Goal: Transaction & Acquisition: Purchase product/service

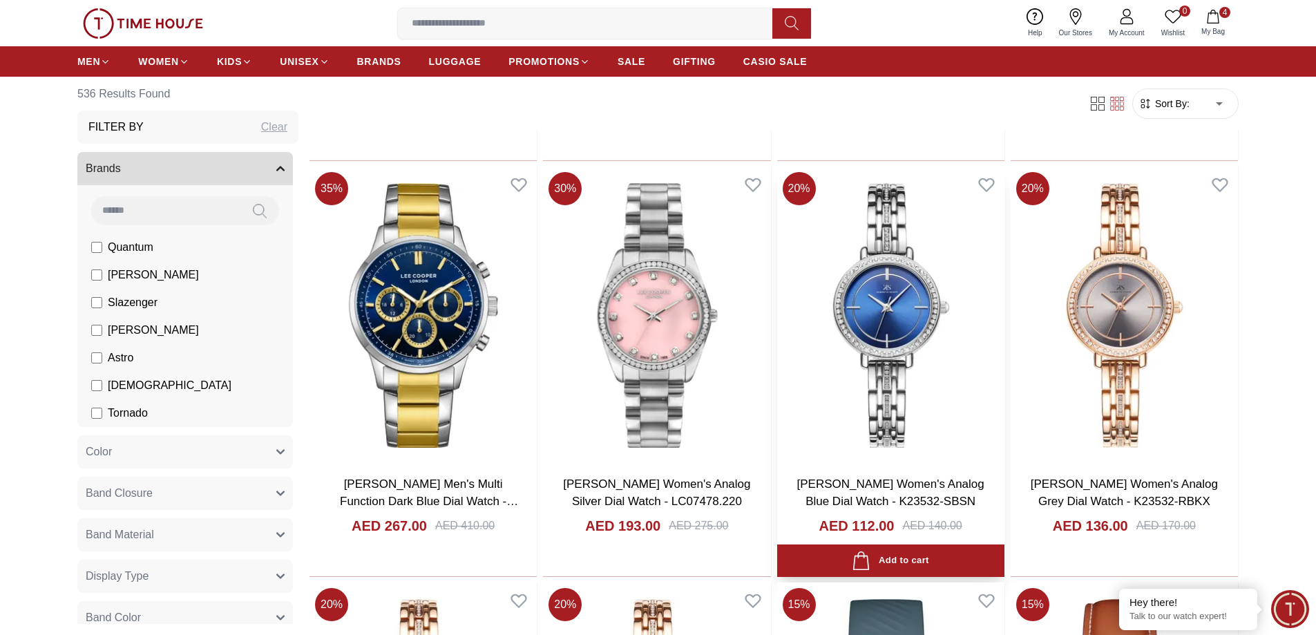
scroll to position [2971, 0]
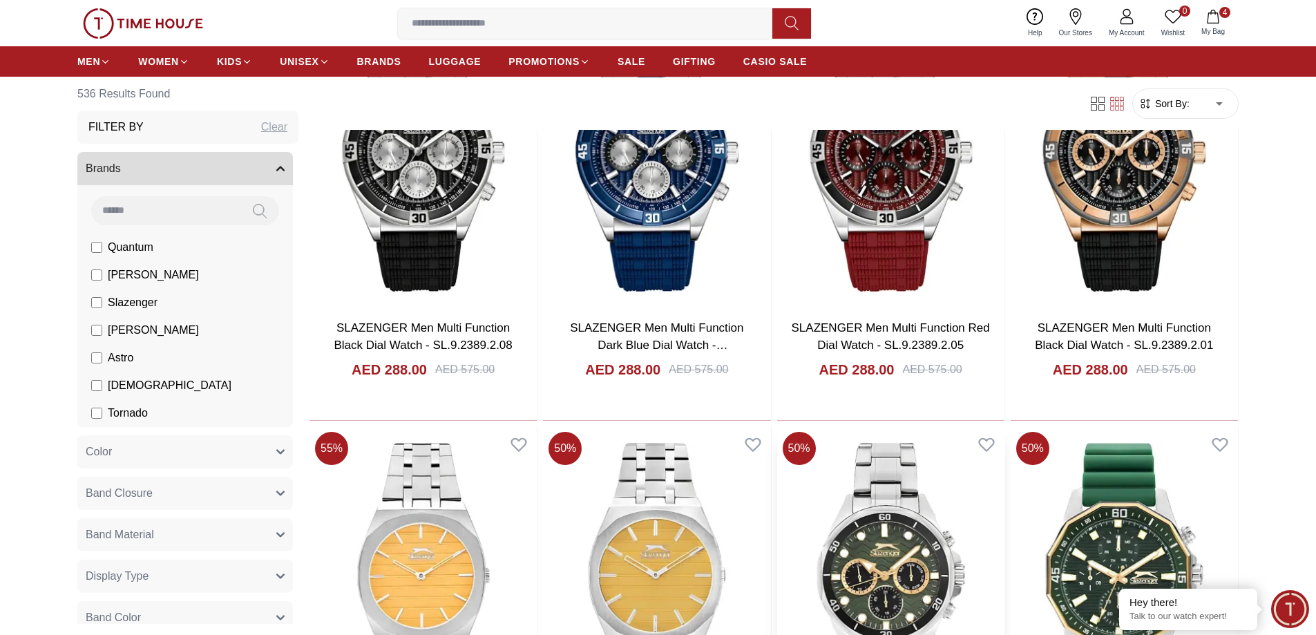
scroll to position [5320, 0]
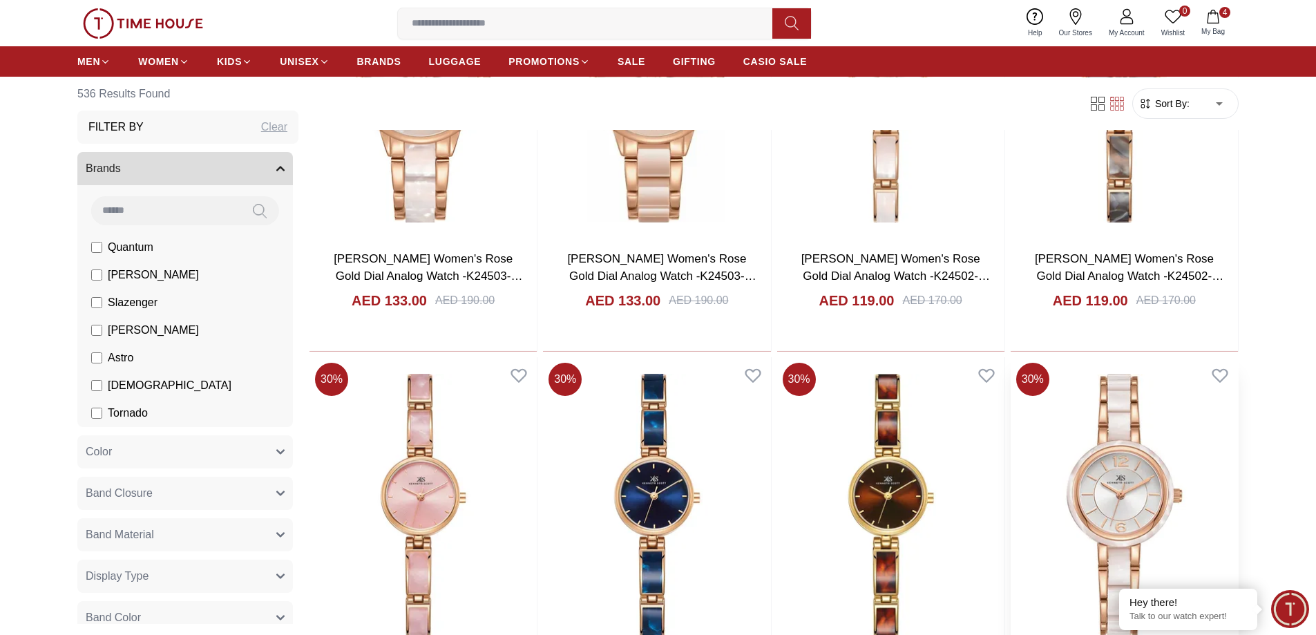
scroll to position [8248, 0]
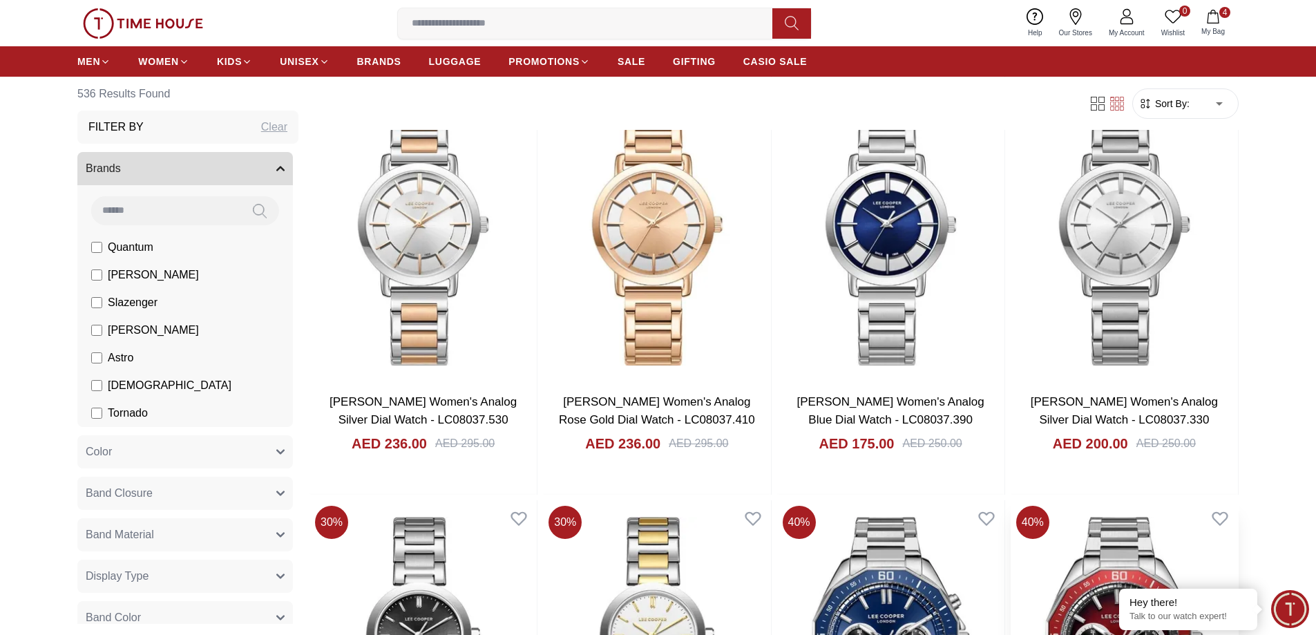
scroll to position [10225, 0]
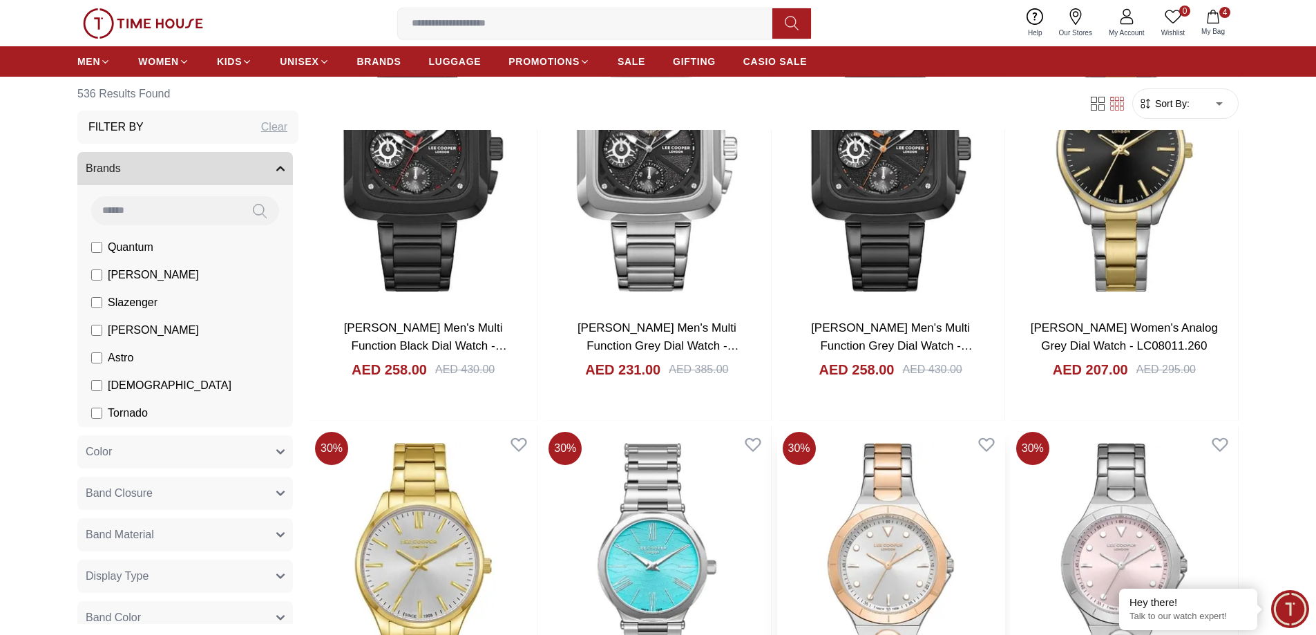
scroll to position [12536, 0]
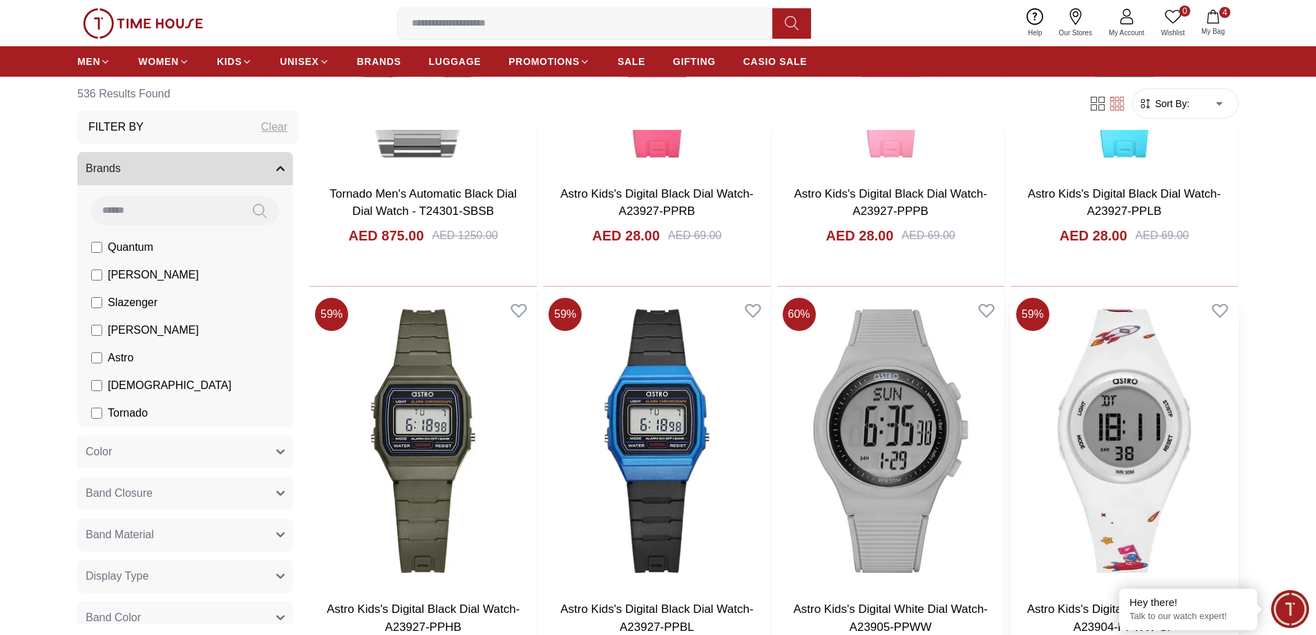
scroll to position [14816, 0]
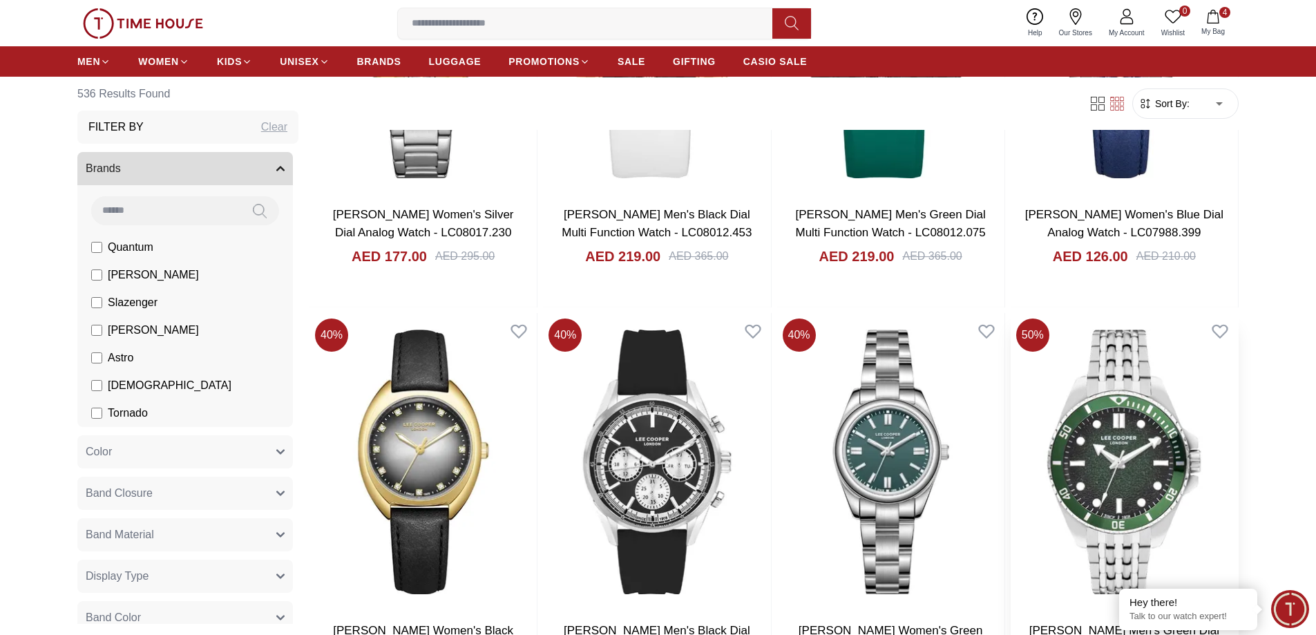
scroll to position [18683, 0]
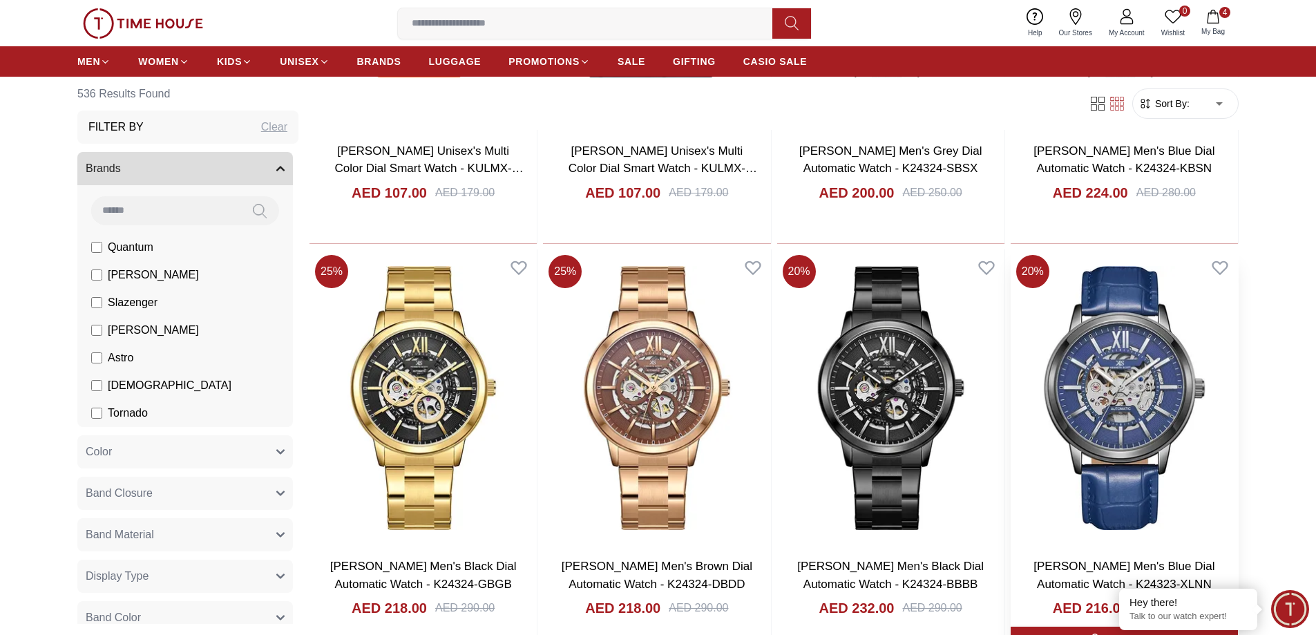
scroll to position [20965, 0]
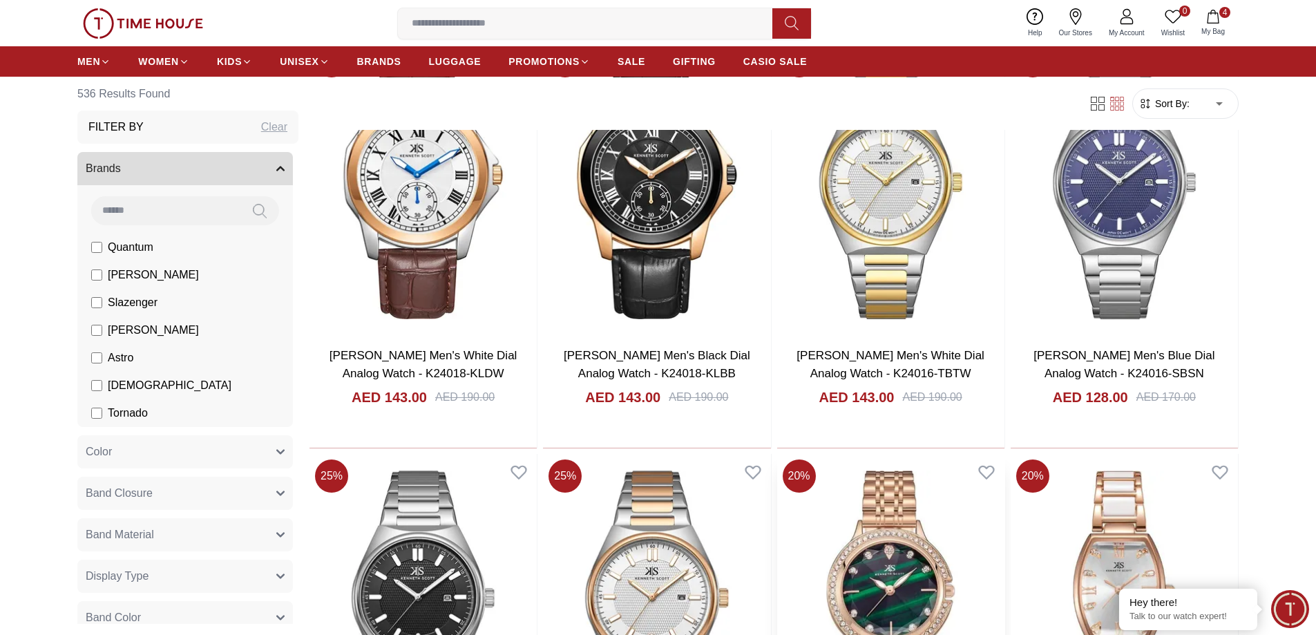
scroll to position [24845, 0]
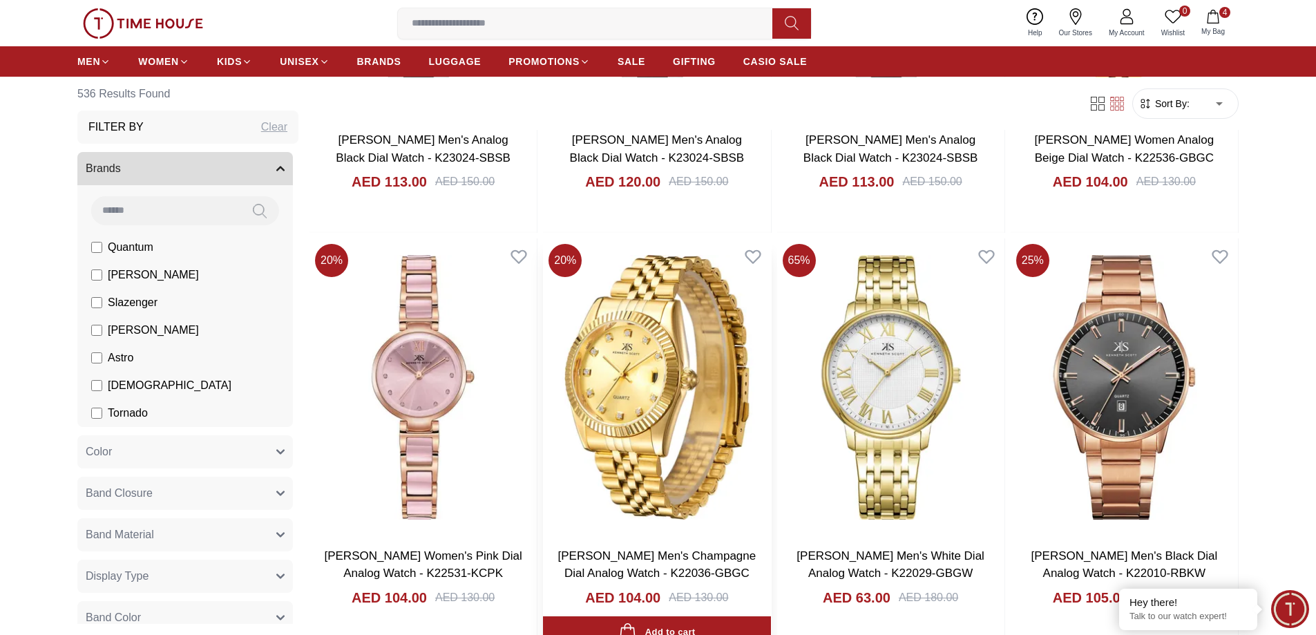
scroll to position [27114, 0]
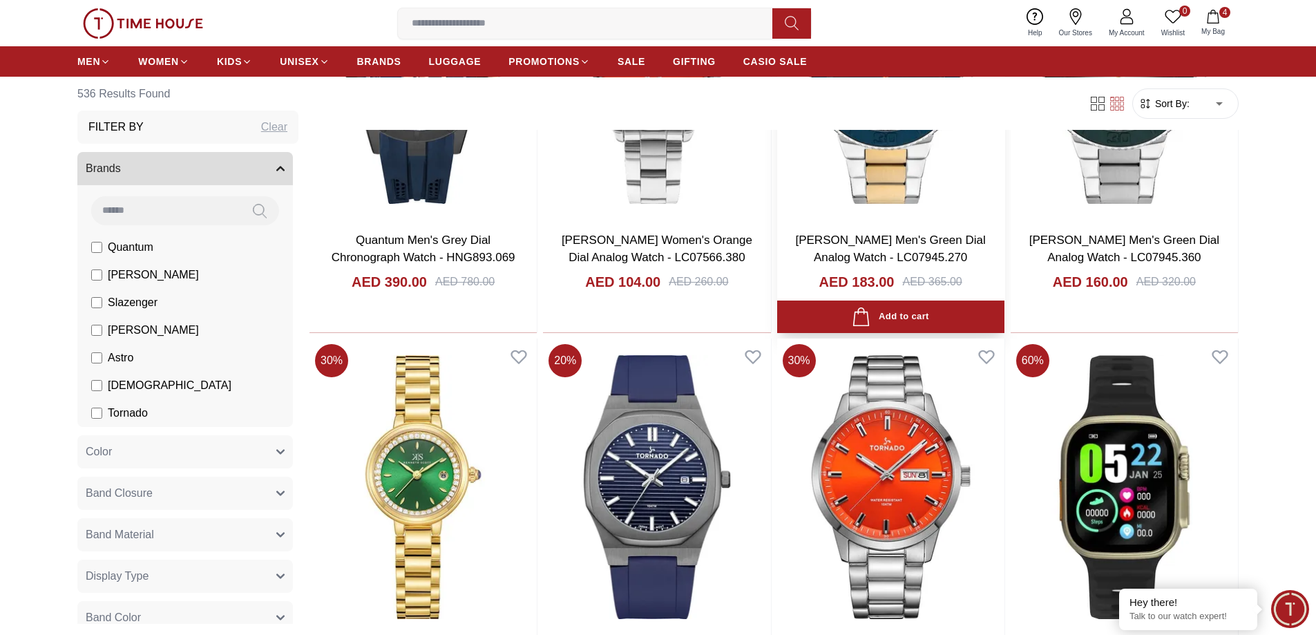
scroll to position [29080, 0]
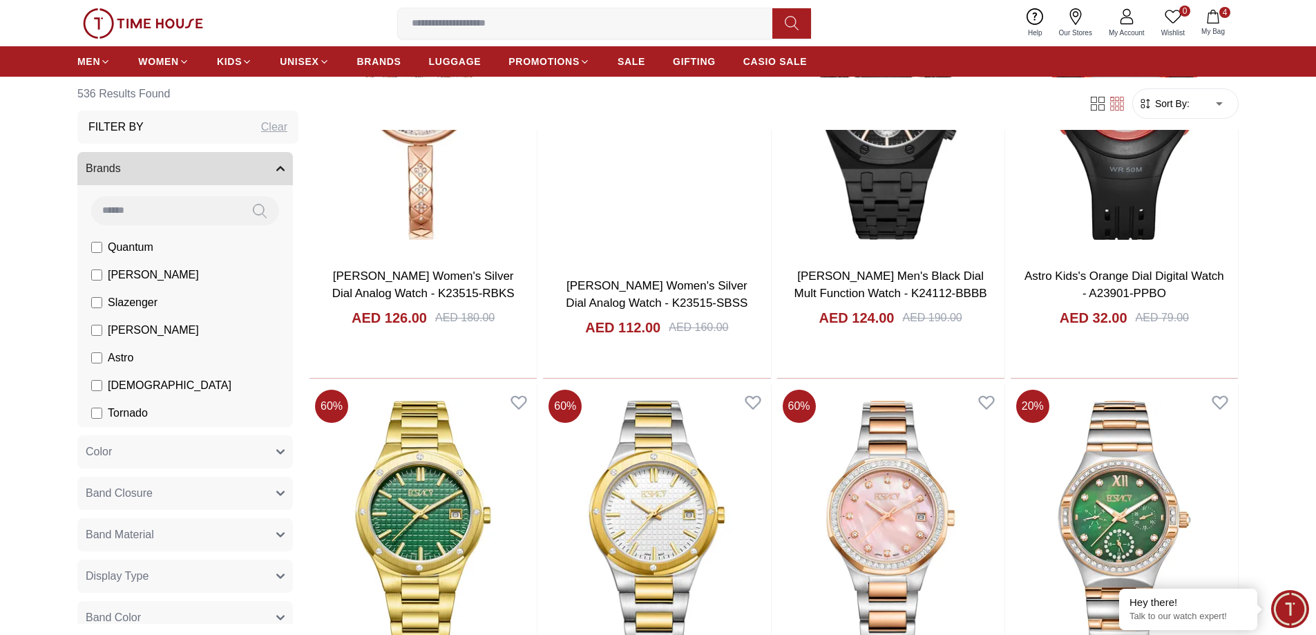
scroll to position [31467, 0]
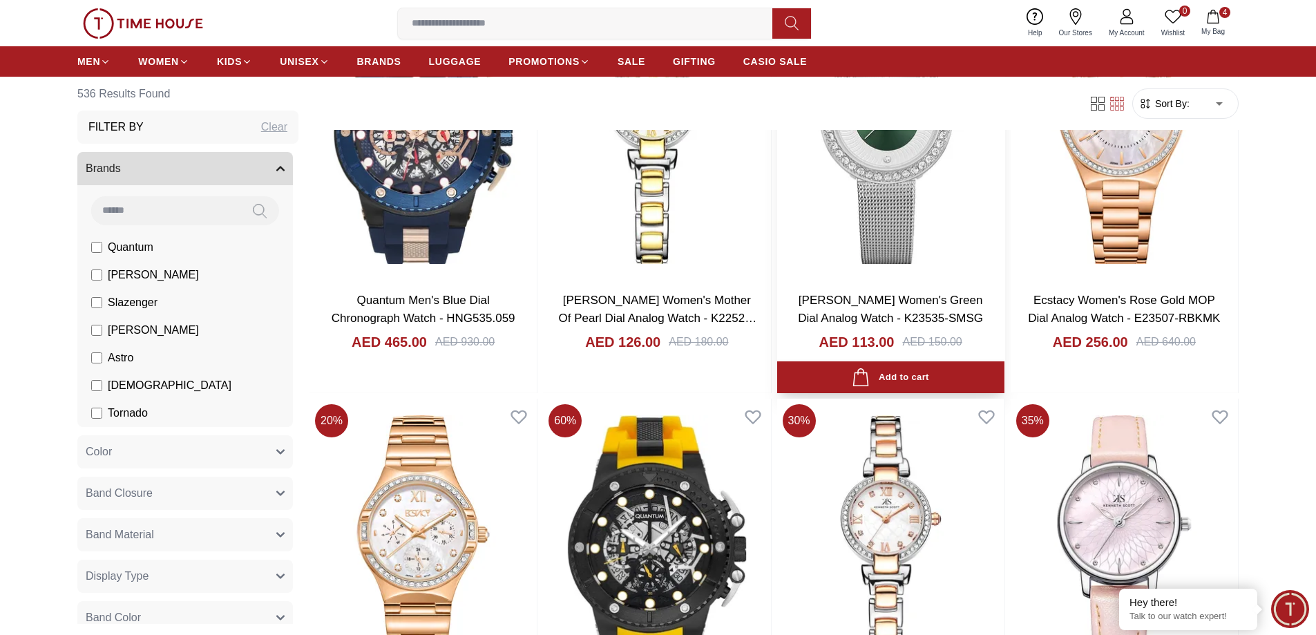
scroll to position [35336, 0]
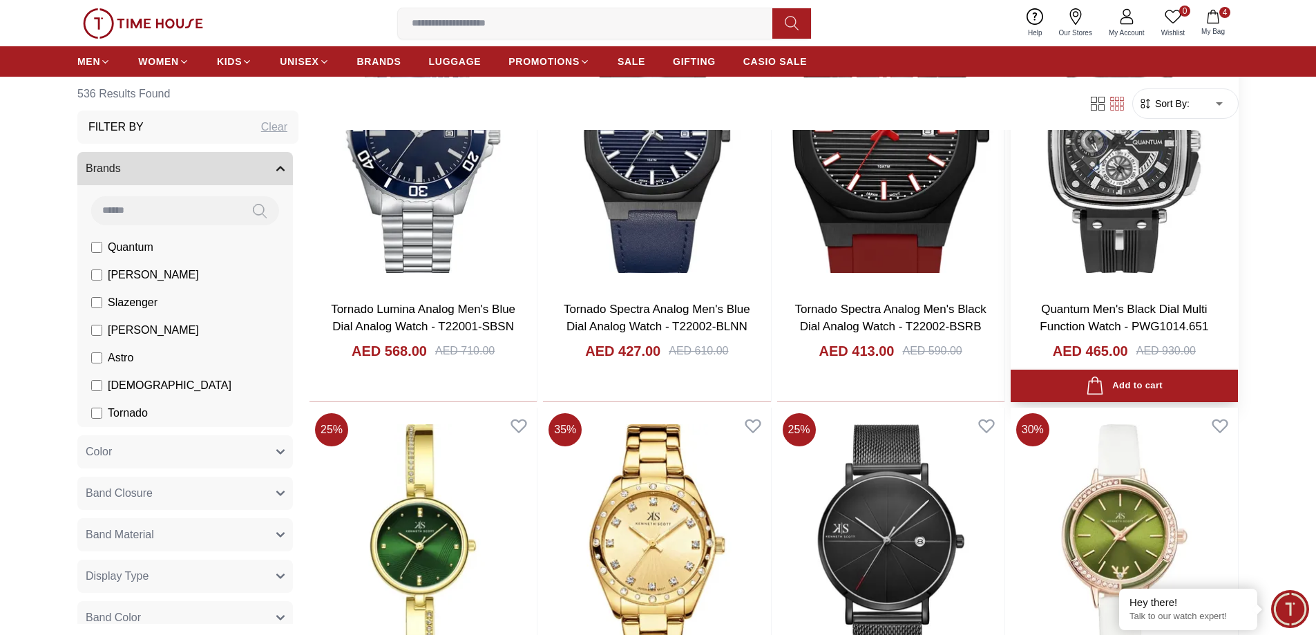
scroll to position [37685, 0]
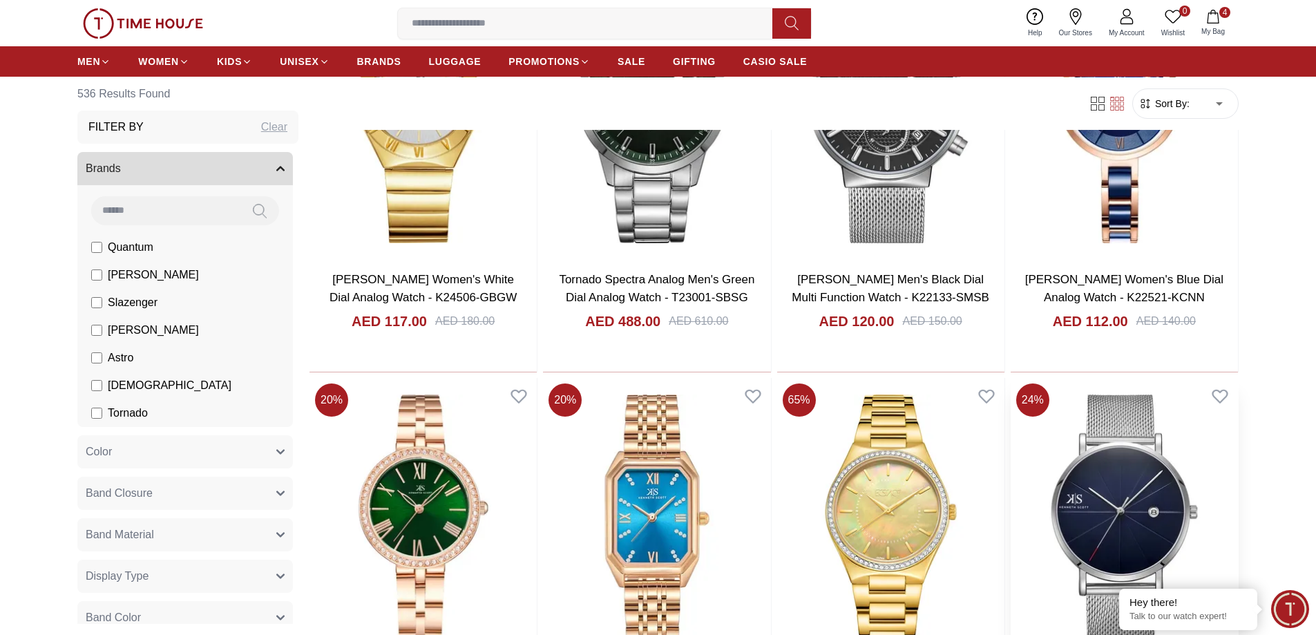
scroll to position [41521, 0]
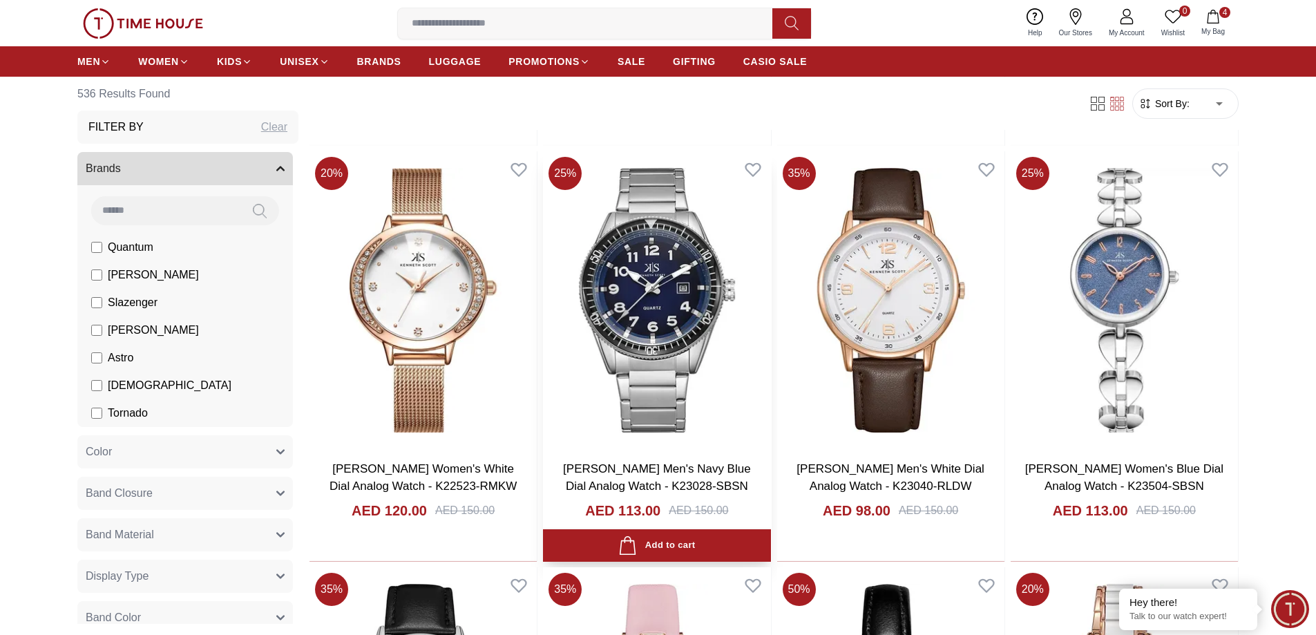
scroll to position [43075, 0]
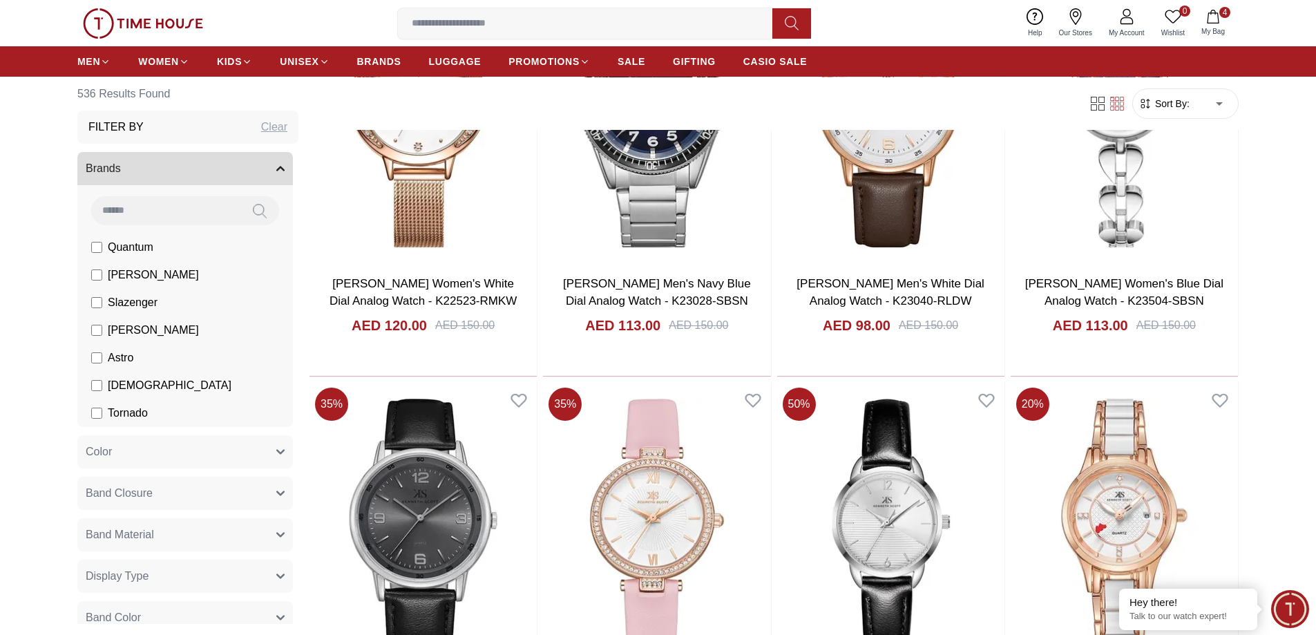
click at [1218, 28] on span "My Bag" at bounding box center [1213, 31] width 35 height 10
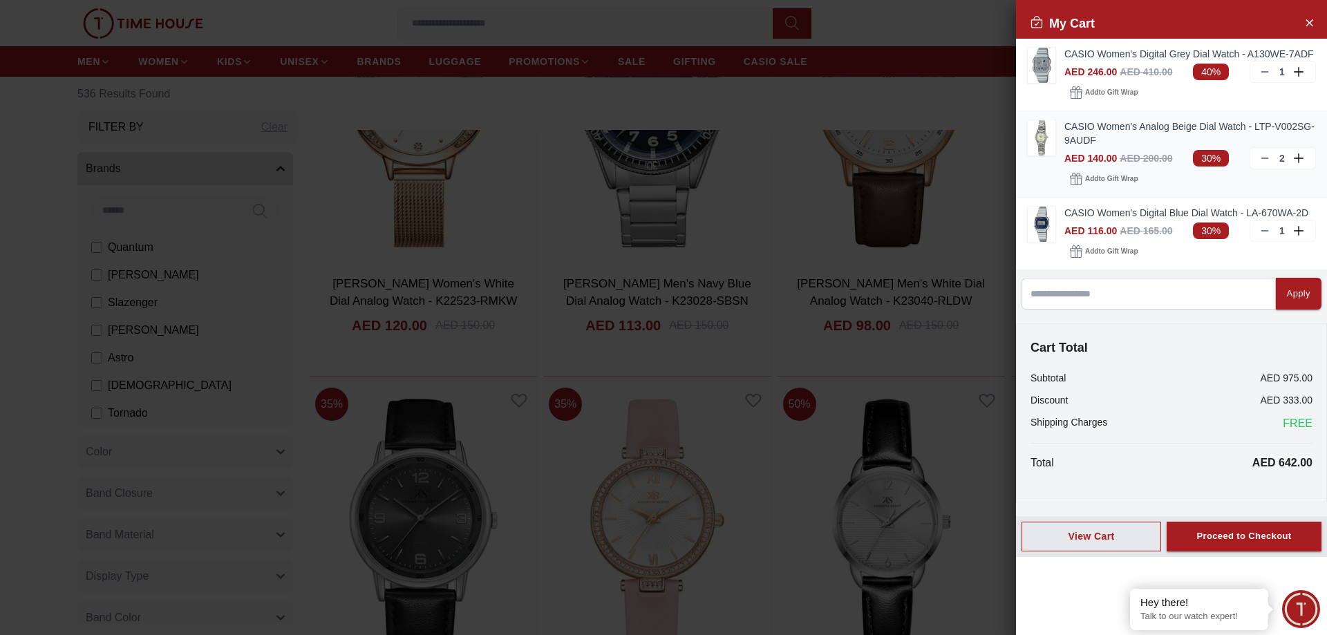
click at [1259, 158] on icon at bounding box center [1264, 158] width 11 height 11
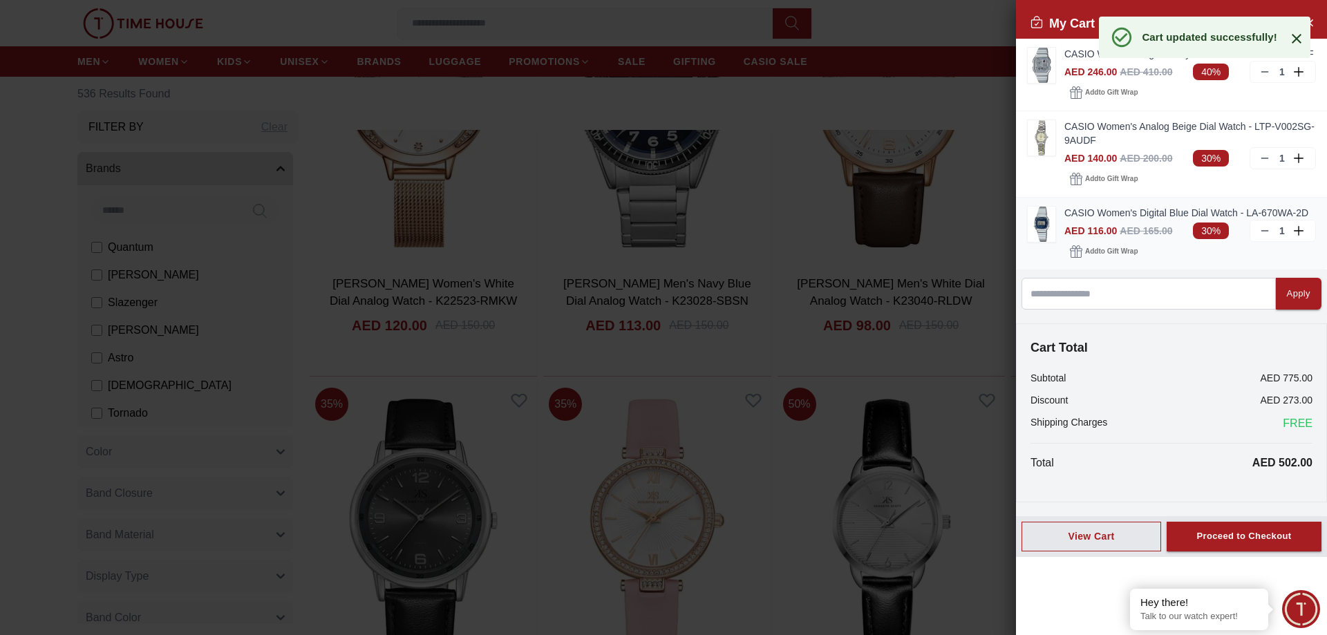
click at [1266, 231] on line at bounding box center [1264, 231] width 6 height 0
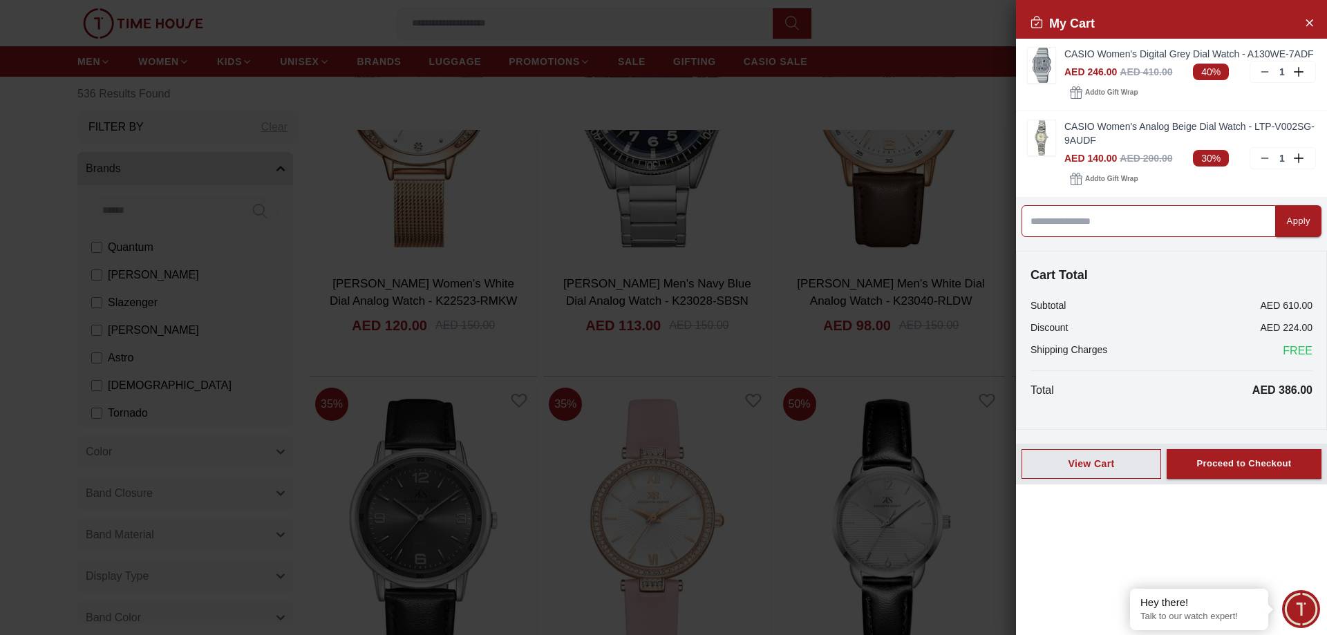
click at [1164, 227] on input at bounding box center [1148, 221] width 254 height 32
click at [1239, 458] on div "Proceed to Checkout" at bounding box center [1243, 464] width 95 height 16
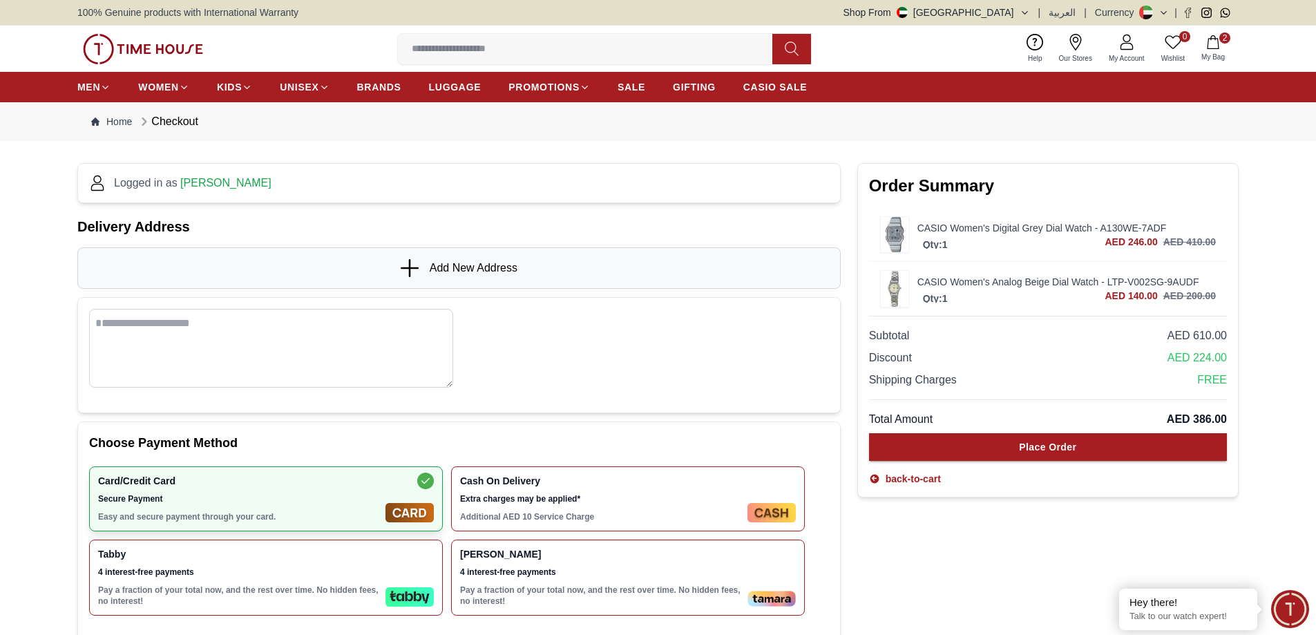
click at [455, 268] on span "Add New Address" at bounding box center [474, 268] width 88 height 17
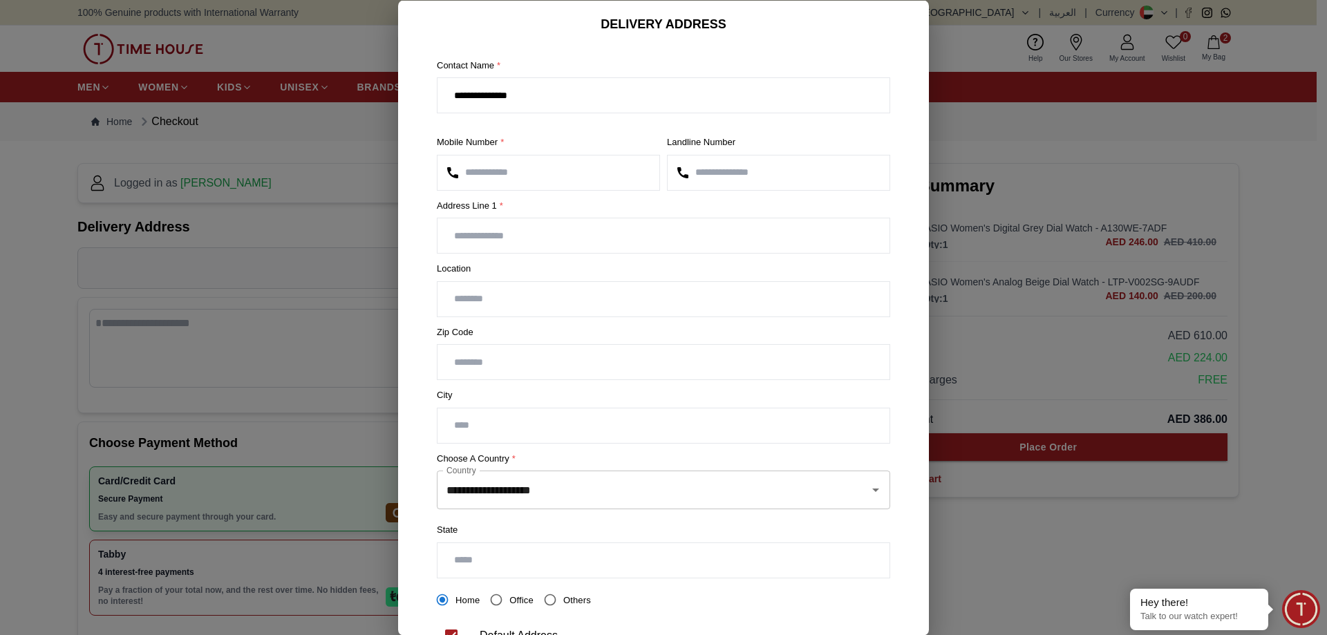
click at [521, 225] on input "text" at bounding box center [663, 235] width 452 height 35
type input "*"
type input "**********"
click at [485, 290] on input "text" at bounding box center [663, 298] width 452 height 35
type input "*********"
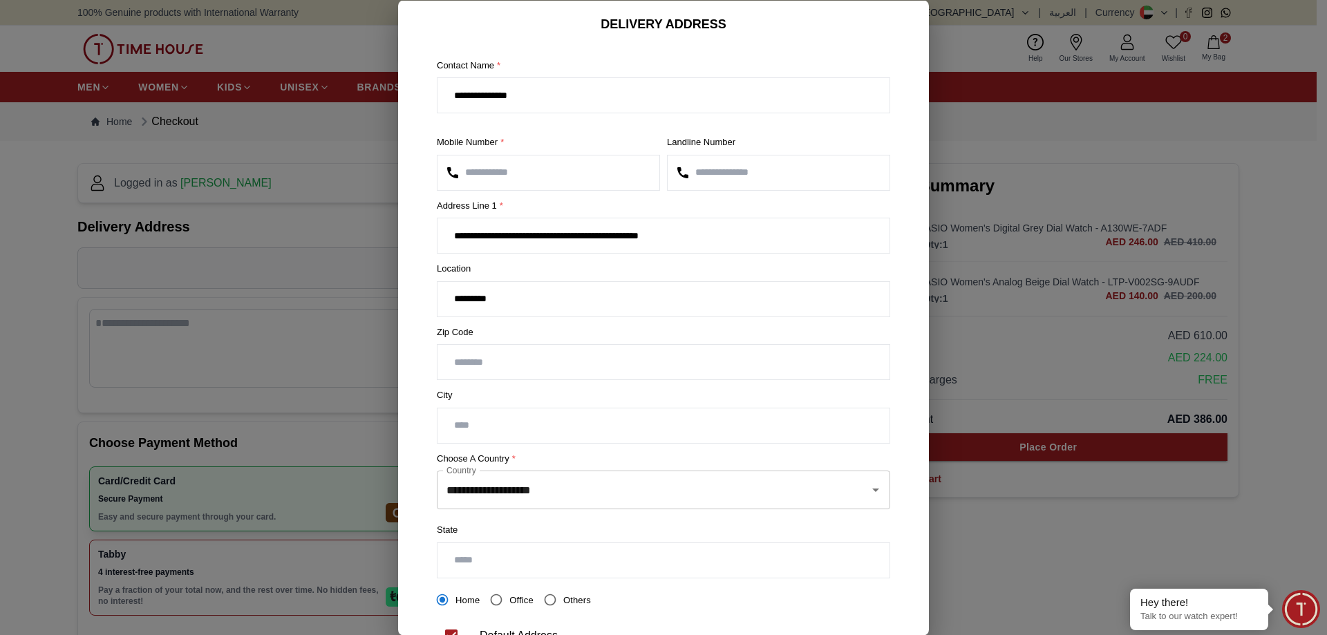
click at [525, 361] on input "number" at bounding box center [663, 362] width 452 height 35
click at [475, 419] on input "text" at bounding box center [663, 425] width 452 height 35
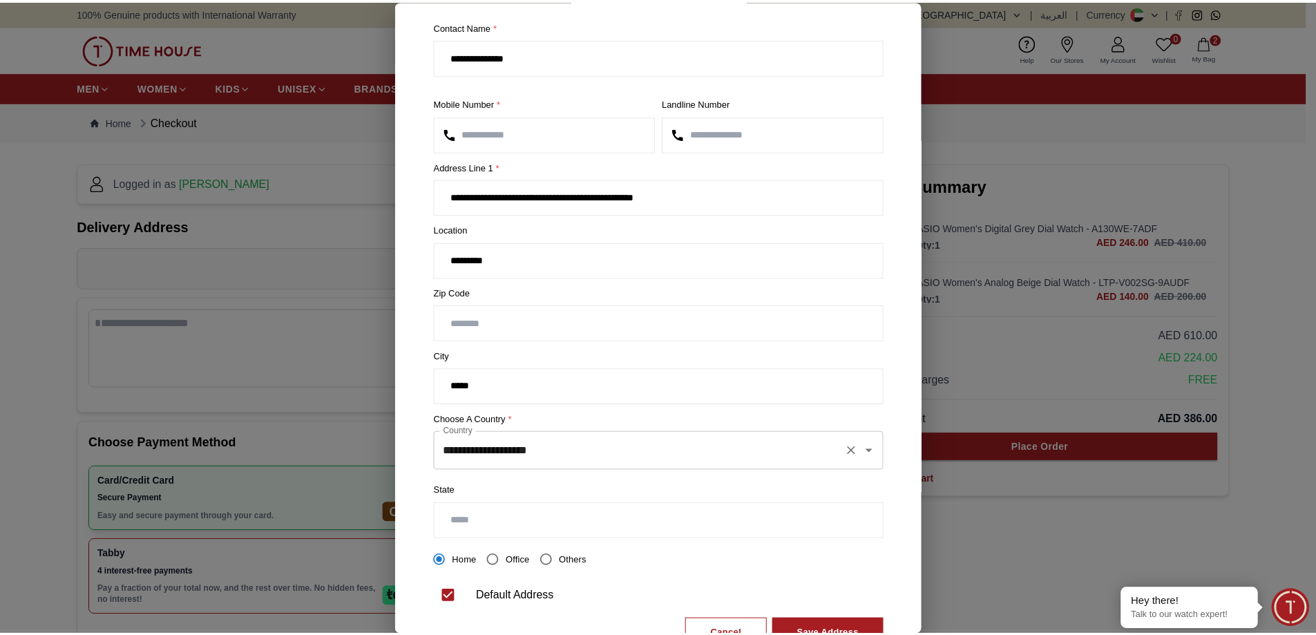
scroll to position [92, 0]
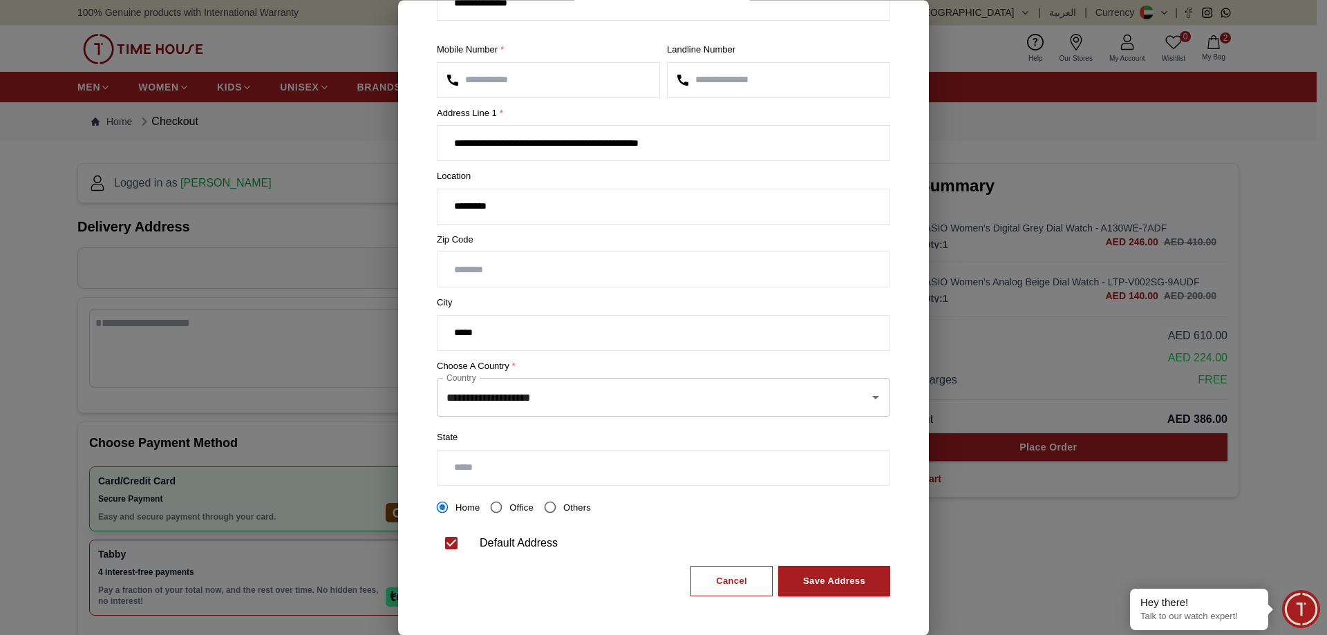
type input "*****"
click at [538, 475] on input "text" at bounding box center [663, 467] width 452 height 35
click at [571, 462] on input "text" at bounding box center [663, 467] width 452 height 35
click at [701, 439] on label "State" at bounding box center [663, 438] width 453 height 14
click at [556, 453] on input "text" at bounding box center [663, 467] width 452 height 35
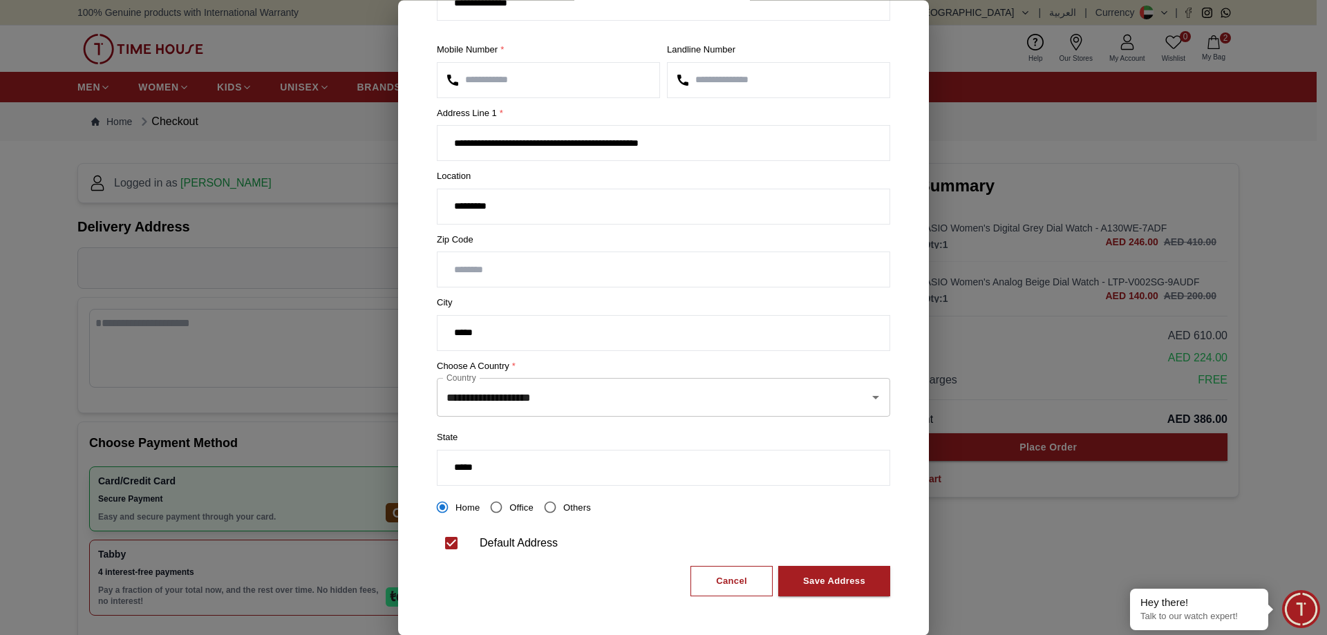
type input "*****"
click at [843, 581] on div "Save Address" at bounding box center [834, 581] width 62 height 16
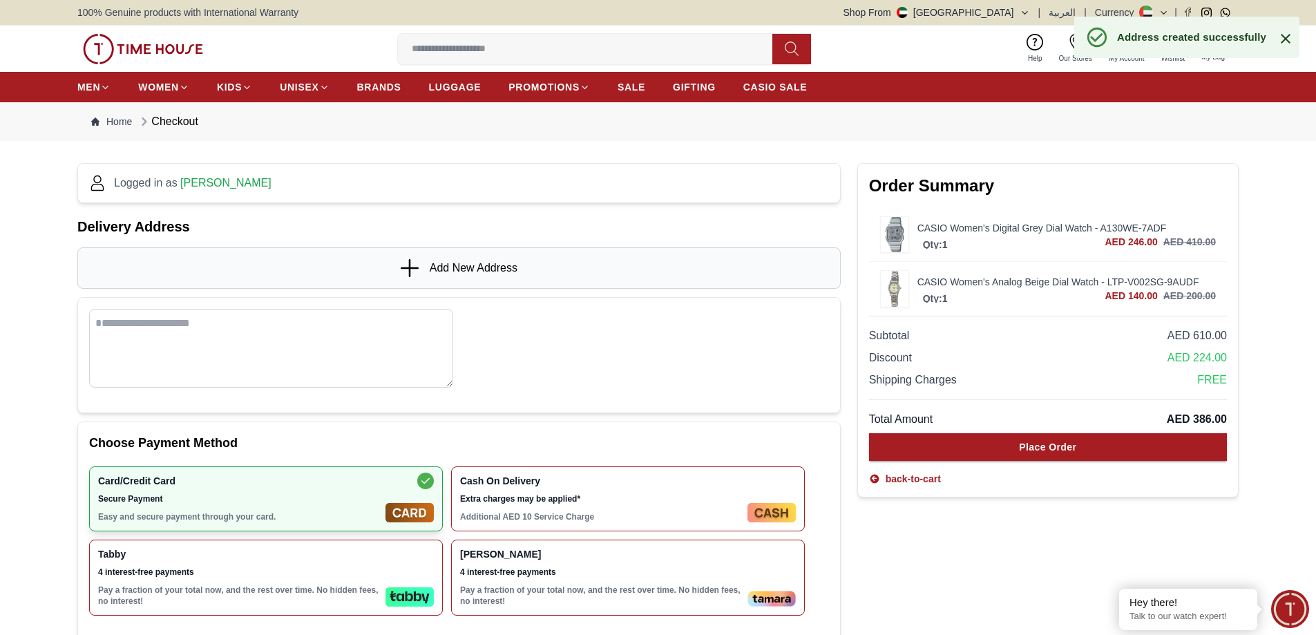
scroll to position [0, 0]
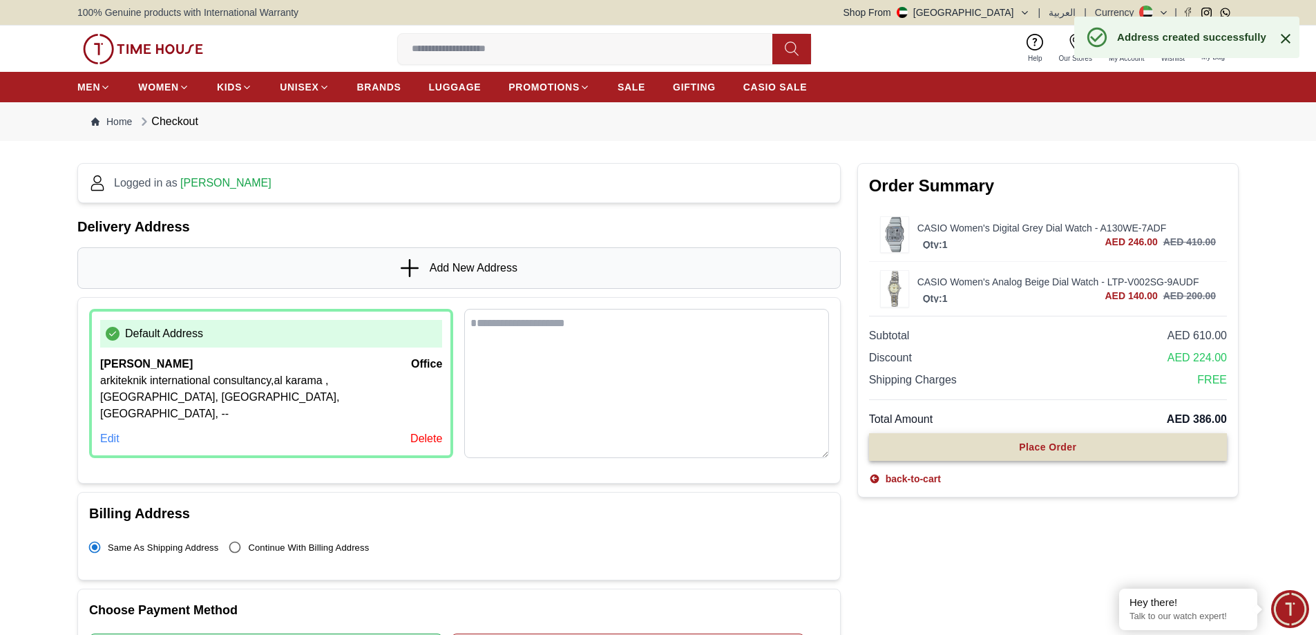
click at [1055, 444] on div "Place Order" at bounding box center [1047, 447] width 57 height 14
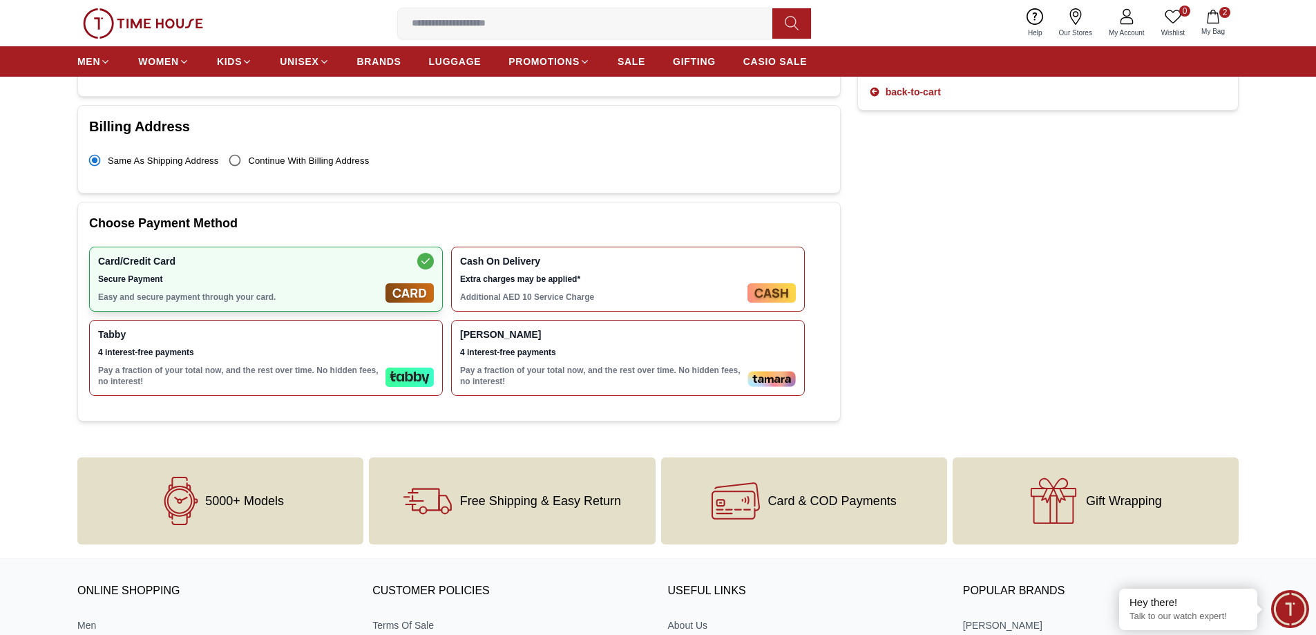
scroll to position [207, 0]
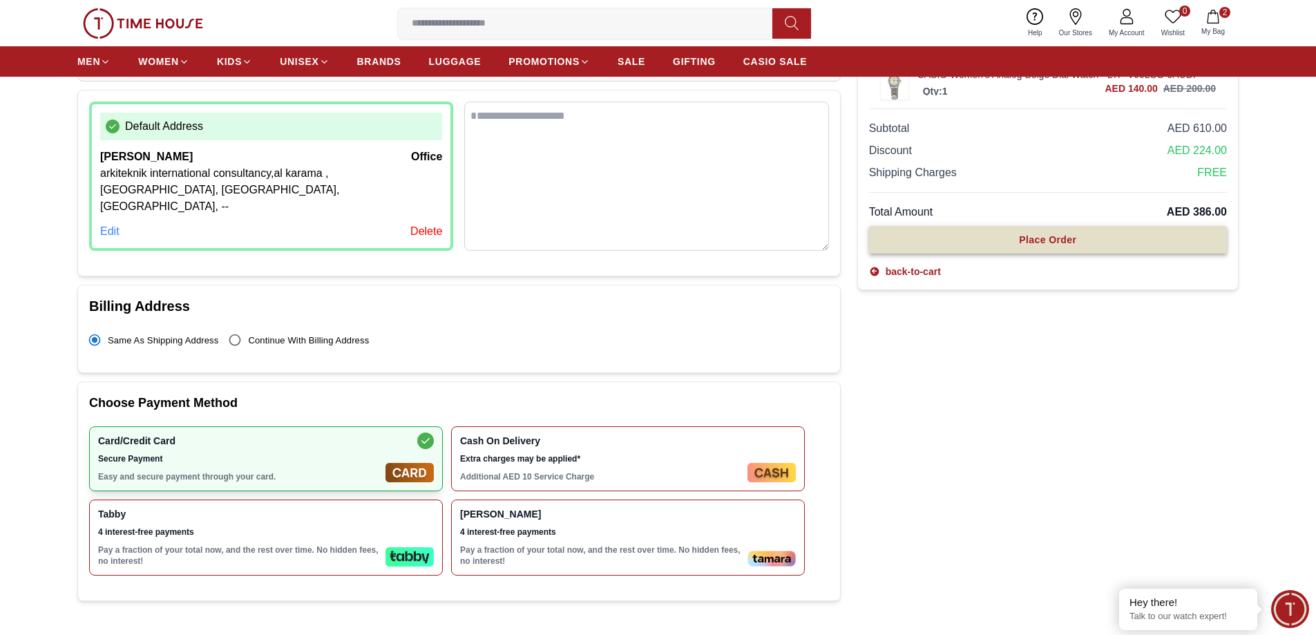
click at [1085, 240] on button "Place Order" at bounding box center [1048, 240] width 358 height 28
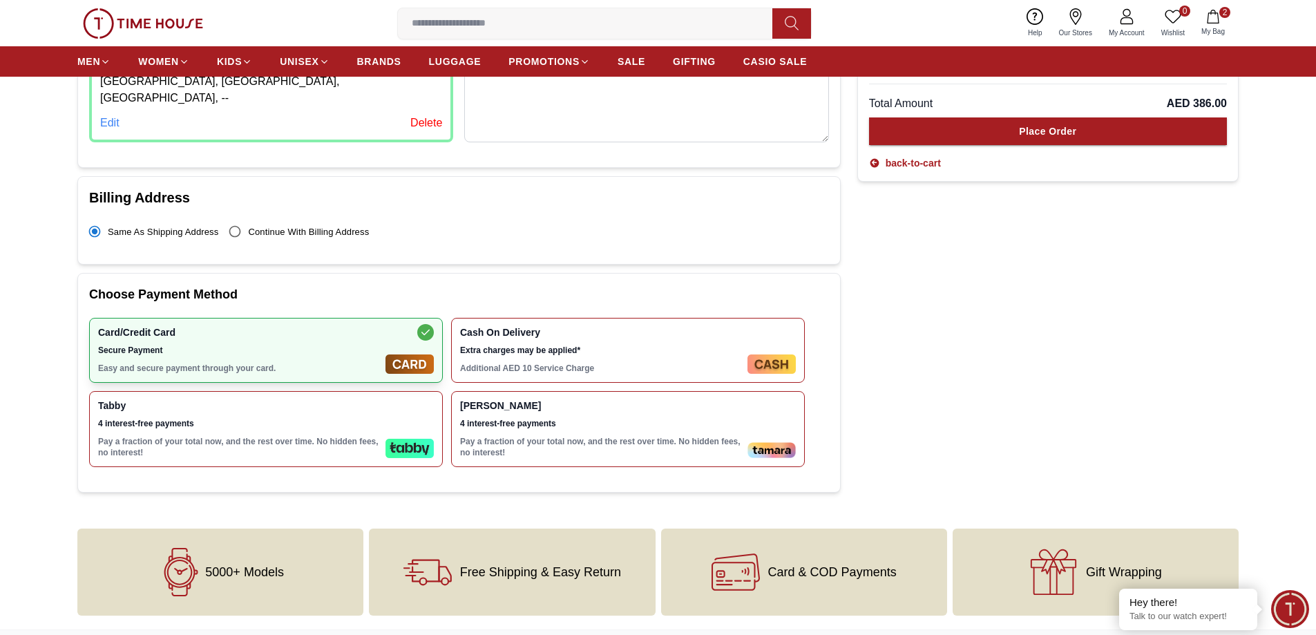
scroll to position [415, 0]
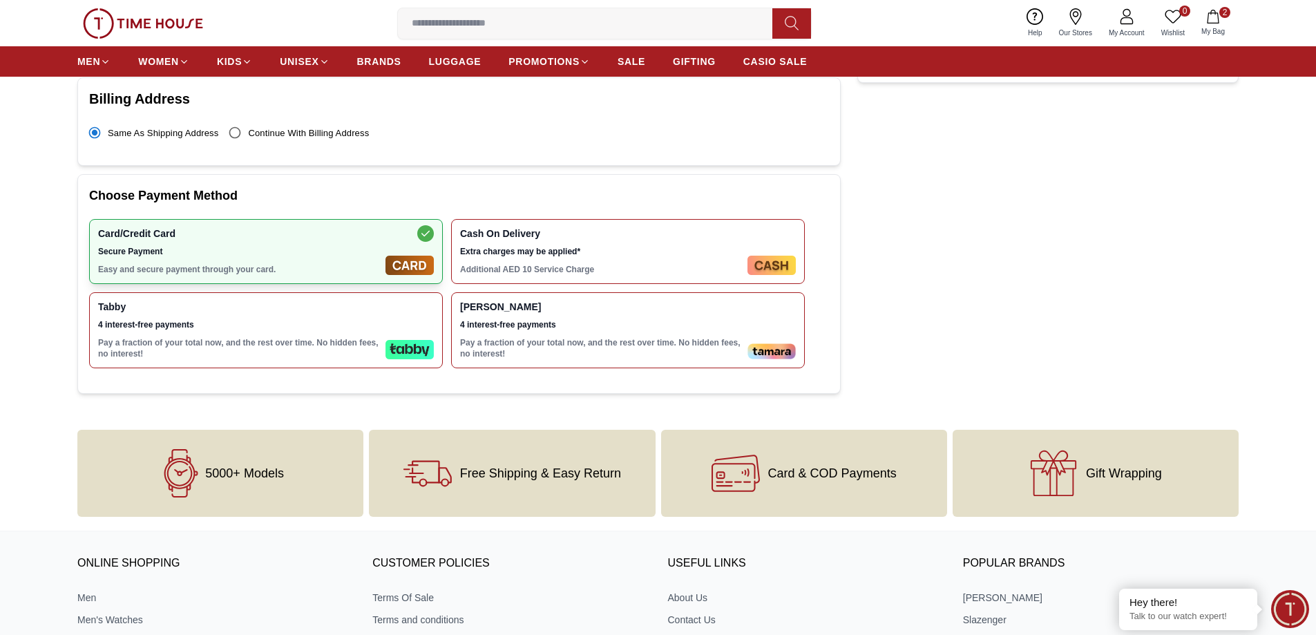
click at [227, 246] on div "Card/Credit Card Secure Payment Easy and secure payment through your card." at bounding box center [239, 251] width 282 height 47
click at [316, 246] on span "Secure Payment" at bounding box center [239, 251] width 282 height 11
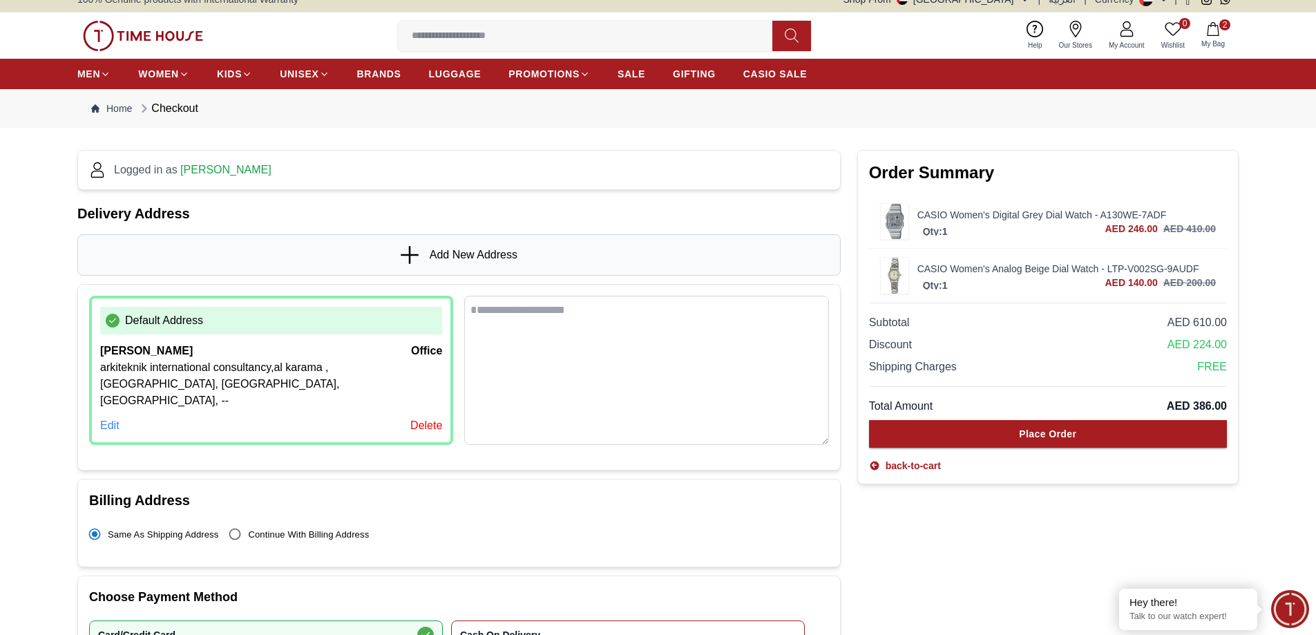
scroll to position [0, 0]
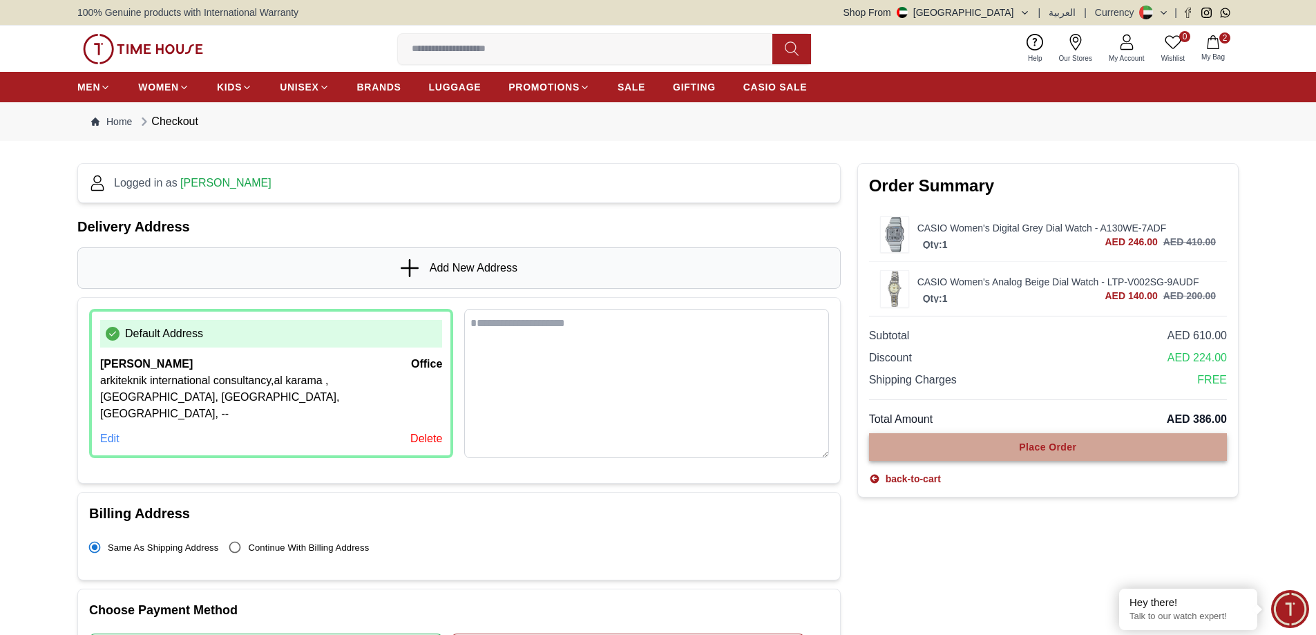
click at [1026, 449] on div "Place Order" at bounding box center [1047, 447] width 57 height 14
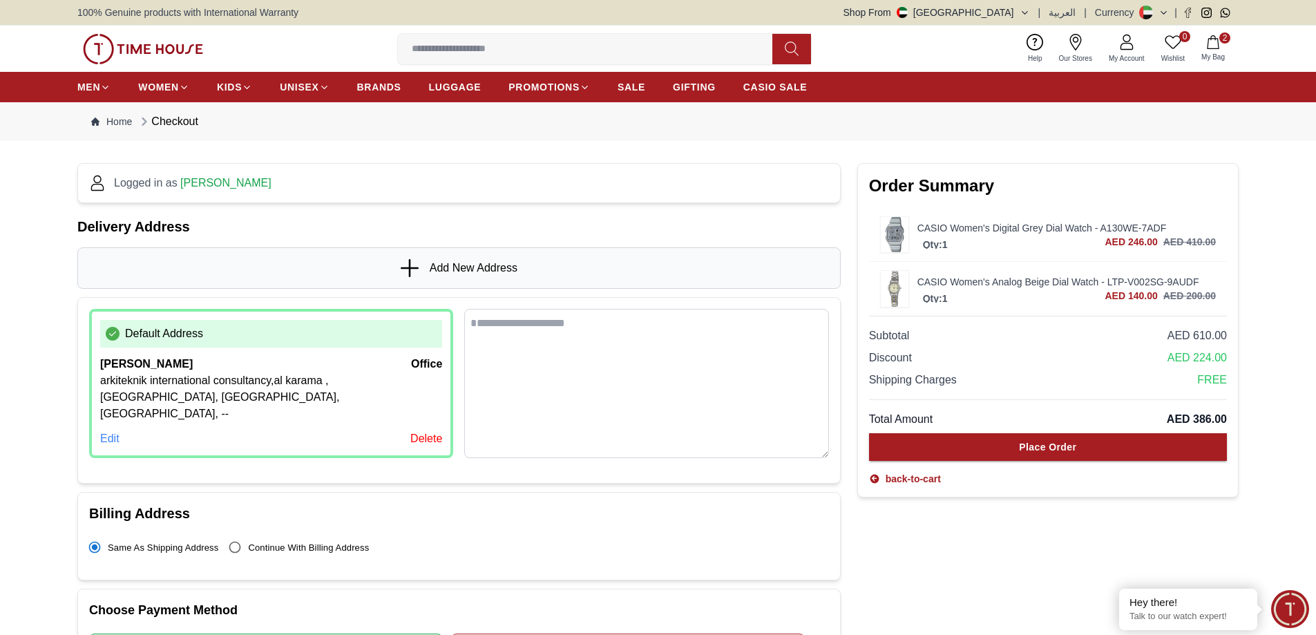
click at [1221, 41] on span "2" at bounding box center [1224, 37] width 11 height 11
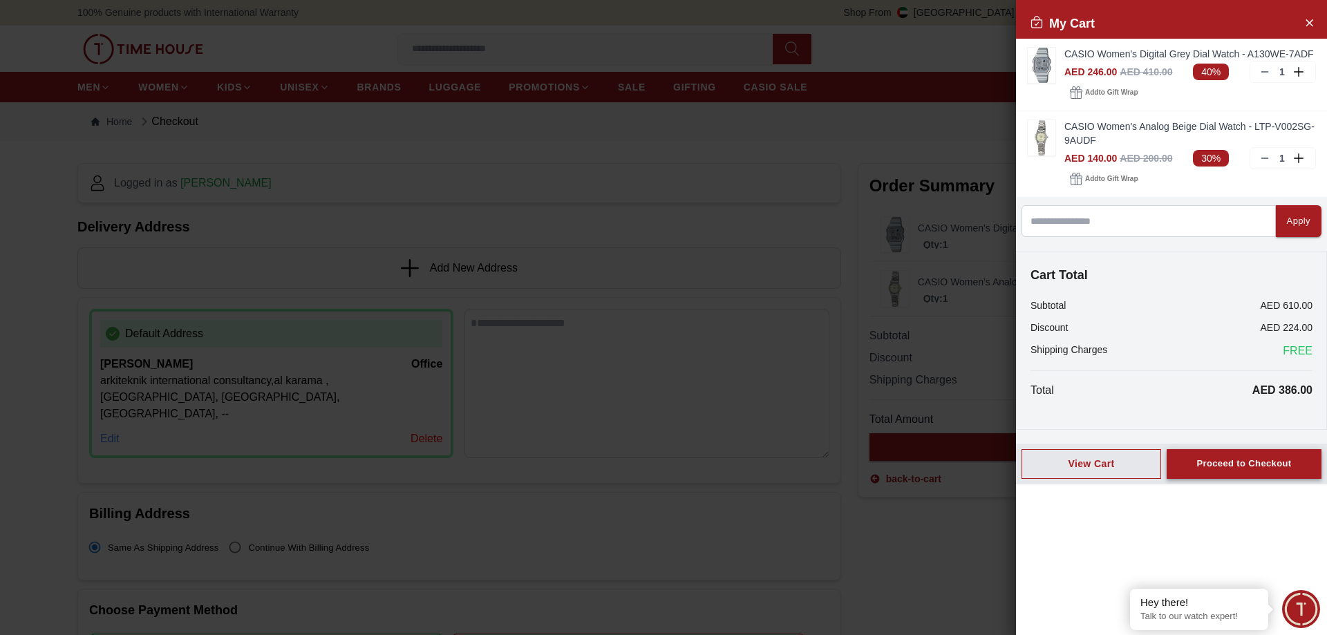
click at [1248, 462] on div "Proceed to Checkout" at bounding box center [1243, 464] width 95 height 16
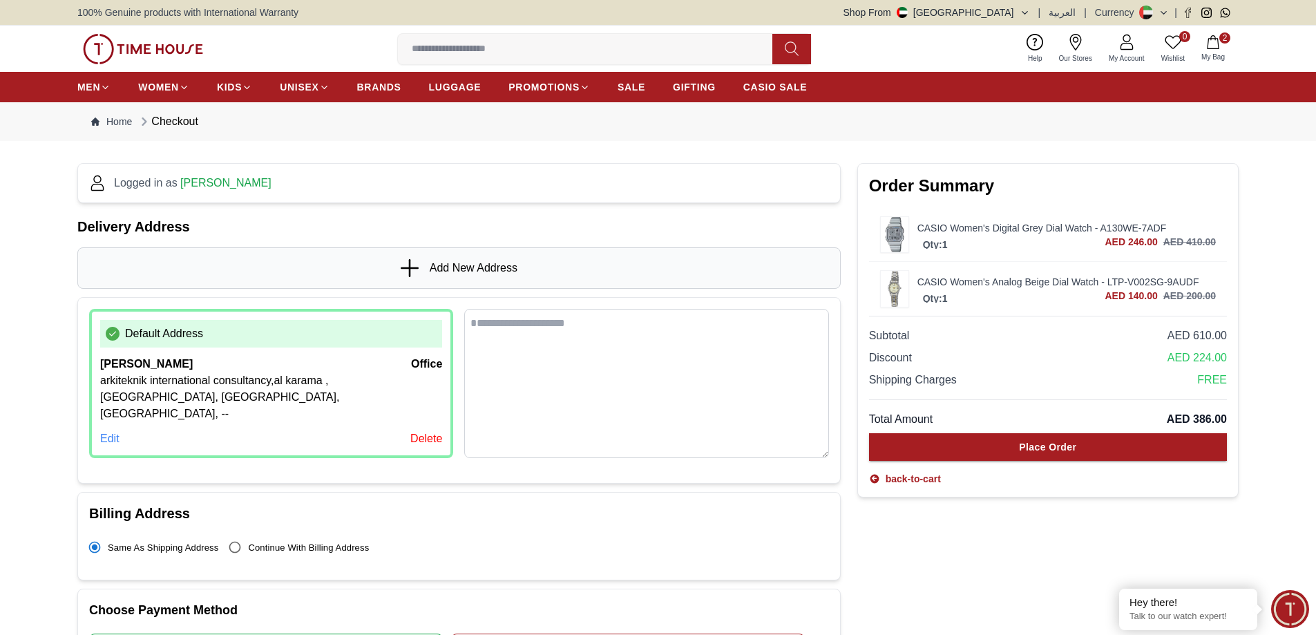
click at [328, 375] on p "arkiteknik international consultancy,al karama ,dubai, dubai, United Arab Emira…" at bounding box center [271, 397] width 342 height 50
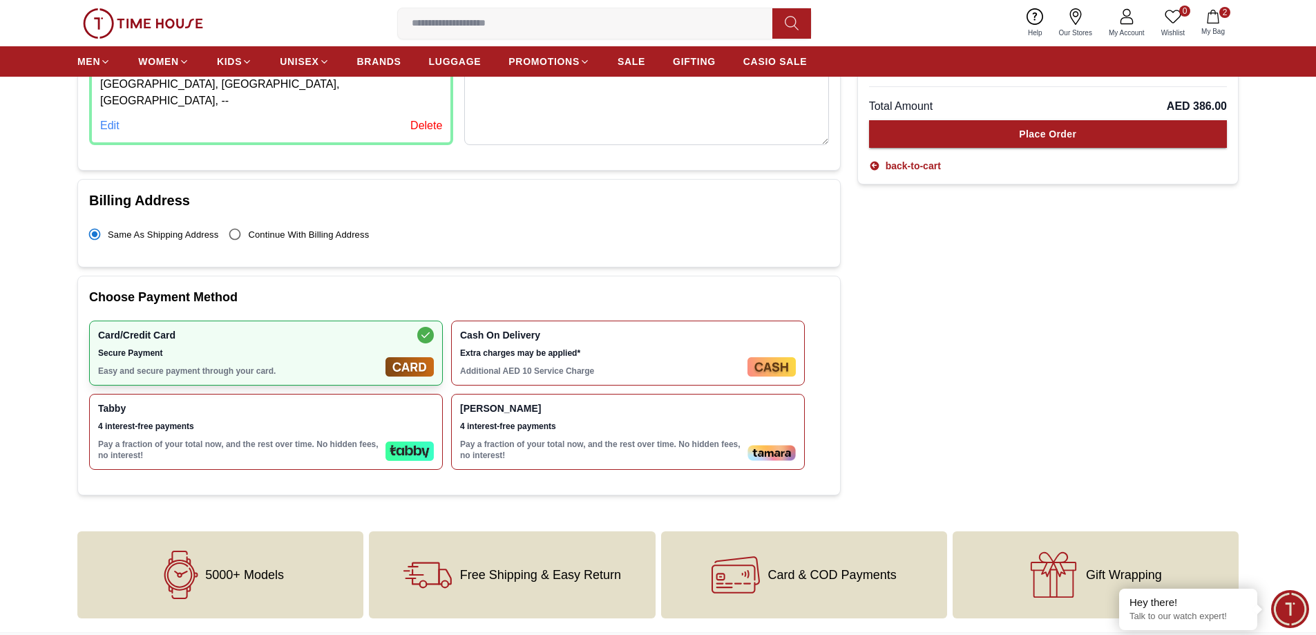
scroll to position [345, 0]
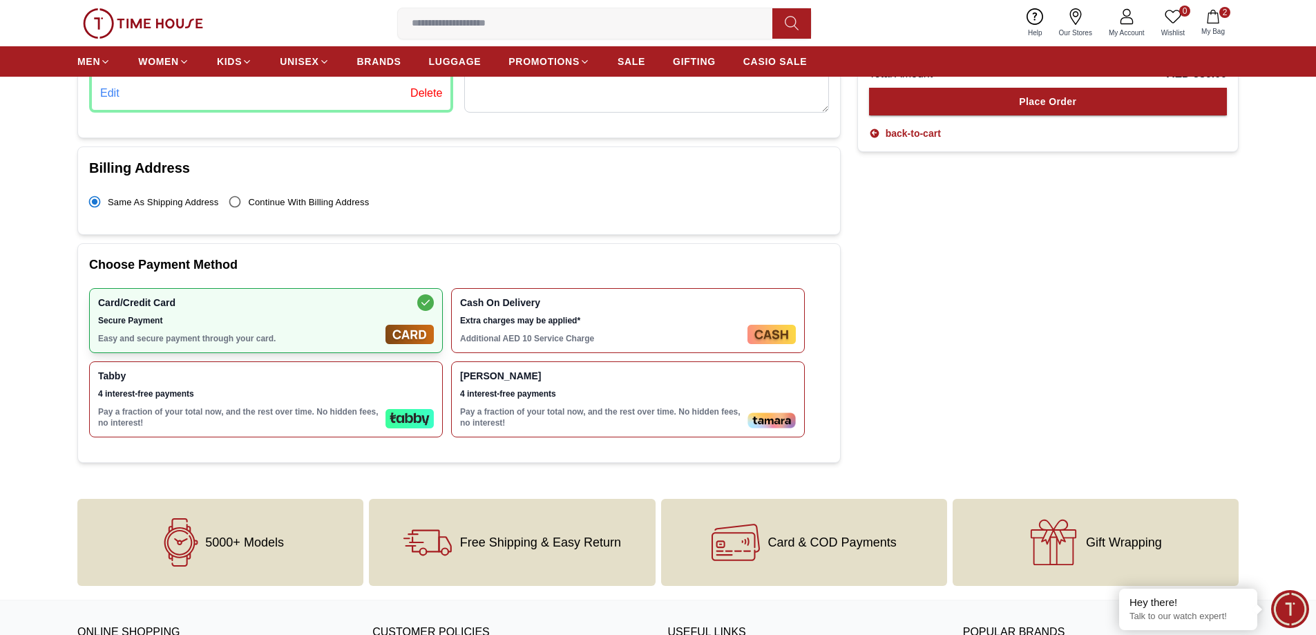
click at [426, 294] on icon at bounding box center [425, 302] width 17 height 17
click at [565, 315] on span "Extra charges may be applied*" at bounding box center [601, 320] width 282 height 11
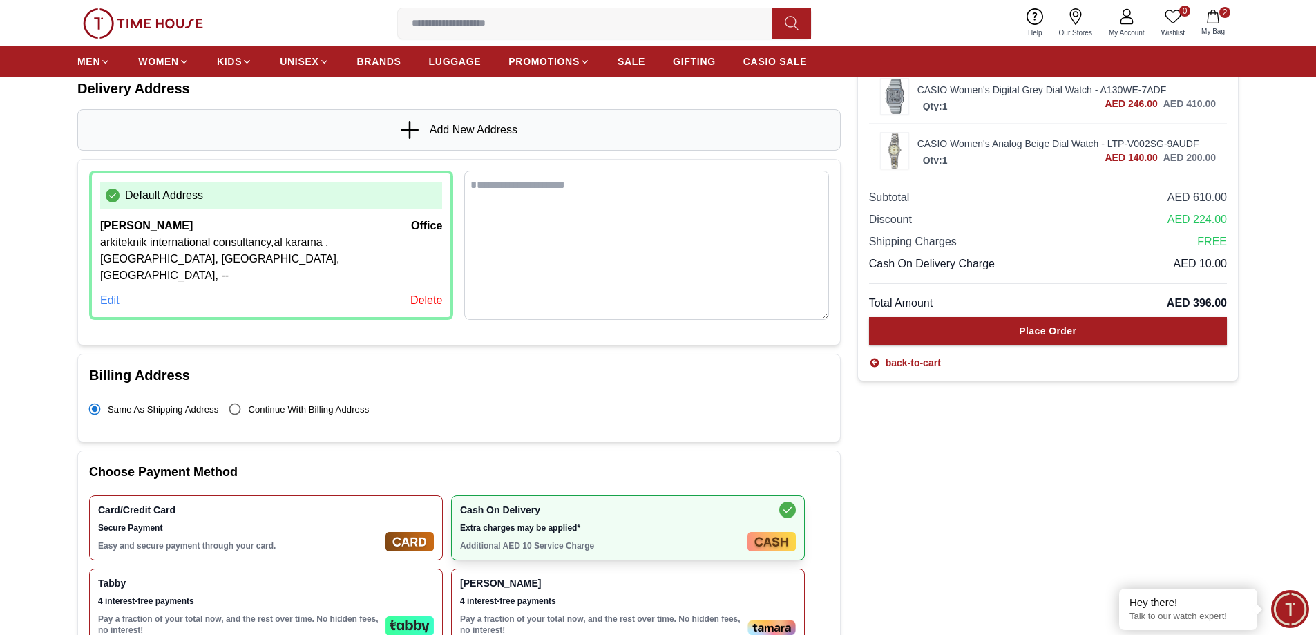
scroll to position [207, 0]
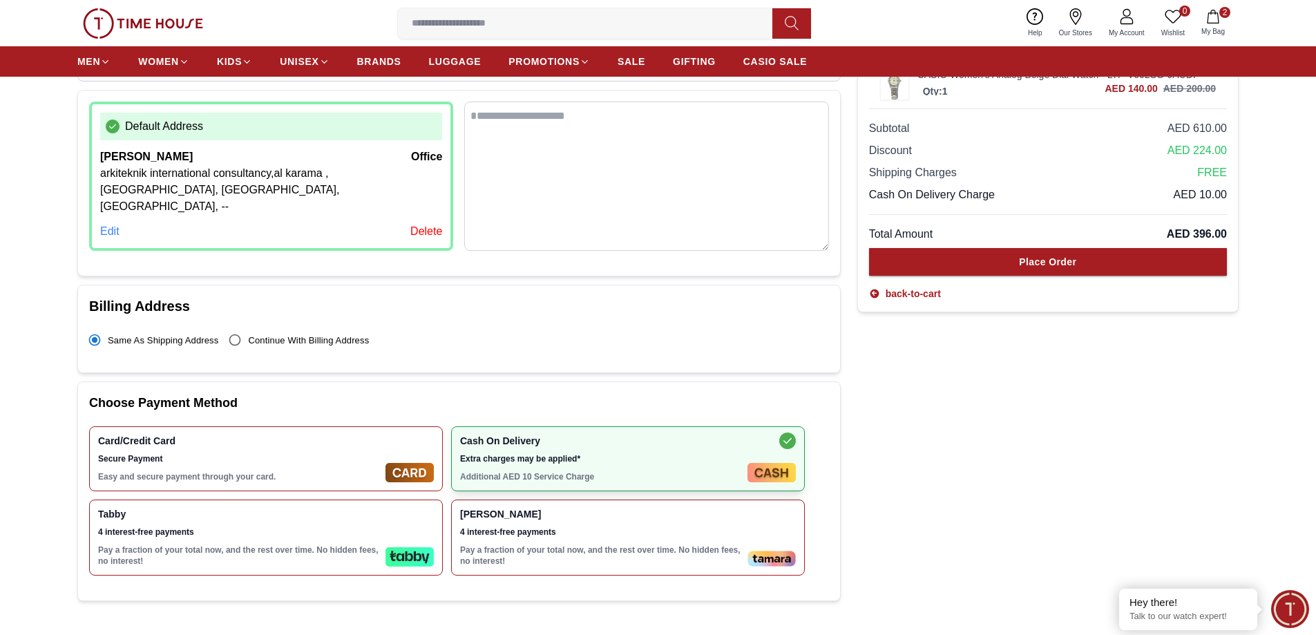
click at [304, 435] on div "Card/Credit Card Secure Payment Easy and secure payment through your card." at bounding box center [239, 458] width 282 height 47
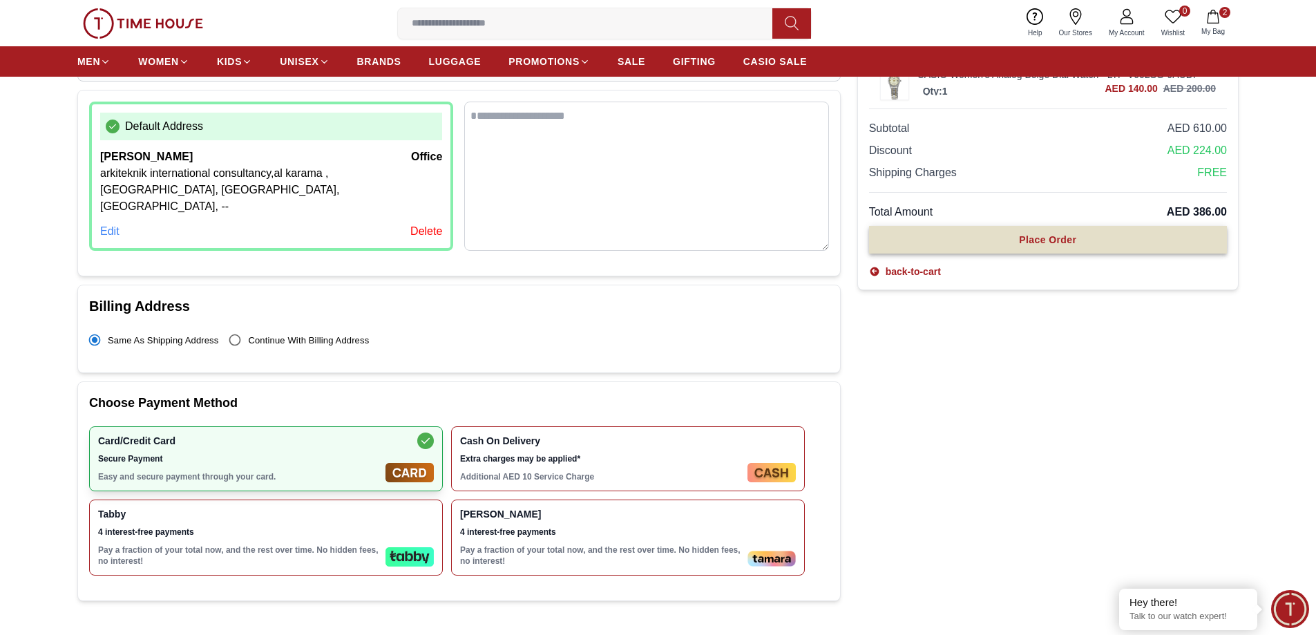
click at [1038, 242] on div "Place Order" at bounding box center [1047, 240] width 57 height 14
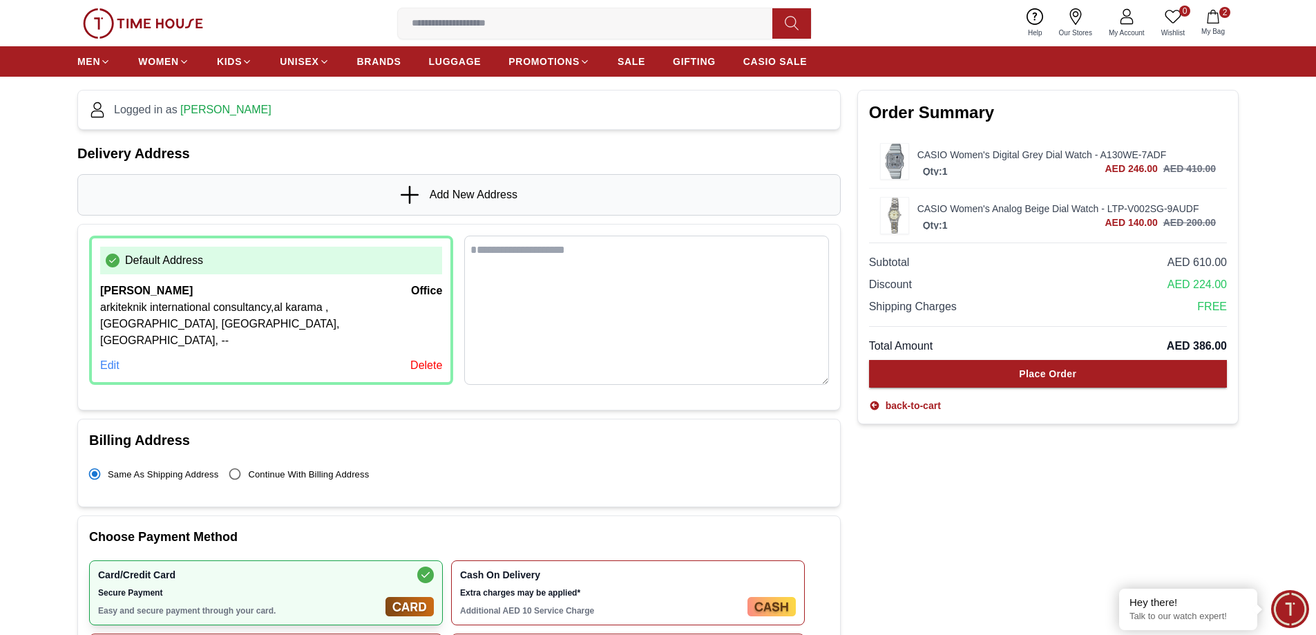
scroll to position [0, 0]
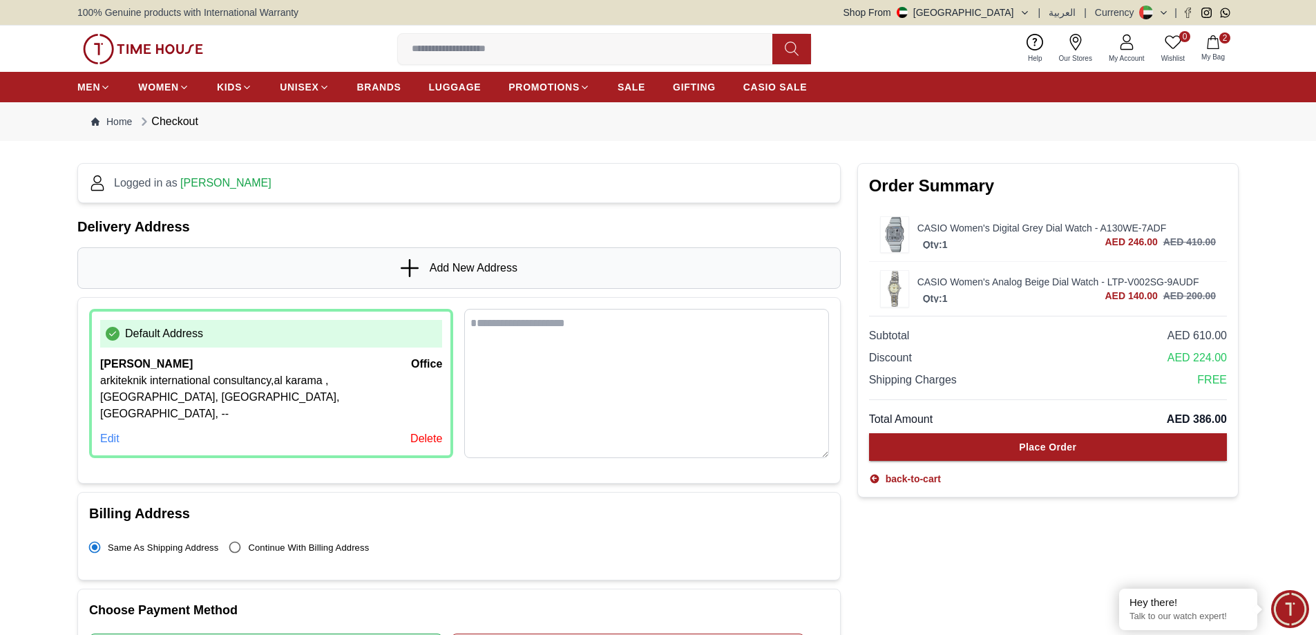
click at [125, 47] on img at bounding box center [143, 49] width 120 height 30
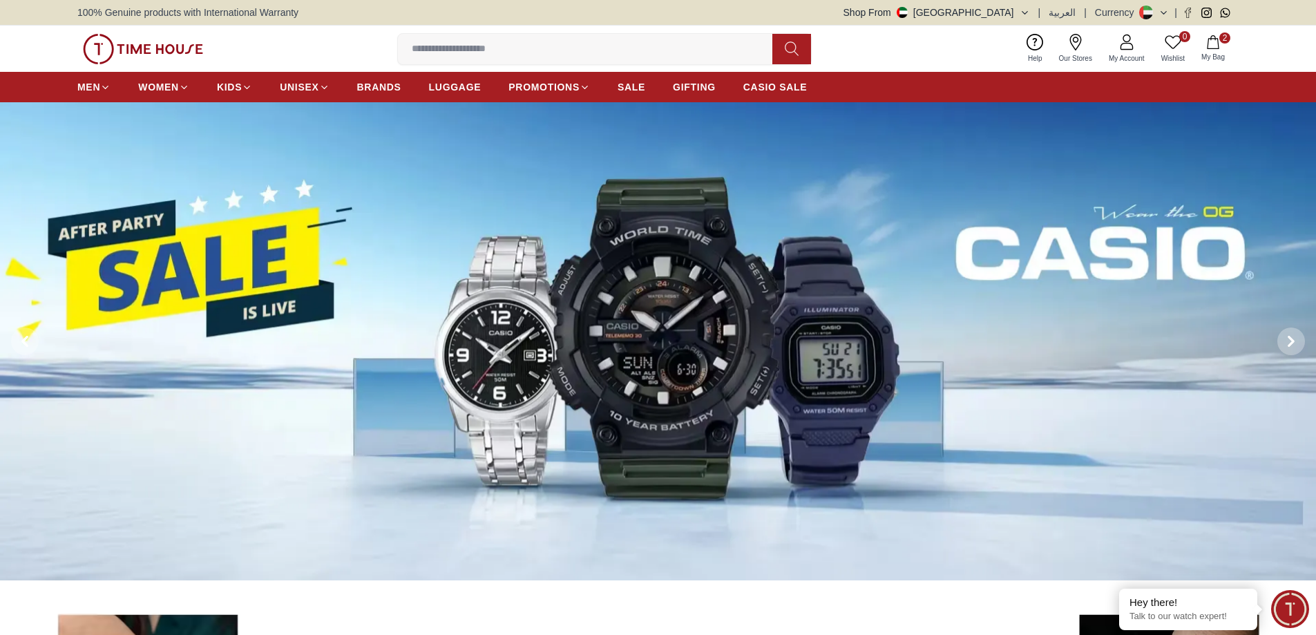
click at [1213, 46] on icon "button" at bounding box center [1213, 42] width 14 height 14
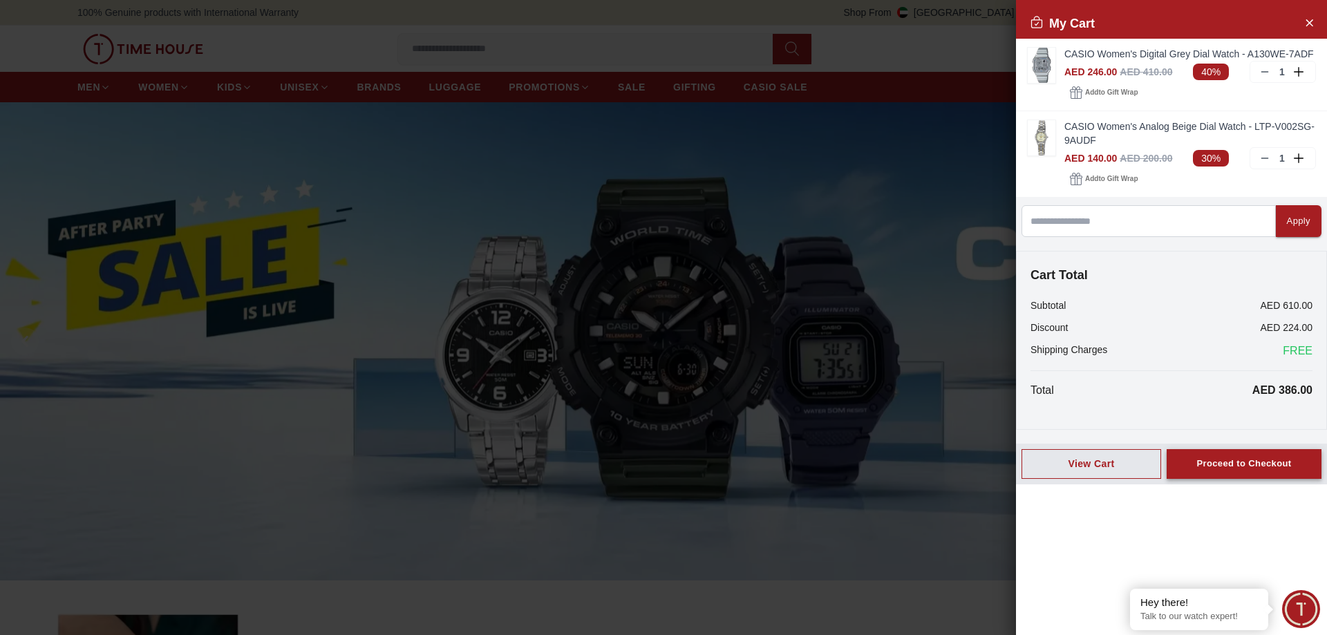
click at [1235, 464] on div "Proceed to Checkout" at bounding box center [1243, 464] width 95 height 16
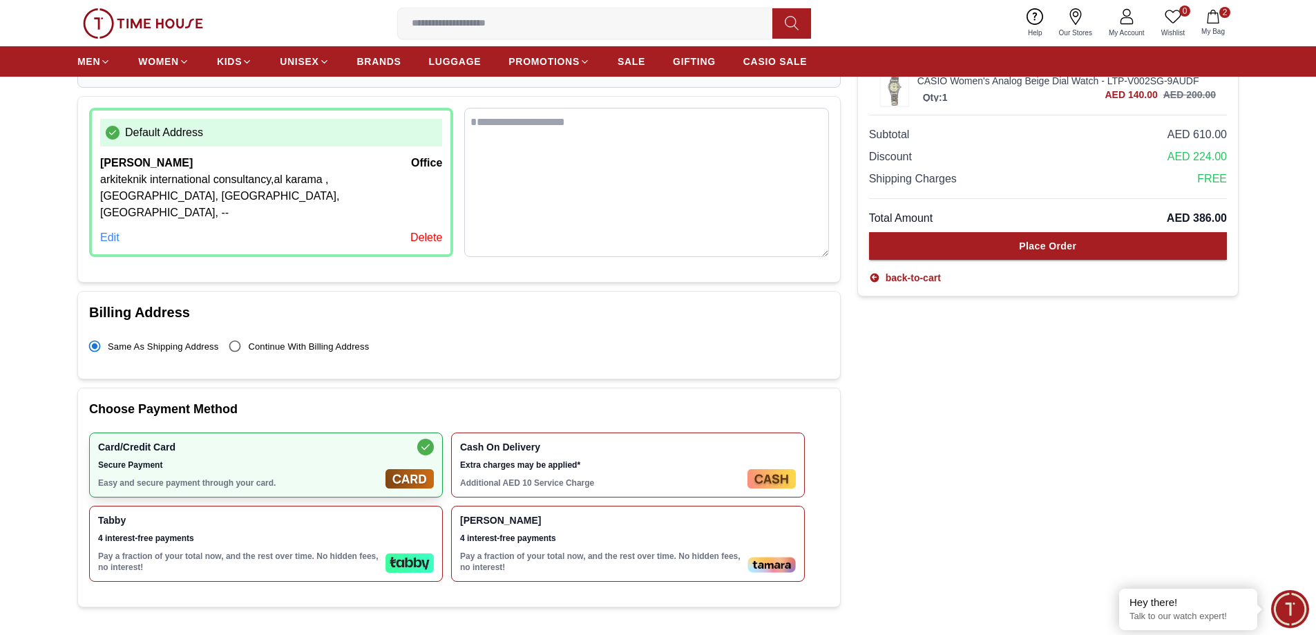
scroll to position [152, 0]
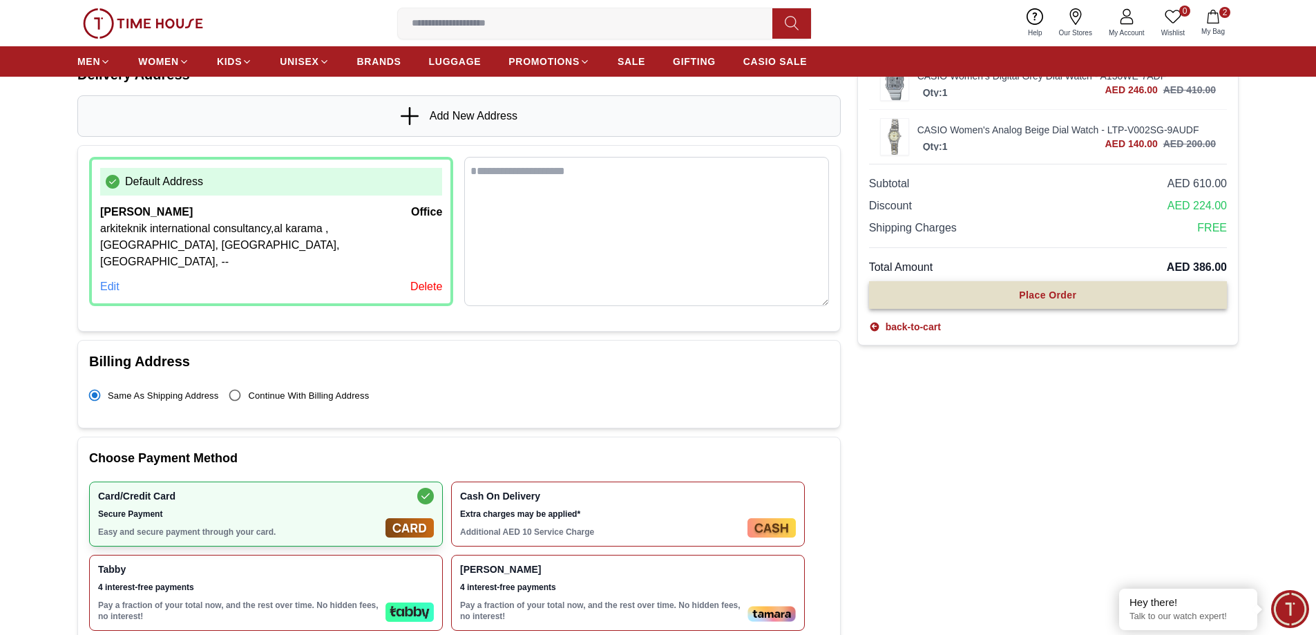
click at [1030, 298] on div "Place Order" at bounding box center [1047, 295] width 57 height 14
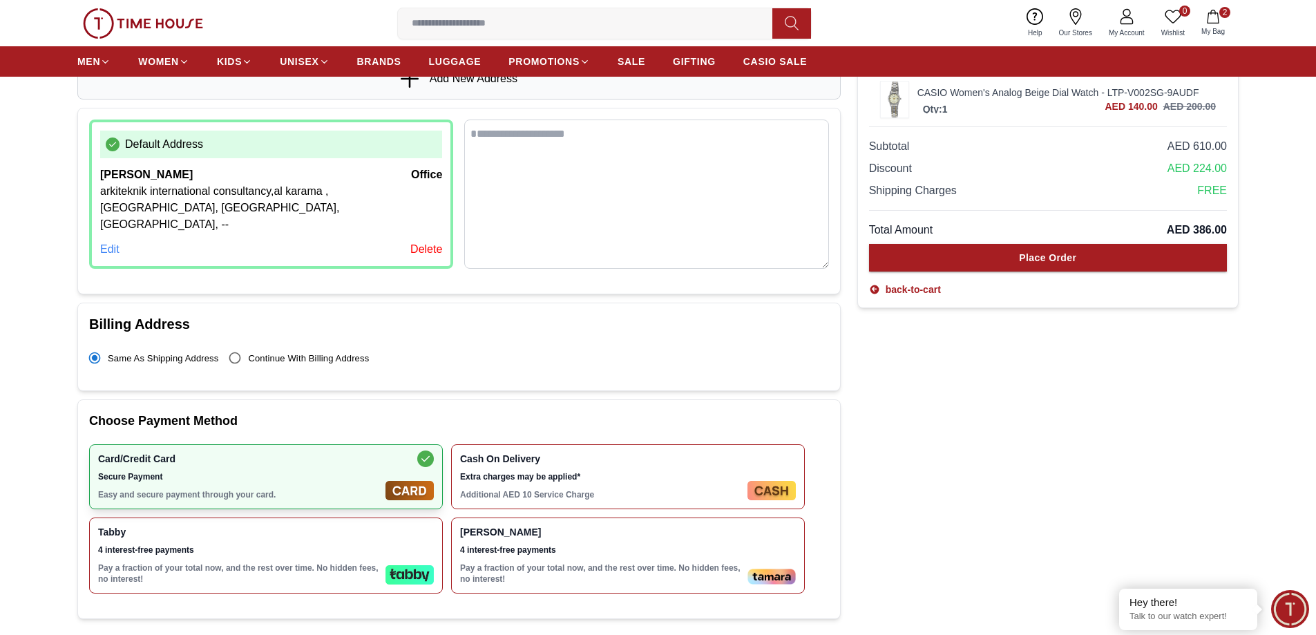
scroll to position [207, 0]
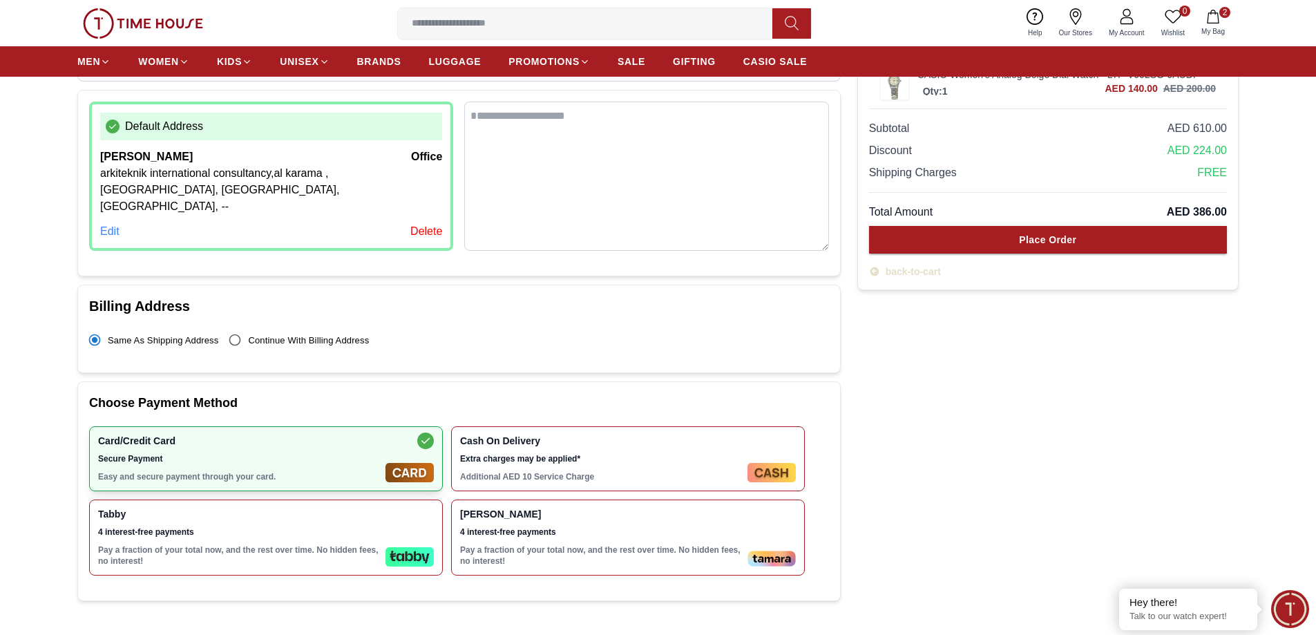
click at [891, 275] on link "back-to-cart" at bounding box center [905, 272] width 72 height 14
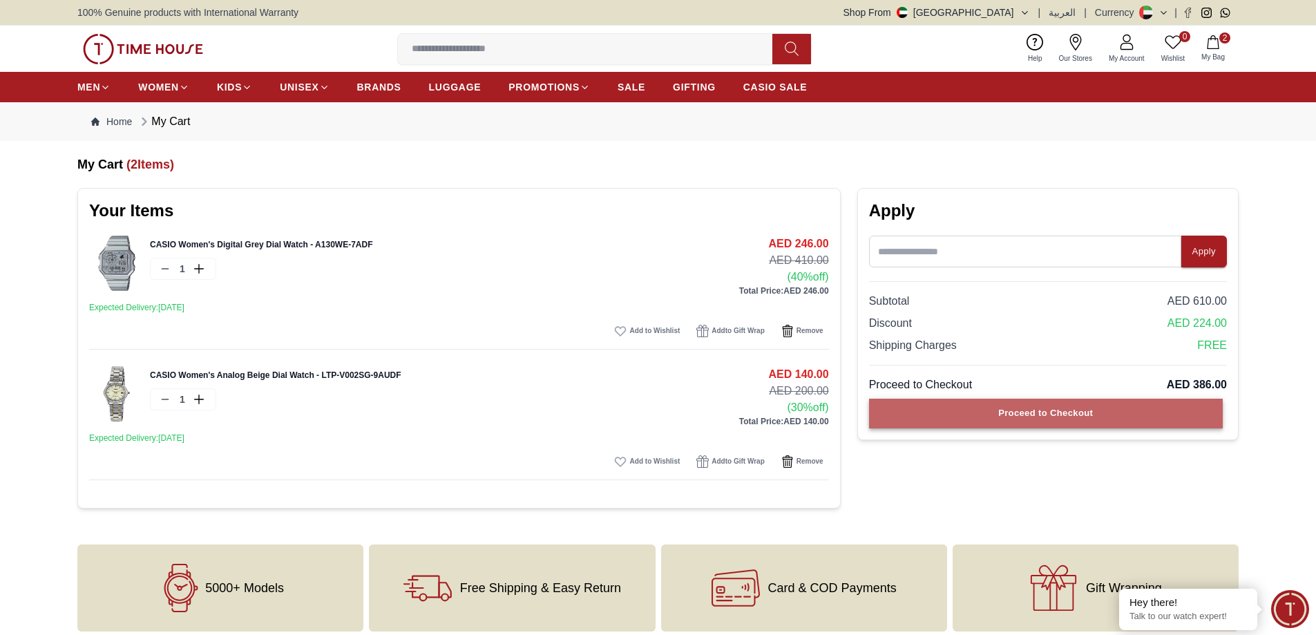
click at [995, 417] on button "Proceed to Checkout" at bounding box center [1046, 414] width 354 height 30
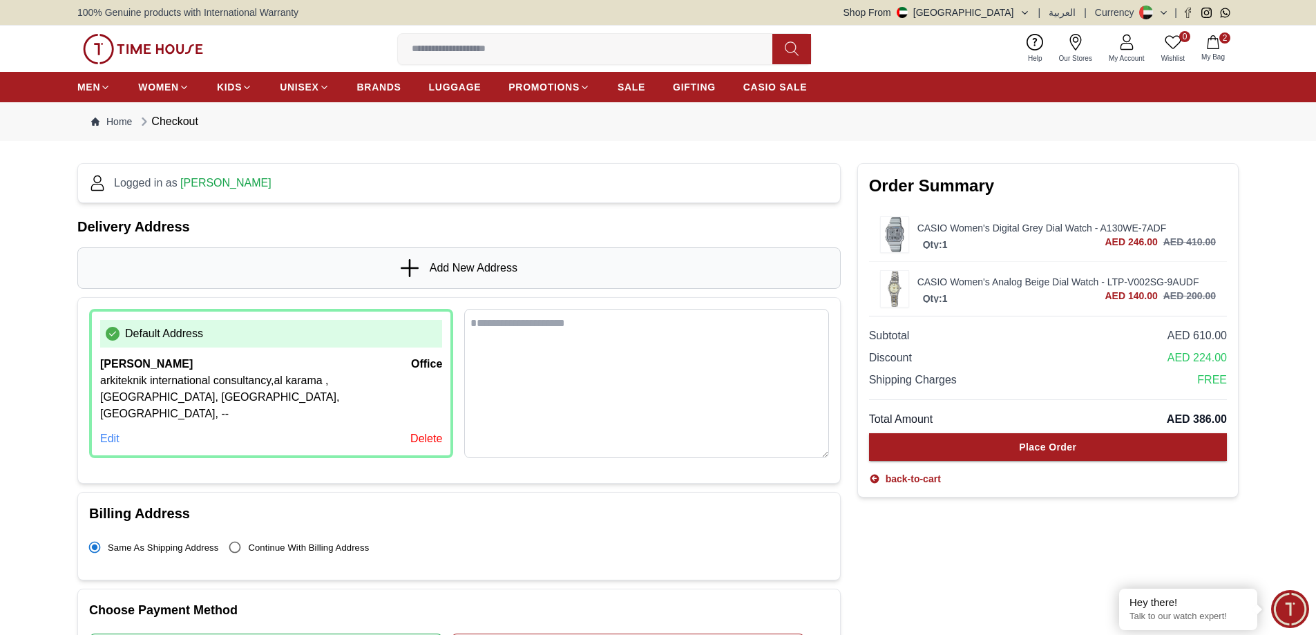
click at [571, 339] on textarea at bounding box center [646, 383] width 364 height 149
click at [667, 430] on textarea "**********" at bounding box center [646, 375] width 364 height 133
click at [634, 332] on textarea "**********" at bounding box center [646, 375] width 364 height 133
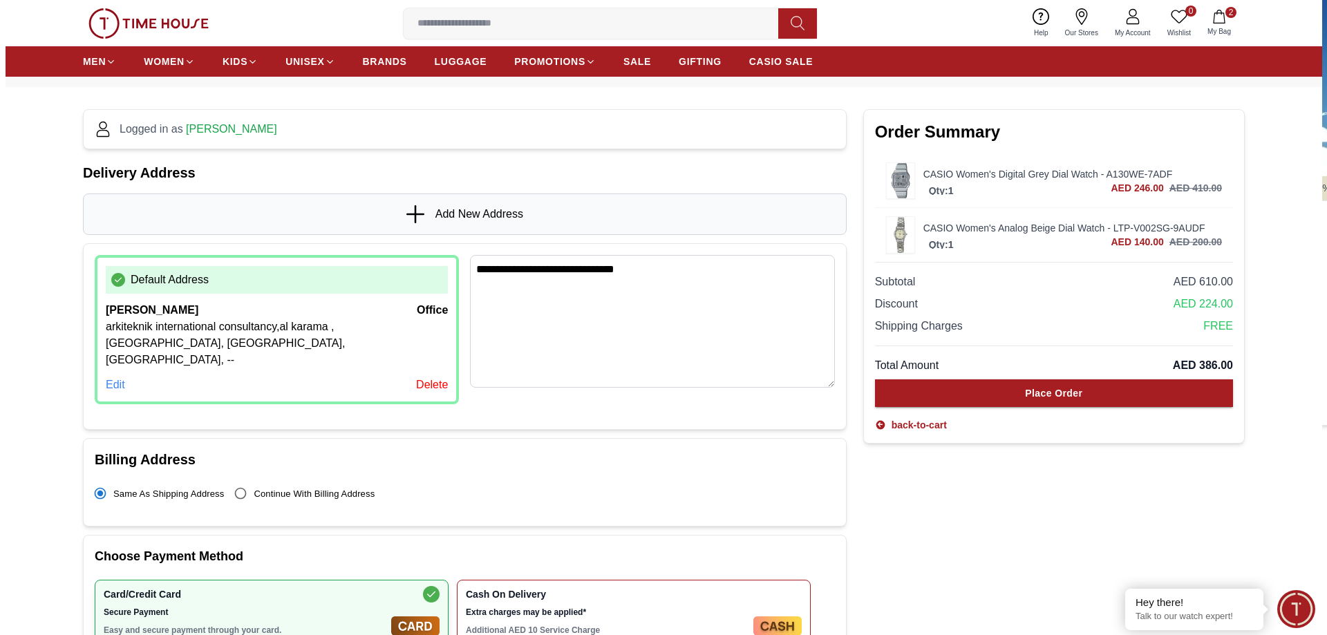
scroll to position [138, 0]
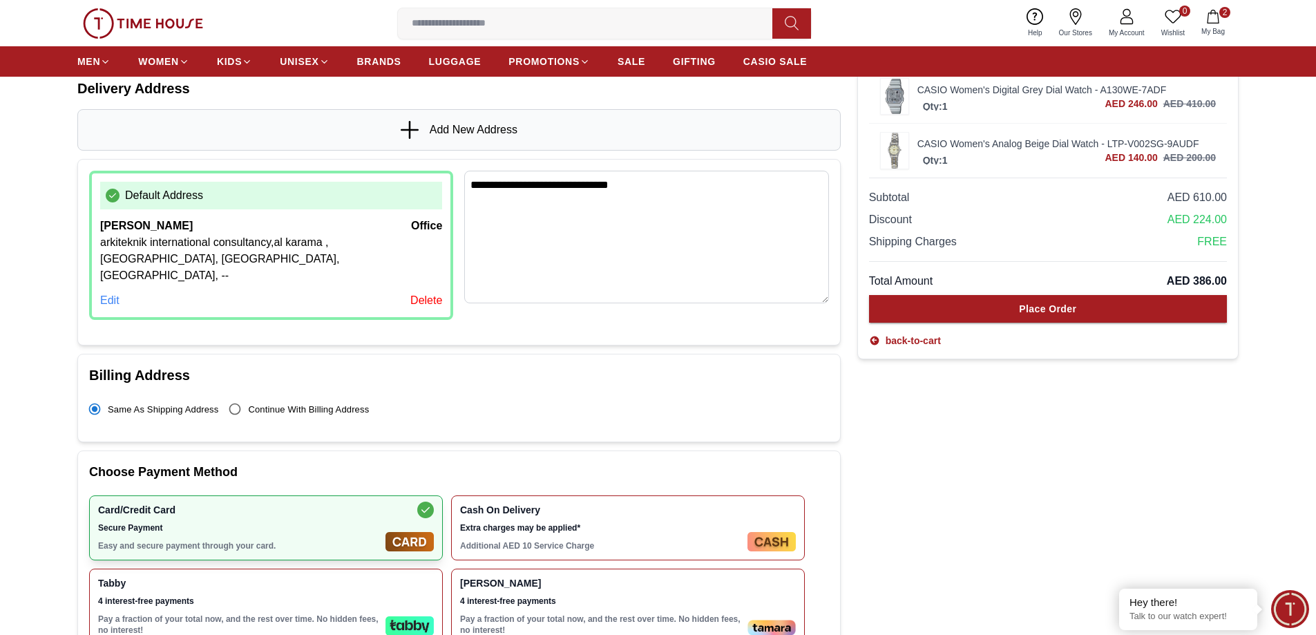
type textarea "**********"
click at [102, 292] on div "Edit" at bounding box center [109, 300] width 19 height 17
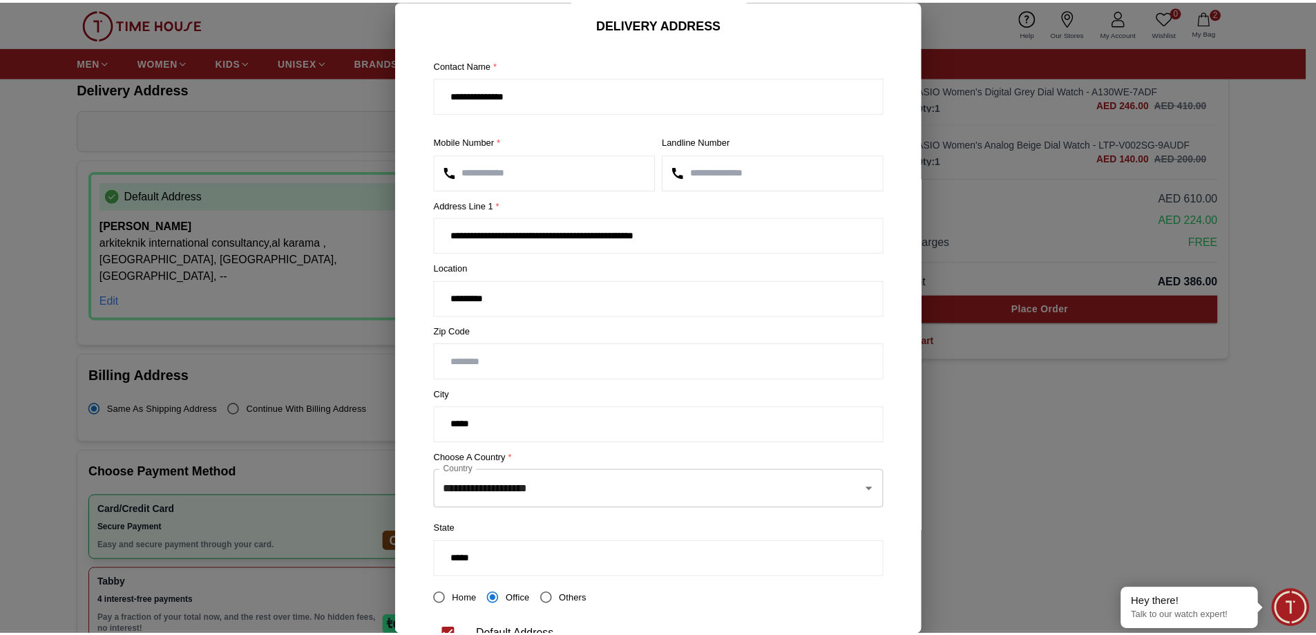
scroll to position [92, 0]
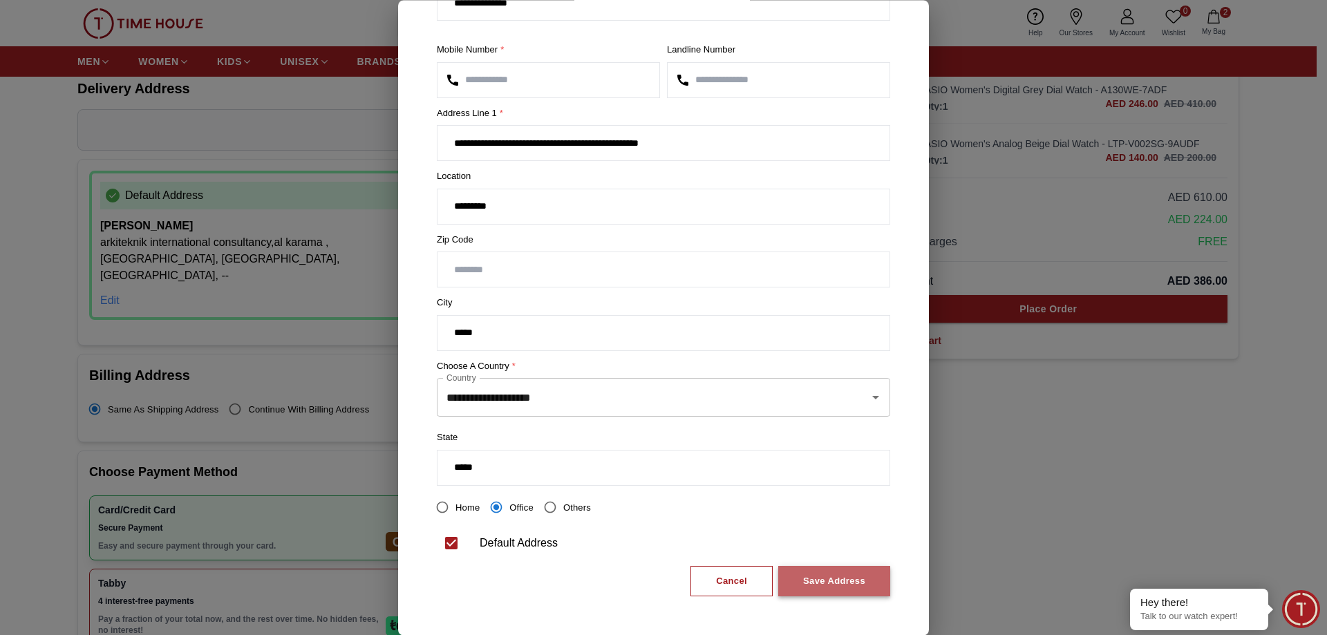
click at [822, 583] on div "Save Address" at bounding box center [834, 581] width 62 height 16
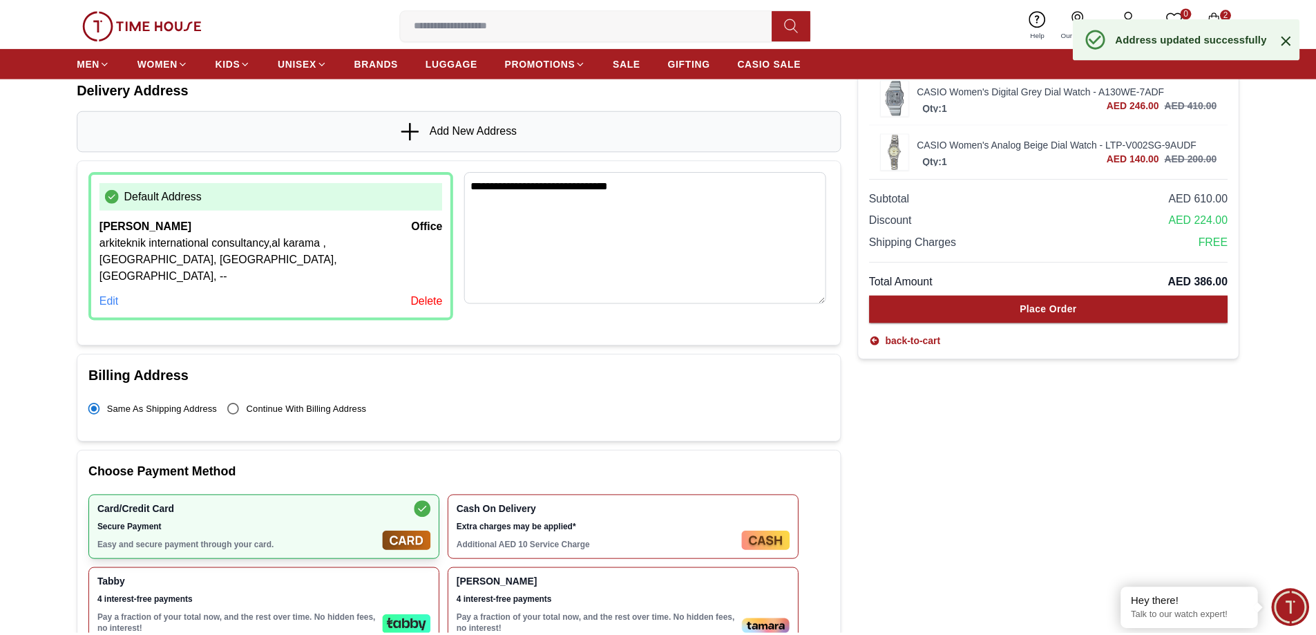
scroll to position [0, 0]
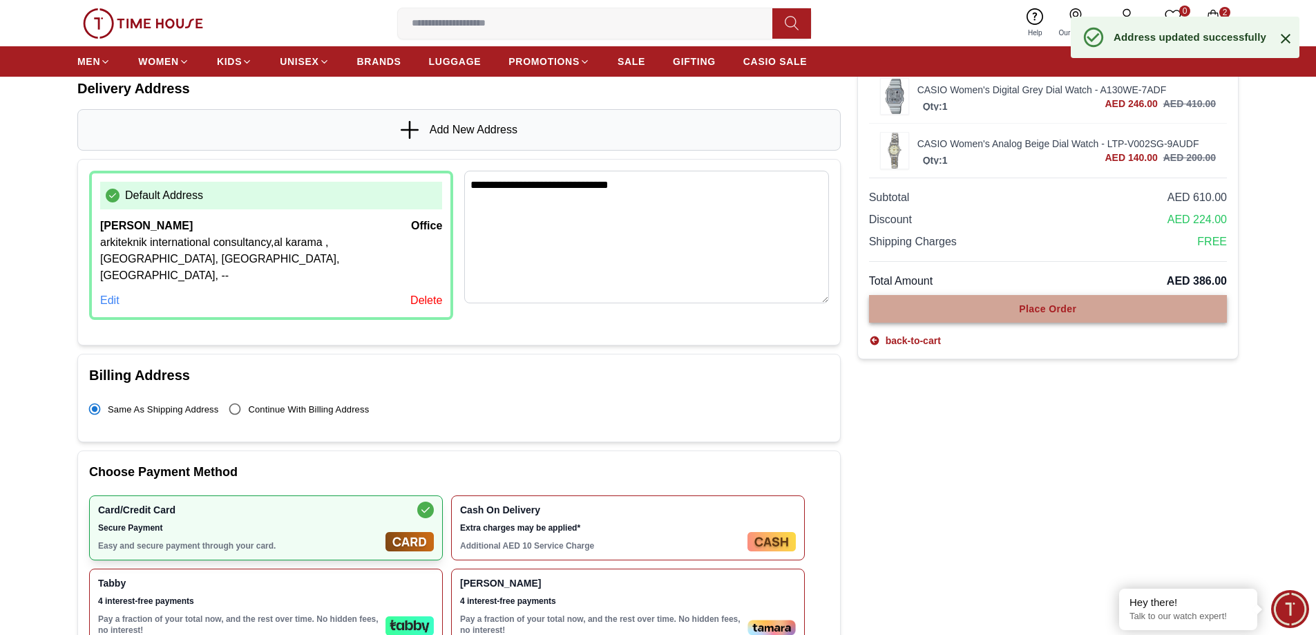
click at [1014, 310] on button "Place Order" at bounding box center [1048, 309] width 358 height 28
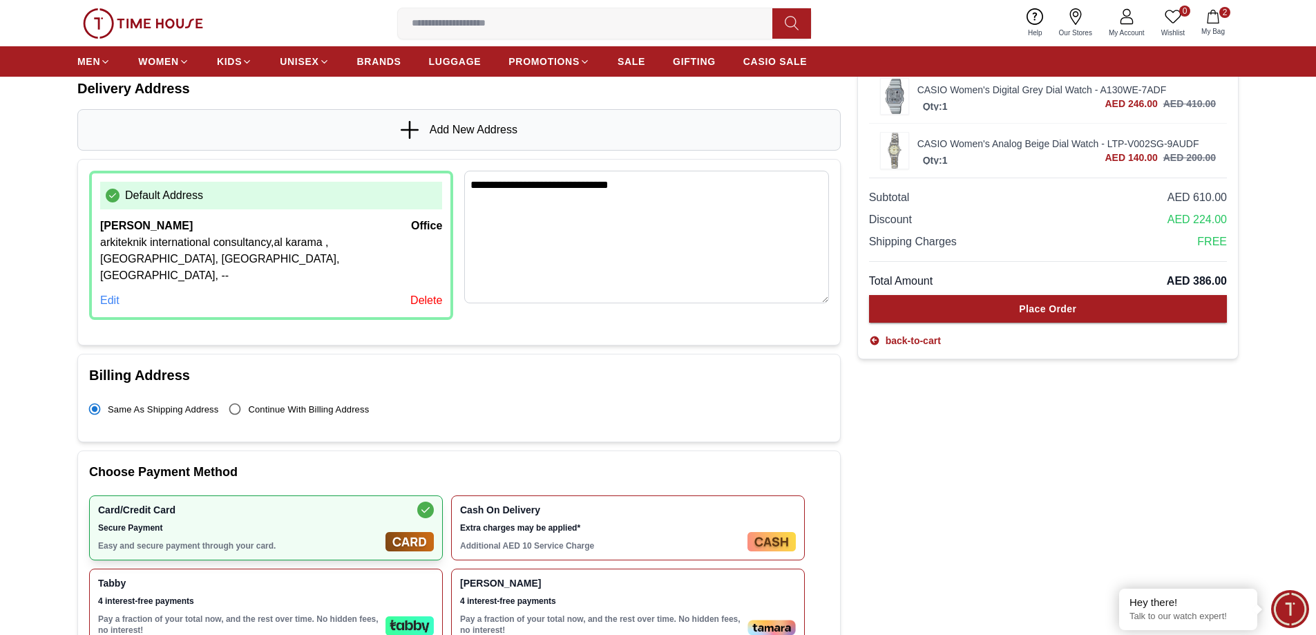
click at [296, 404] on span "Continue With Billing Address" at bounding box center [308, 409] width 121 height 10
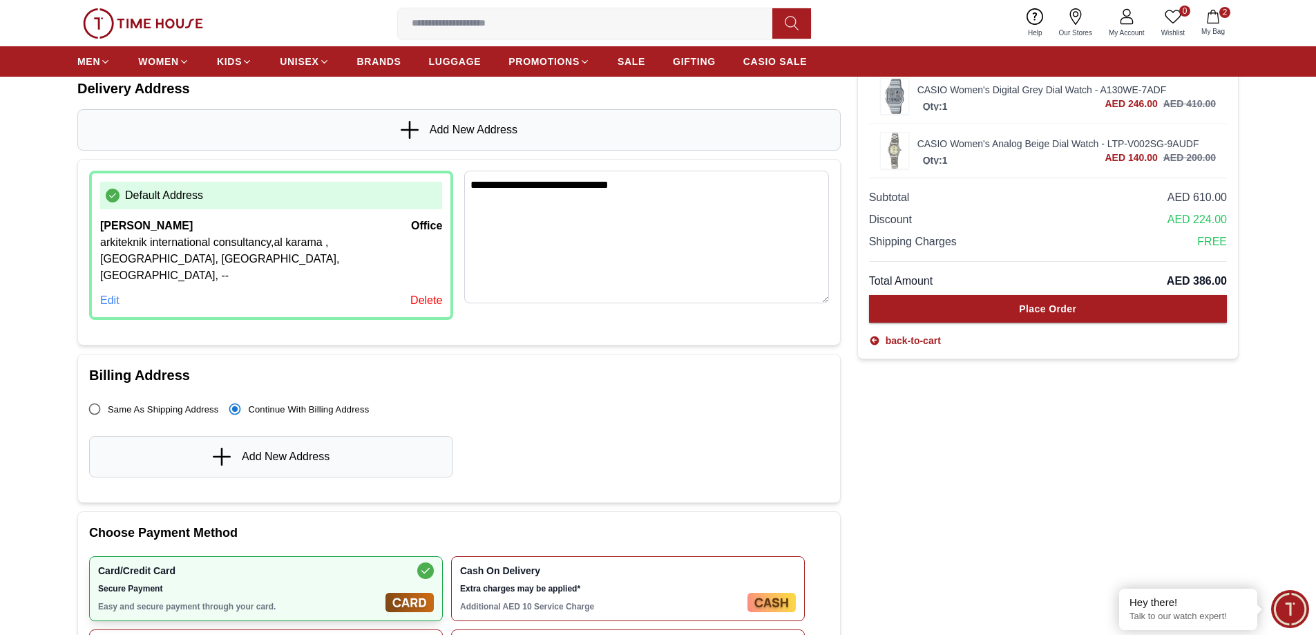
click at [160, 404] on span "Same as Shipping Address" at bounding box center [163, 409] width 111 height 10
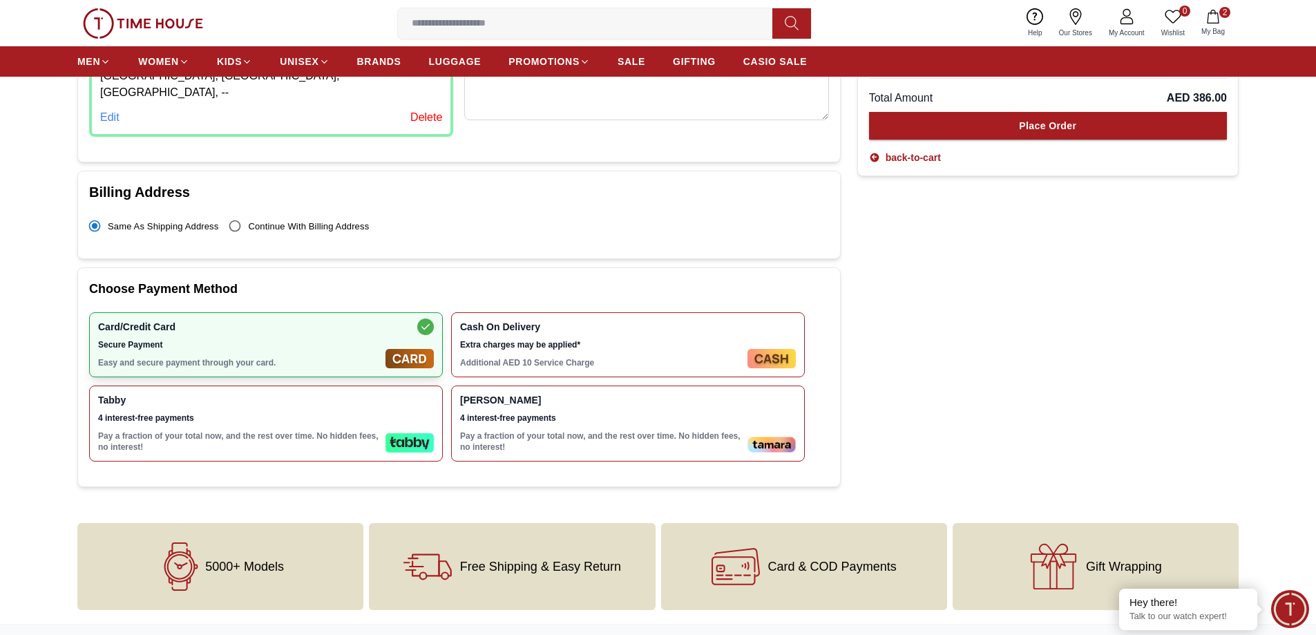
scroll to position [345, 0]
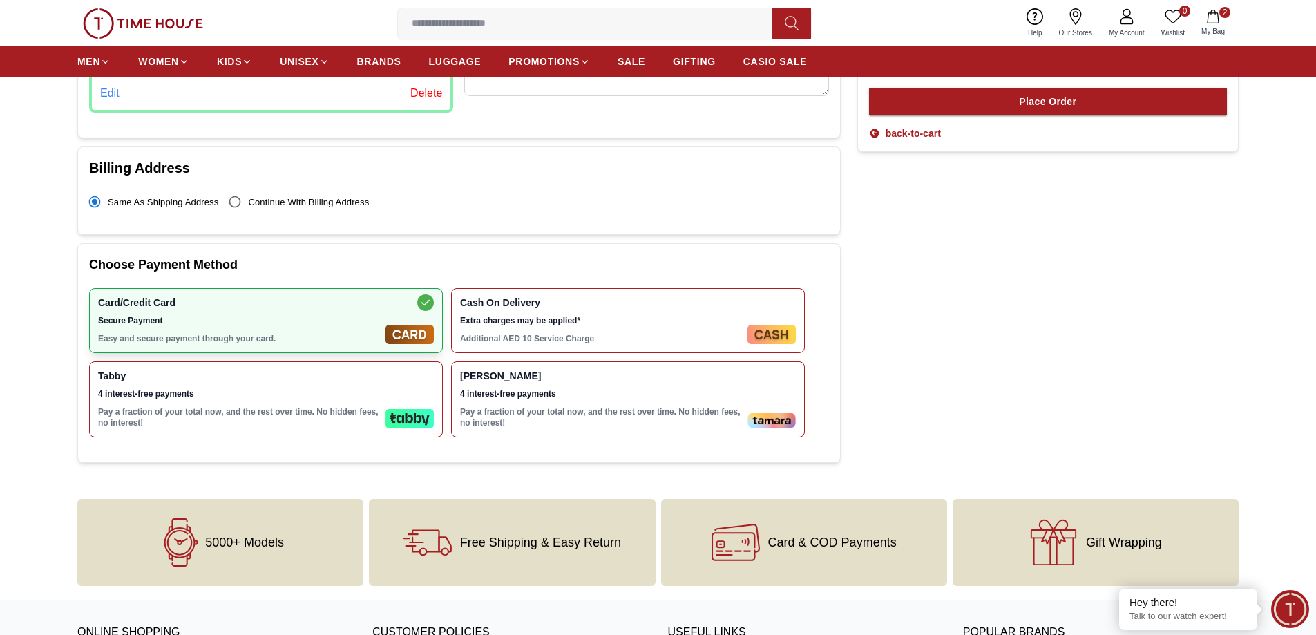
drag, startPoint x: 372, startPoint y: 298, endPoint x: 558, endPoint y: 303, distance: 185.3
click at [373, 298] on div "Card/Credit Card Secure Payment Easy and secure payment through your card." at bounding box center [239, 320] width 282 height 47
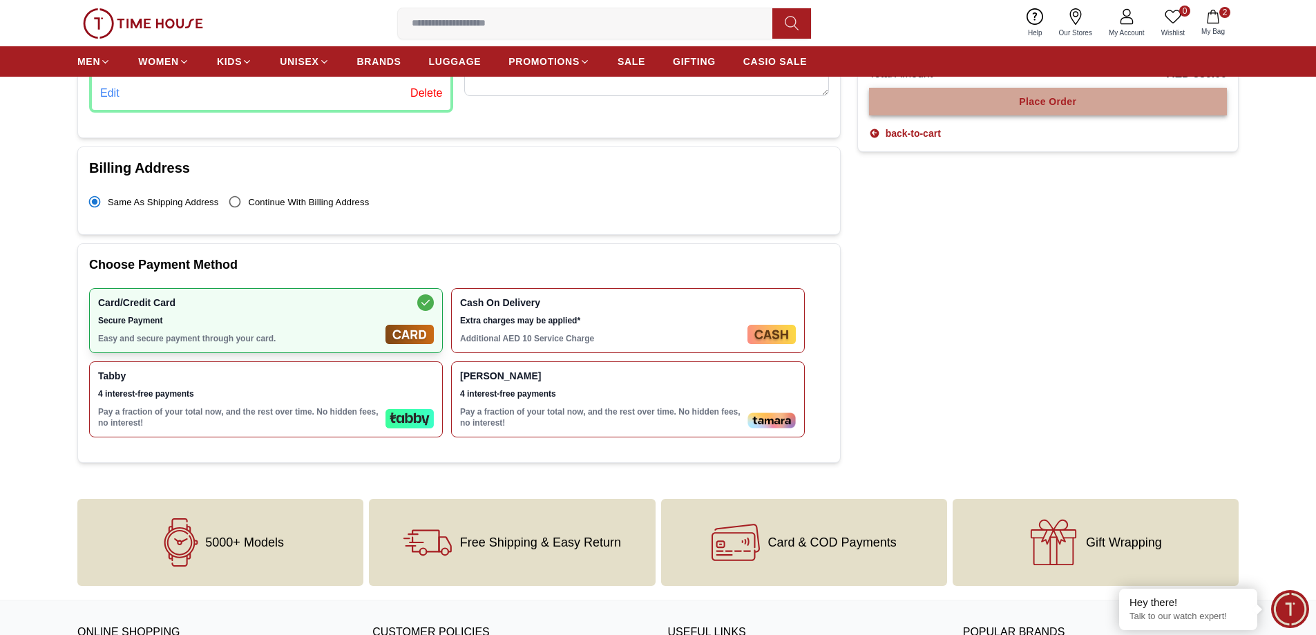
click at [1079, 103] on button "Place Order" at bounding box center [1048, 102] width 358 height 28
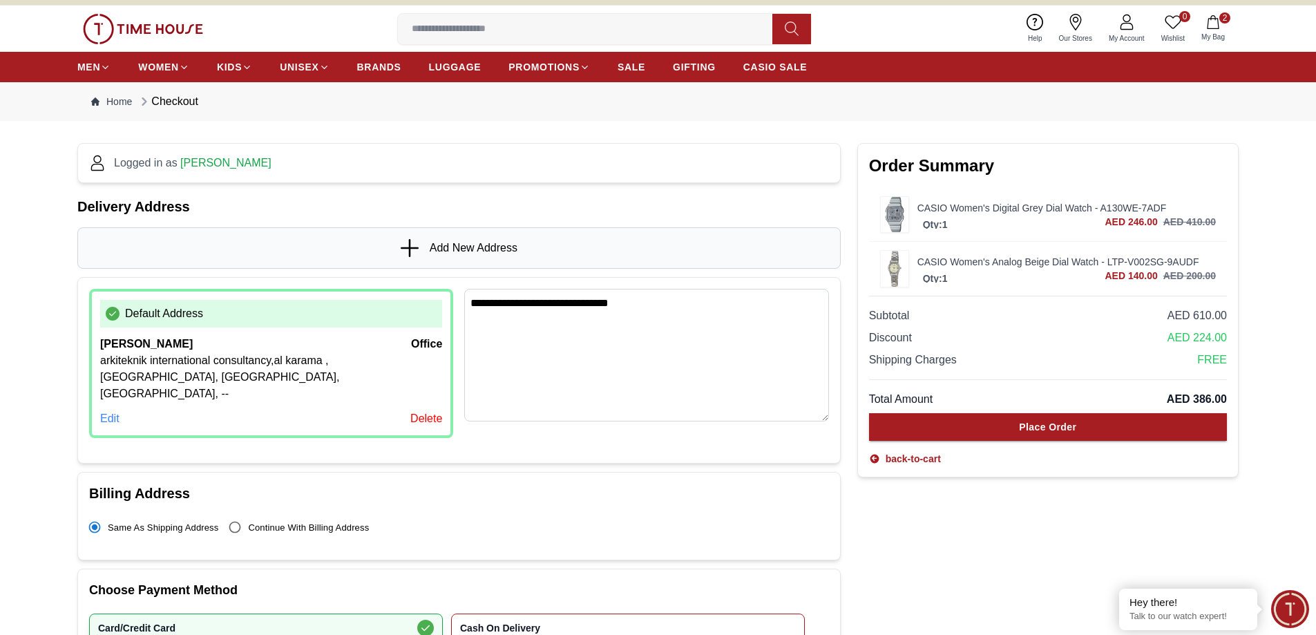
scroll to position [0, 0]
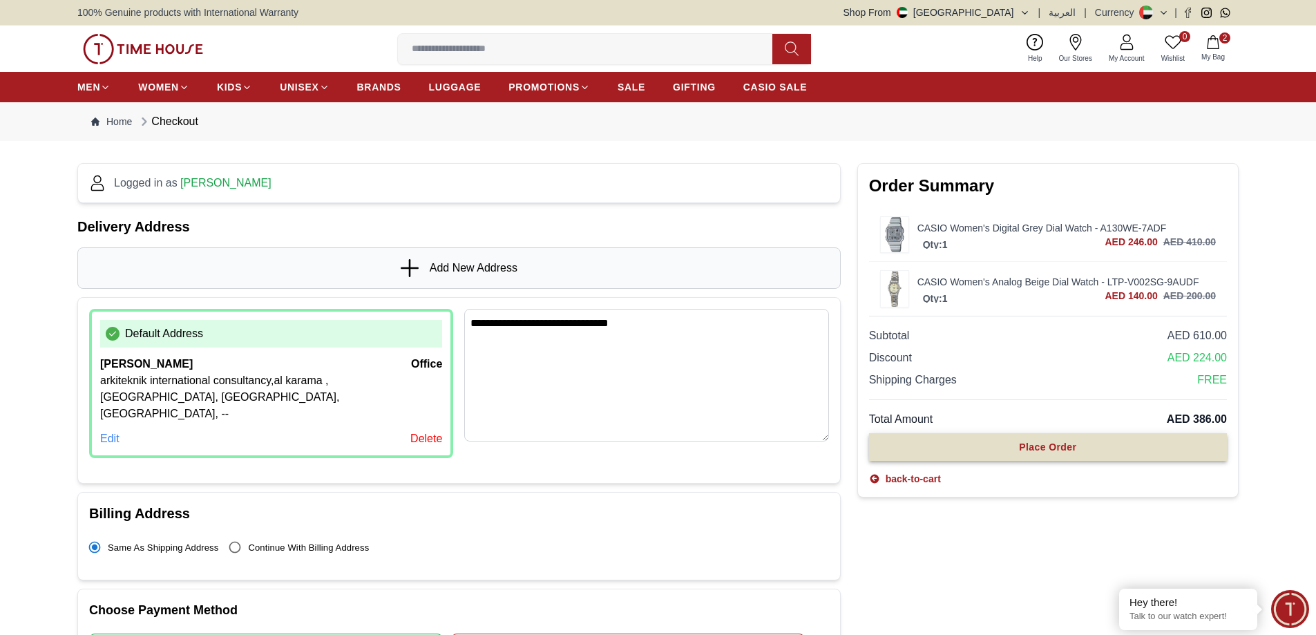
click at [1050, 446] on div "Place Order" at bounding box center [1047, 447] width 57 height 14
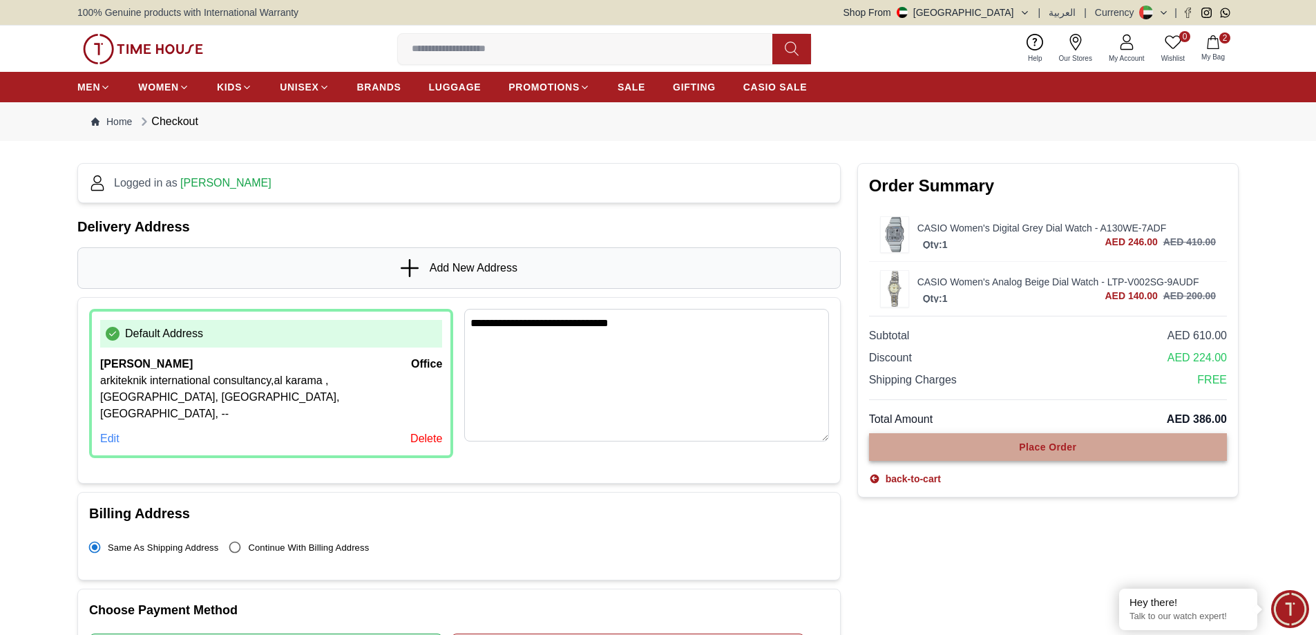
click at [1050, 446] on div "Place Order" at bounding box center [1047, 447] width 57 height 14
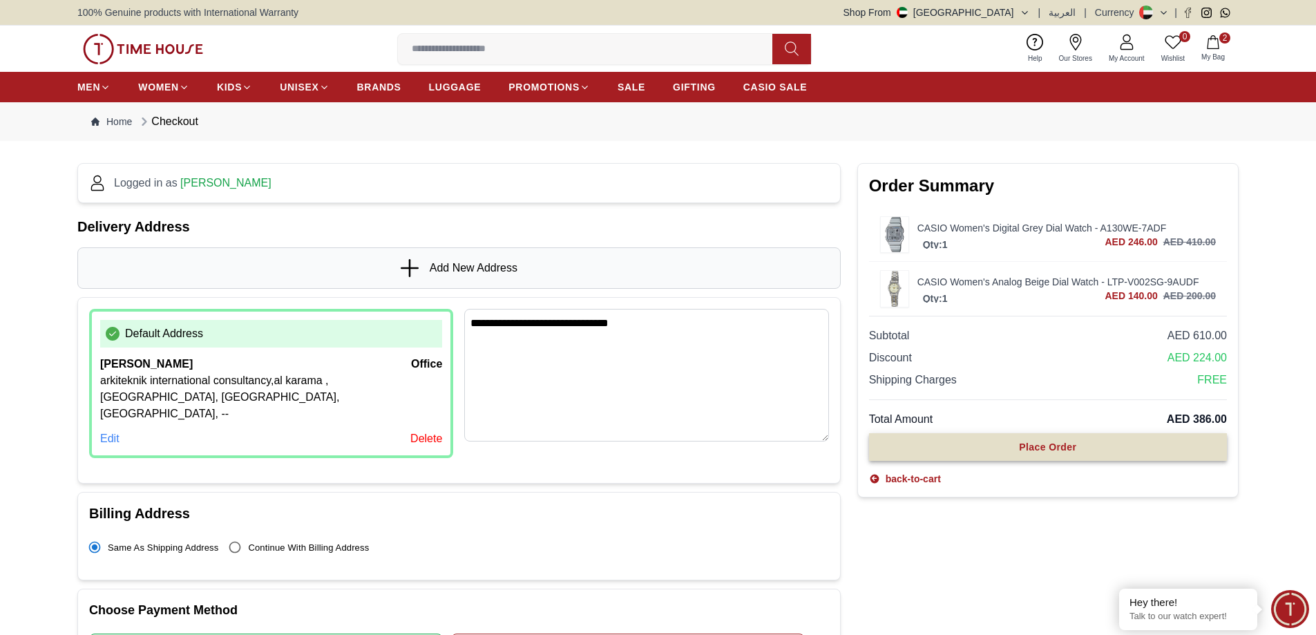
click at [1050, 446] on div "Place Order" at bounding box center [1047, 447] width 57 height 14
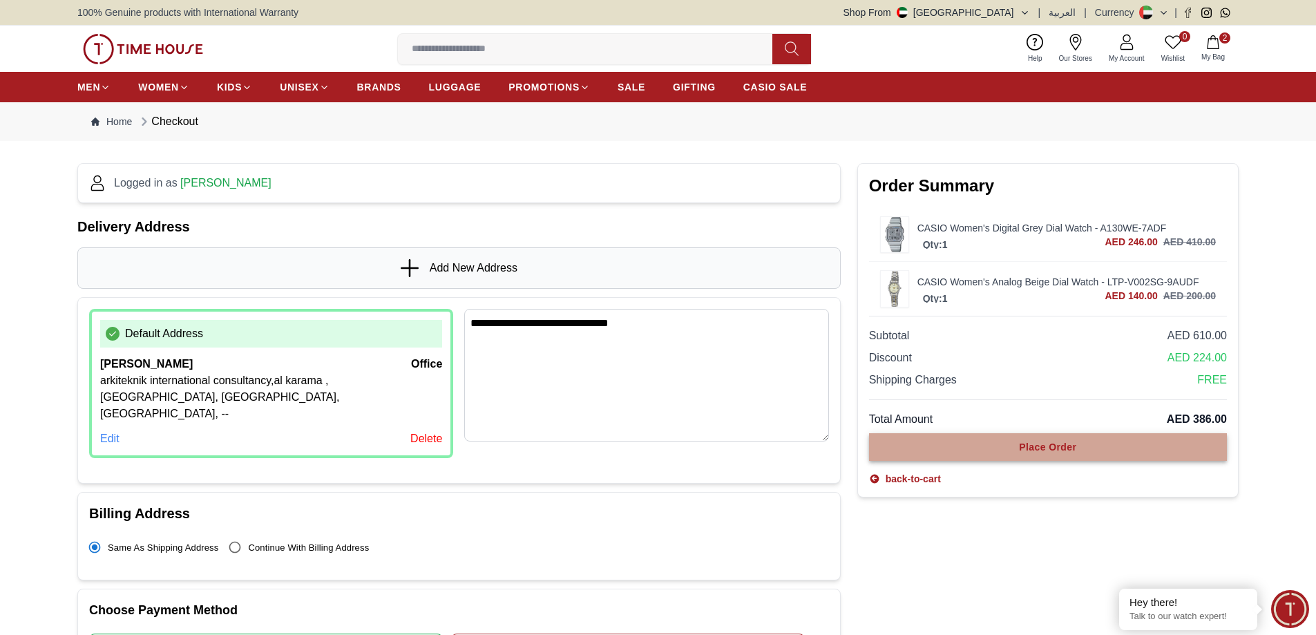
click at [1050, 446] on div "Place Order" at bounding box center [1047, 447] width 57 height 14
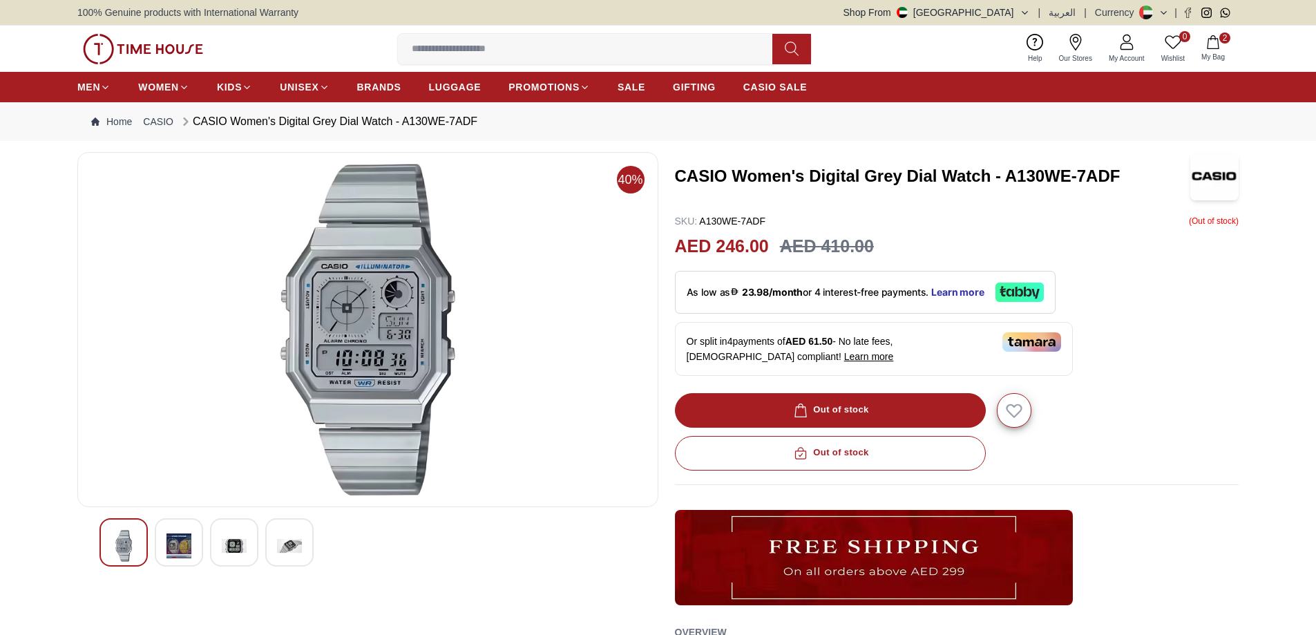
click at [1119, 171] on div "40% CASIO Women's Digital Grey Dial Watch - A130WE-7ADF SKU : A130WE-7ADF ( Out…" at bounding box center [657, 462] width 1161 height 621
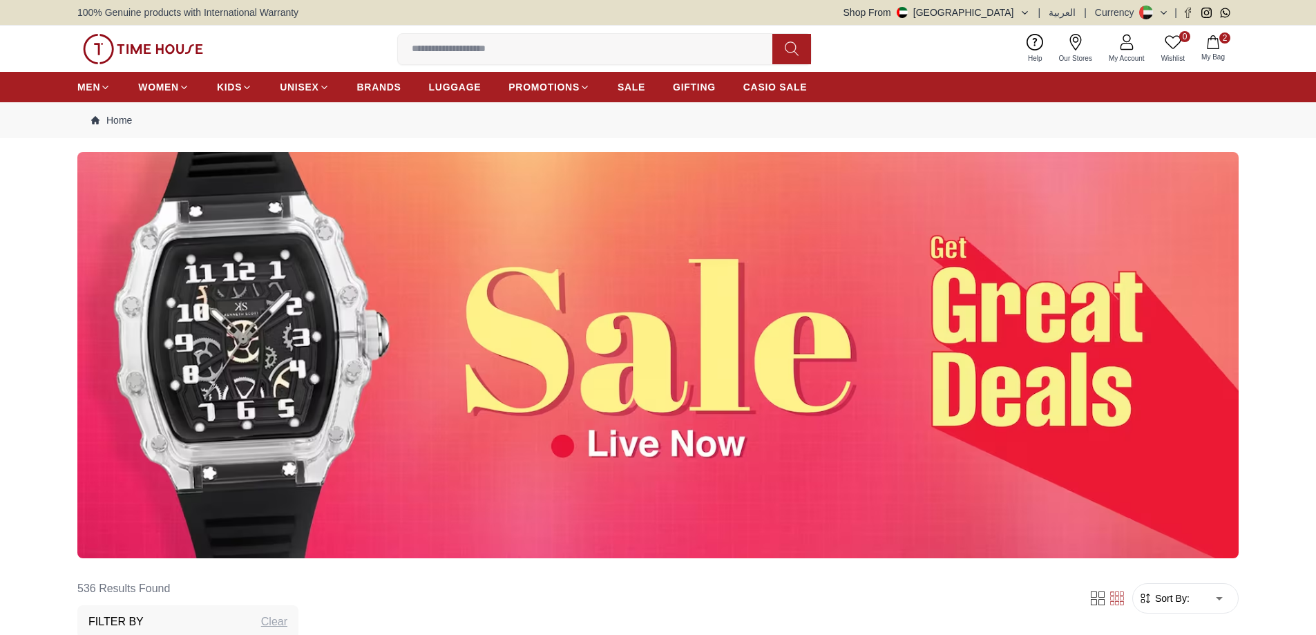
click at [1205, 47] on button "2 My Bag" at bounding box center [1213, 48] width 40 height 32
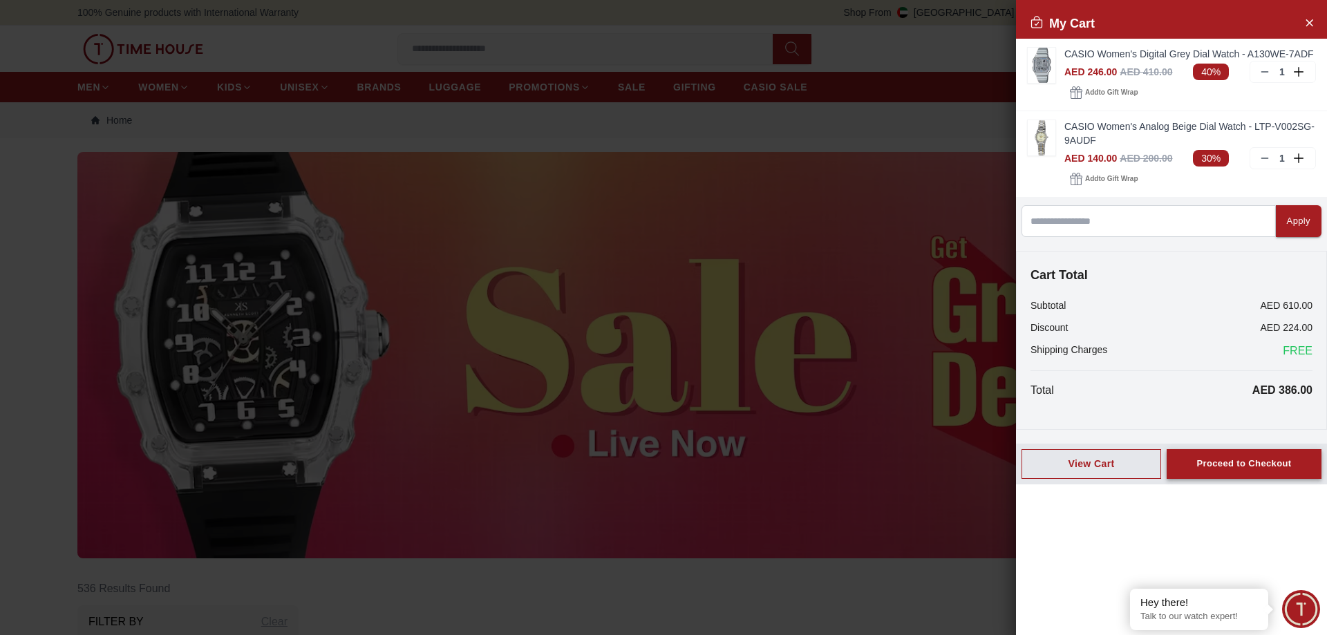
click at [1237, 452] on button "Proceed to Checkout" at bounding box center [1243, 464] width 155 height 30
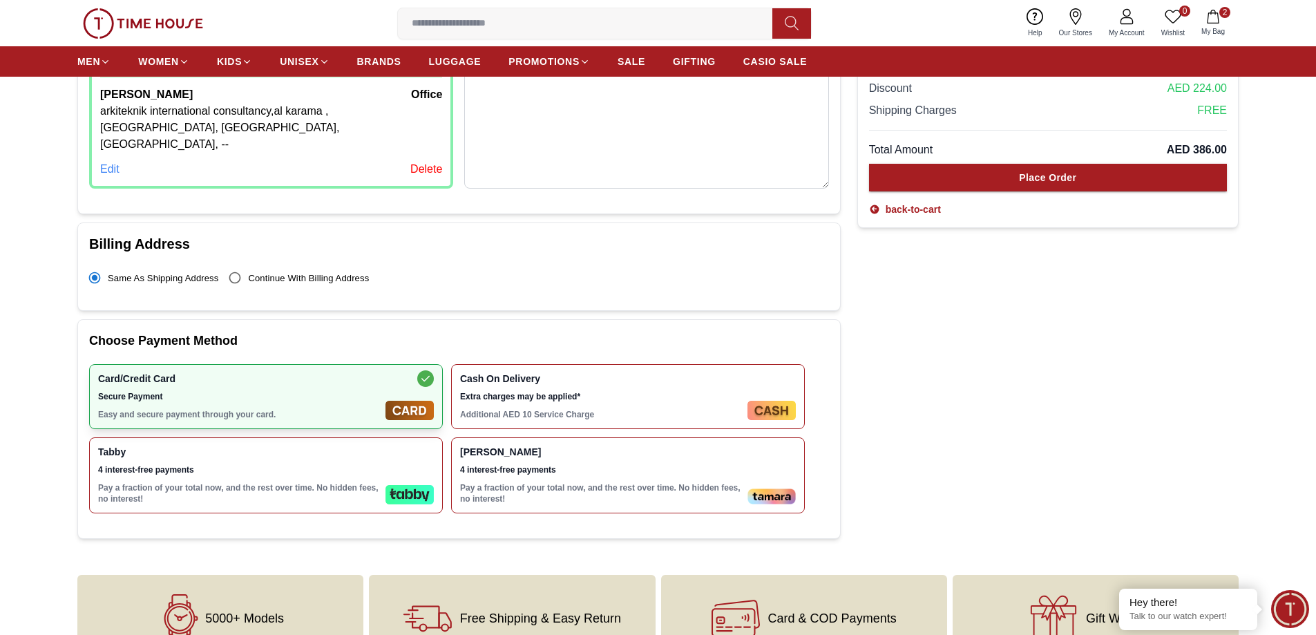
scroll to position [14, 0]
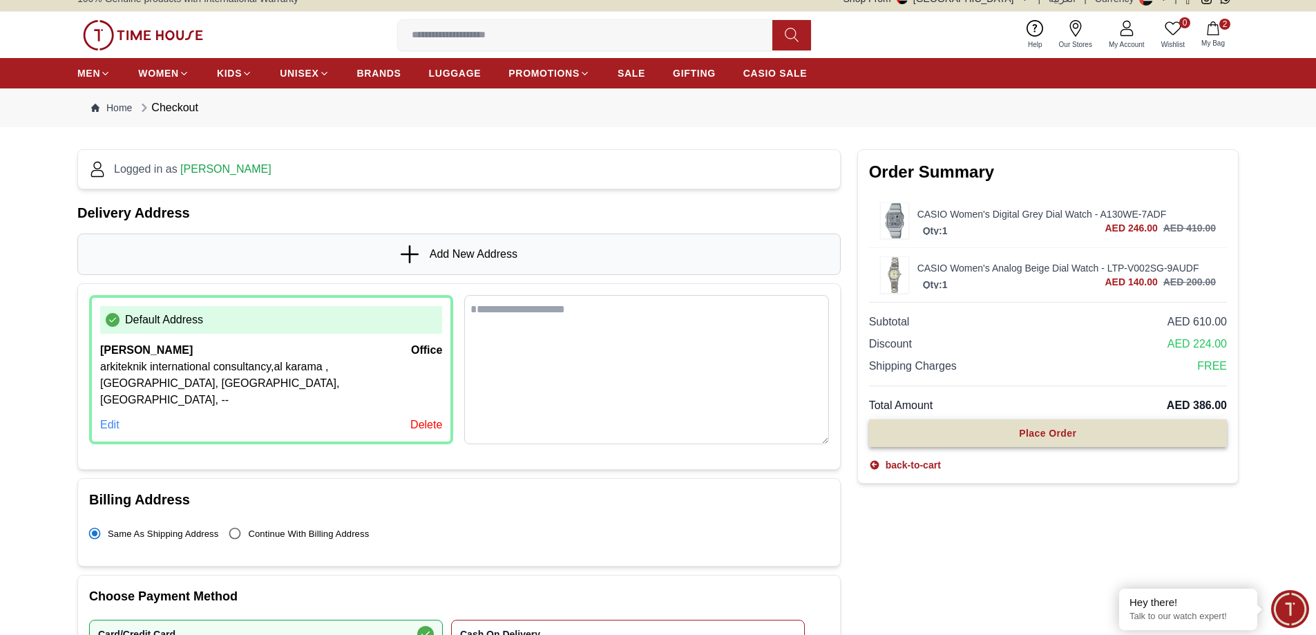
click at [1078, 435] on button "Place Order" at bounding box center [1048, 433] width 358 height 28
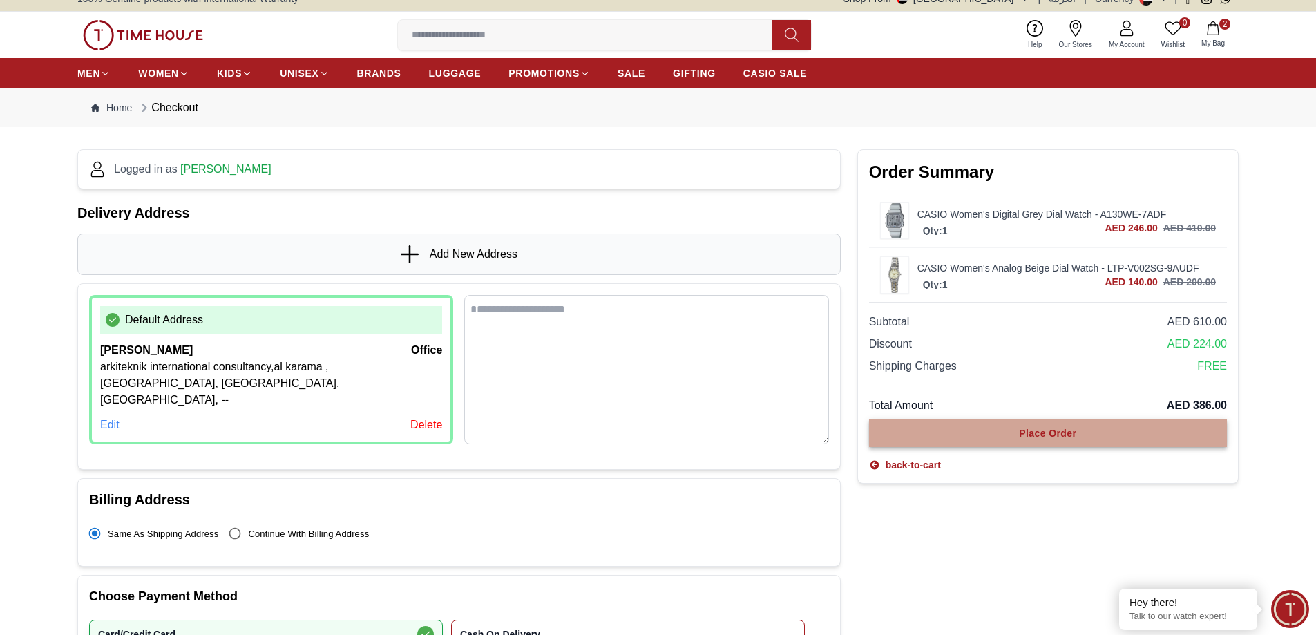
click at [1078, 435] on button "Place Order" at bounding box center [1048, 433] width 358 height 28
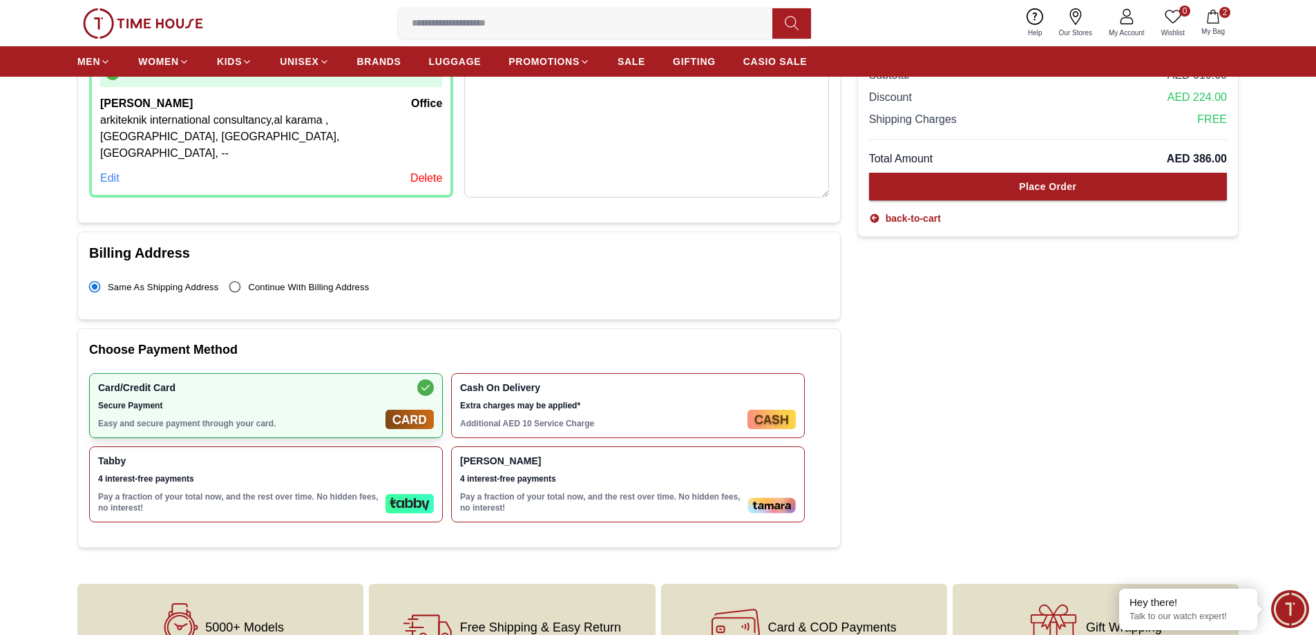
scroll to position [290, 0]
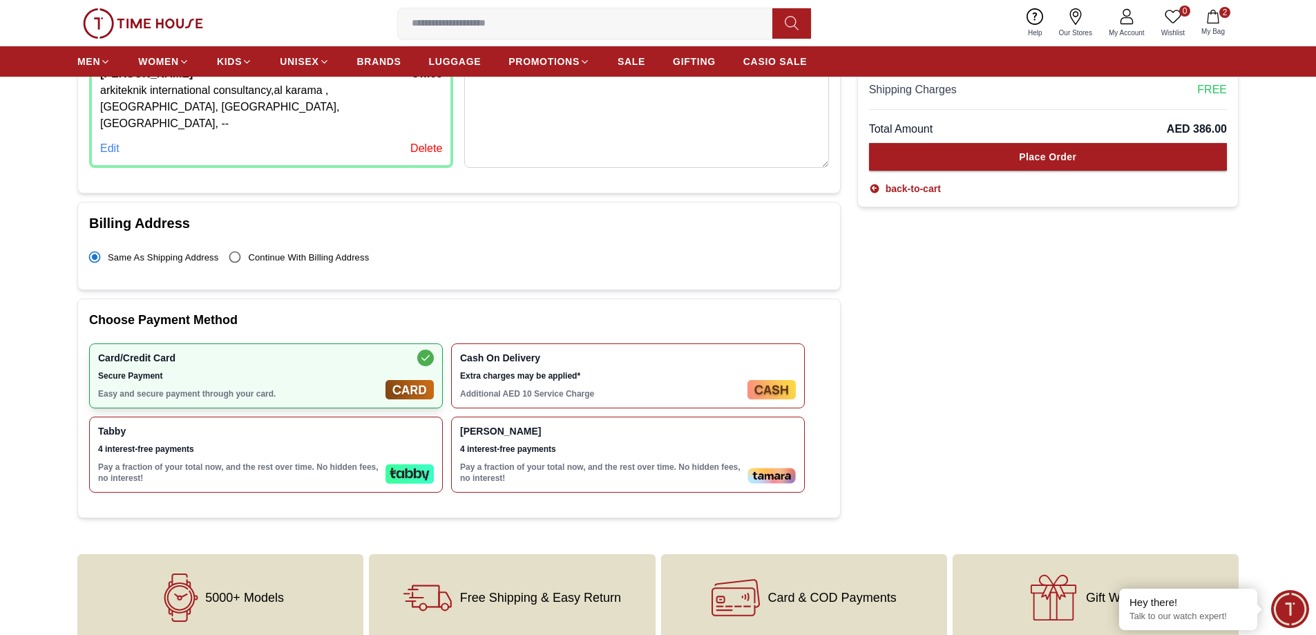
click at [299, 370] on span "Secure Payment" at bounding box center [239, 375] width 282 height 11
click at [201, 368] on div "Card/Credit Card Secure Payment Easy and secure payment through your card." at bounding box center [239, 375] width 282 height 47
click at [307, 370] on span "Secure Payment" at bounding box center [239, 375] width 282 height 11
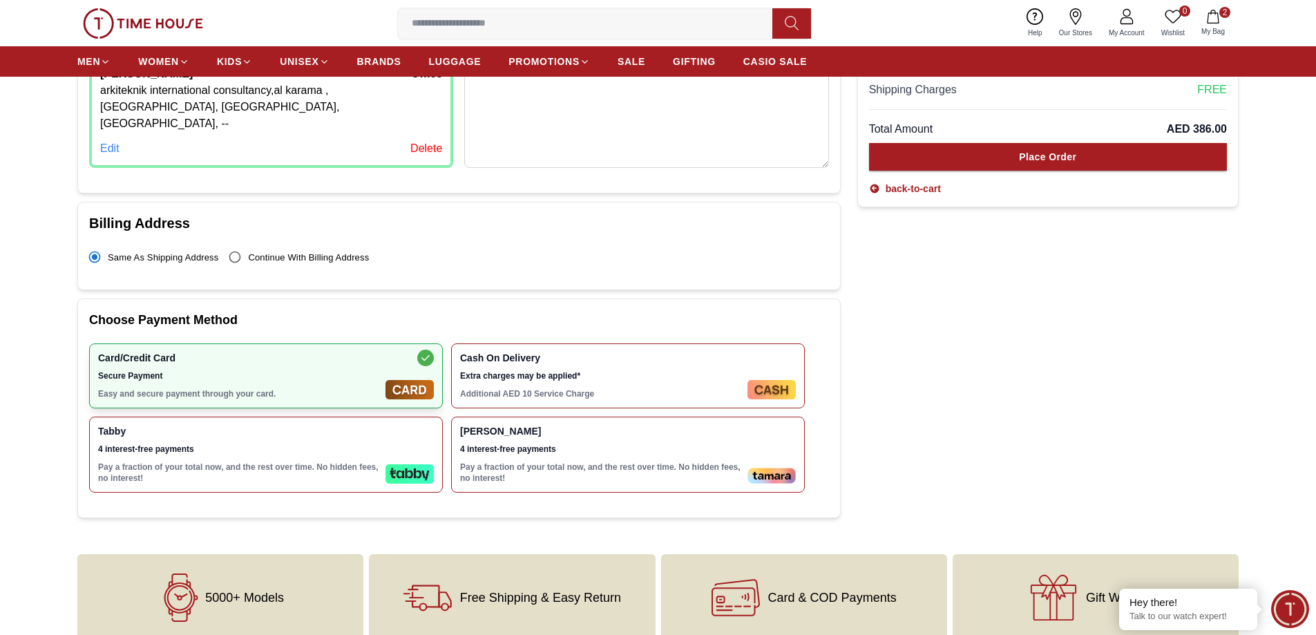
click at [405, 380] on img at bounding box center [410, 389] width 48 height 19
click at [404, 380] on img at bounding box center [410, 389] width 48 height 19
click at [424, 350] on g at bounding box center [425, 358] width 17 height 17
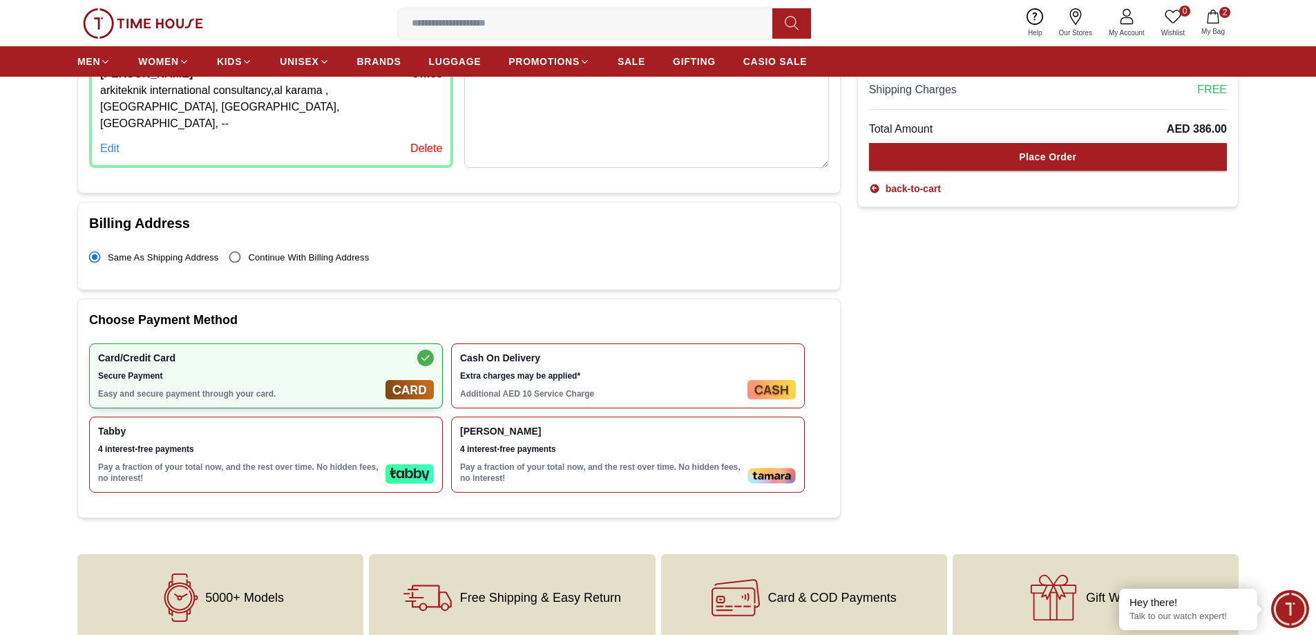
click at [323, 352] on span "Card/Credit Card" at bounding box center [239, 357] width 282 height 11
click at [322, 352] on span "Card/Credit Card" at bounding box center [239, 357] width 282 height 11
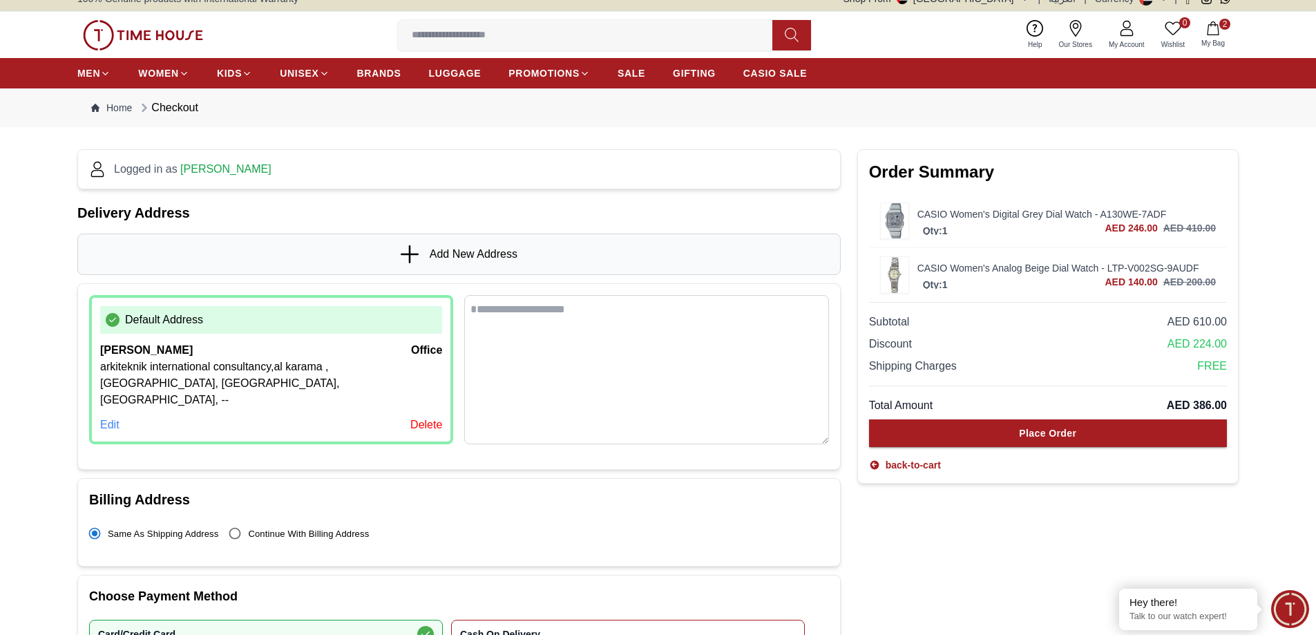
click at [1119, 34] on icon at bounding box center [1127, 28] width 17 height 17
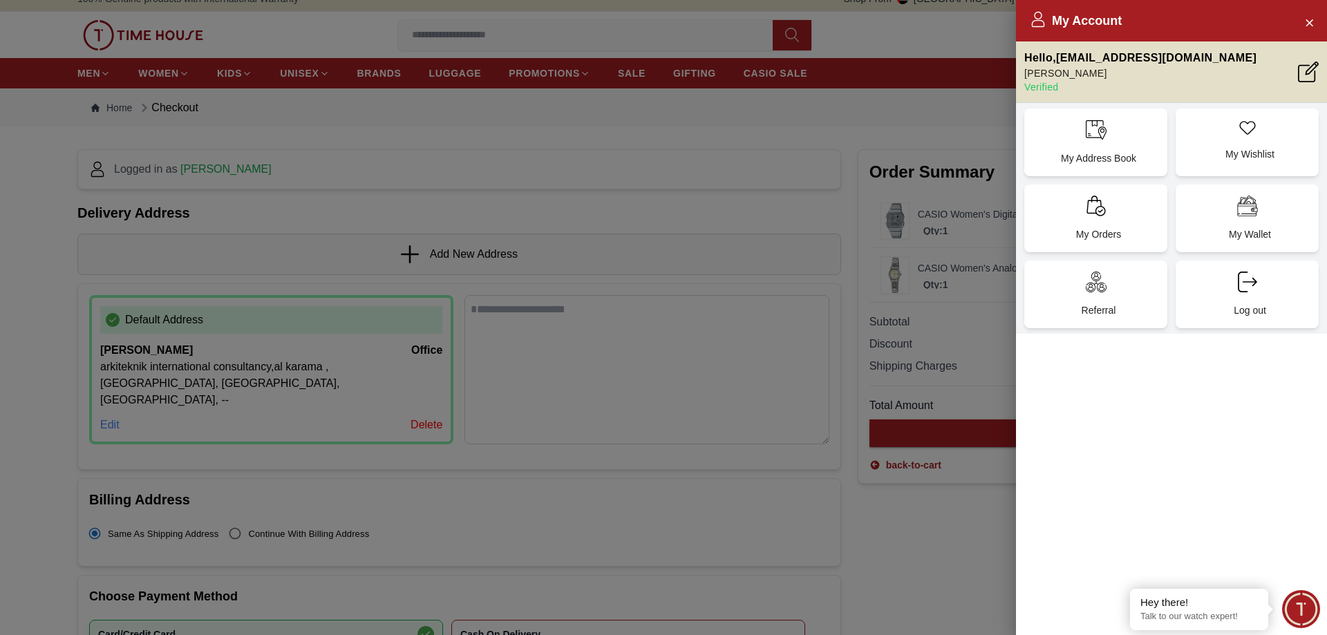
click at [687, 214] on div at bounding box center [663, 317] width 1327 height 635
click at [1309, 28] on icon "Close Account" at bounding box center [1308, 22] width 11 height 17
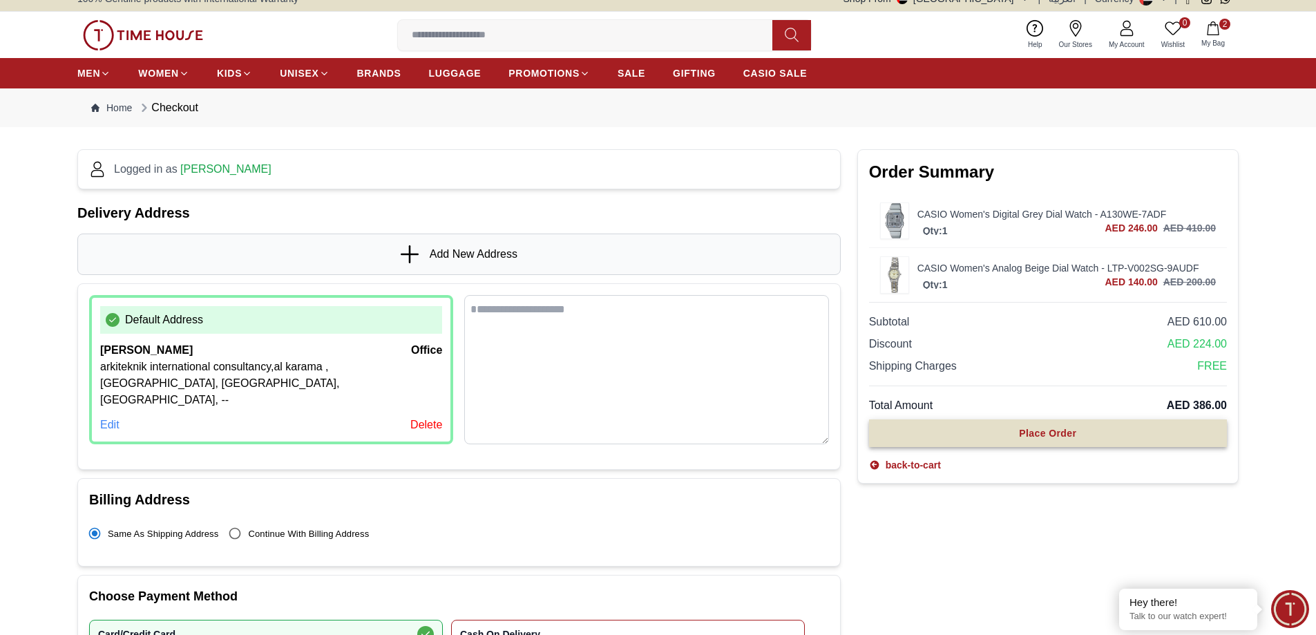
click at [1030, 438] on div "Place Order" at bounding box center [1047, 433] width 57 height 14
click at [1030, 438] on div "Place Order" at bounding box center [1048, 433] width 69 height 15
click at [1030, 438] on div "Place Order" at bounding box center [1047, 433] width 57 height 14
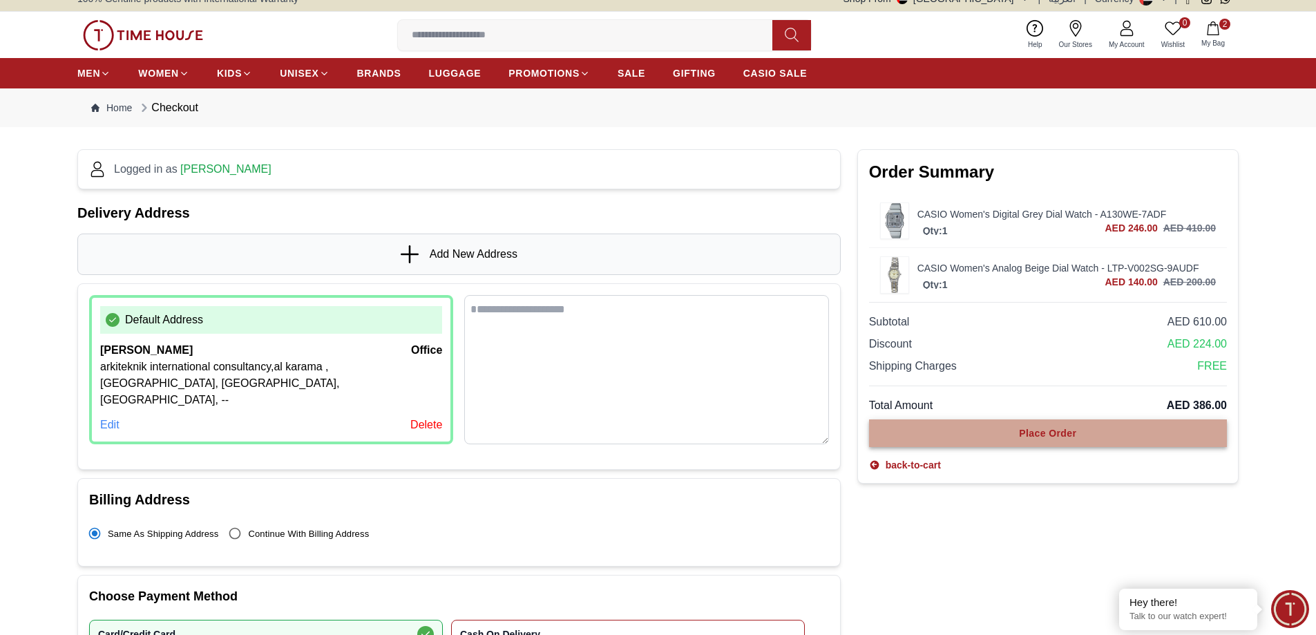
click at [1030, 438] on div "Place Order" at bounding box center [1047, 433] width 57 height 14
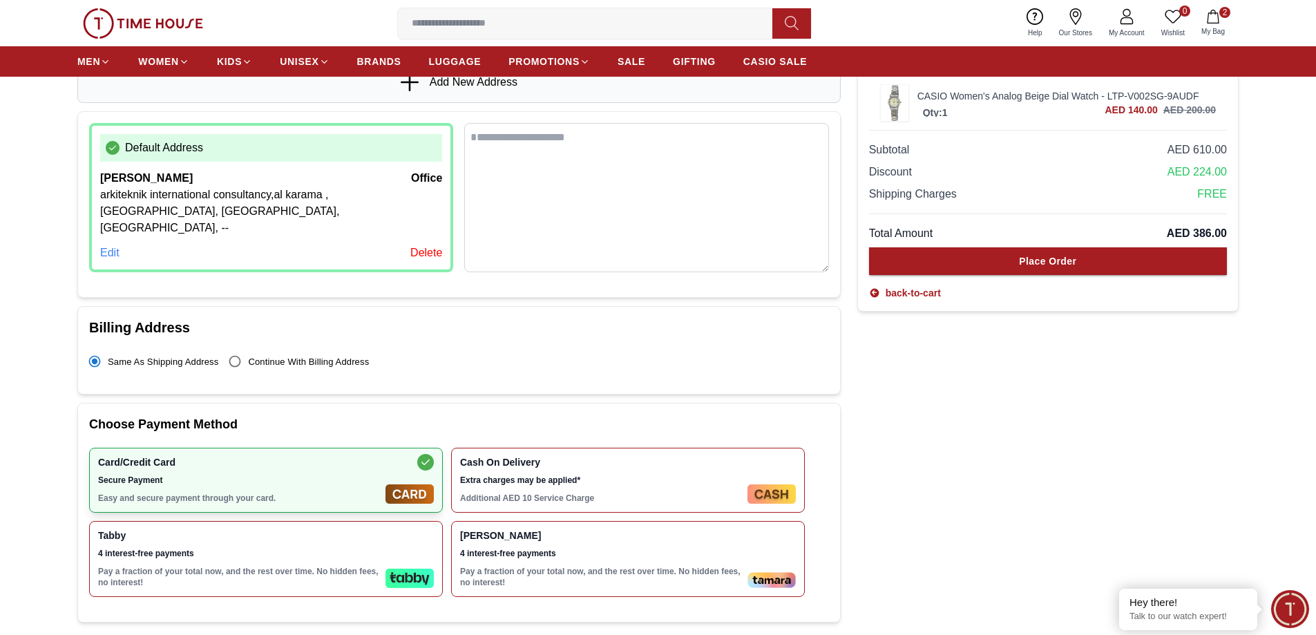
scroll to position [152, 0]
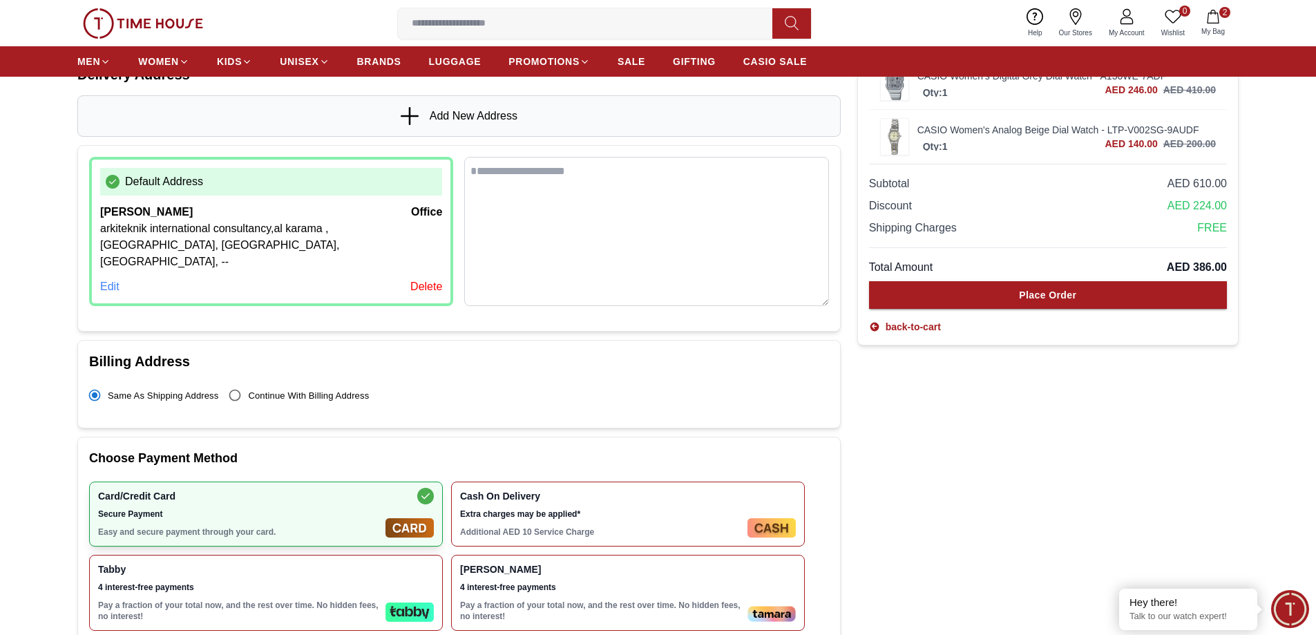
click at [614, 222] on textarea at bounding box center [646, 231] width 364 height 149
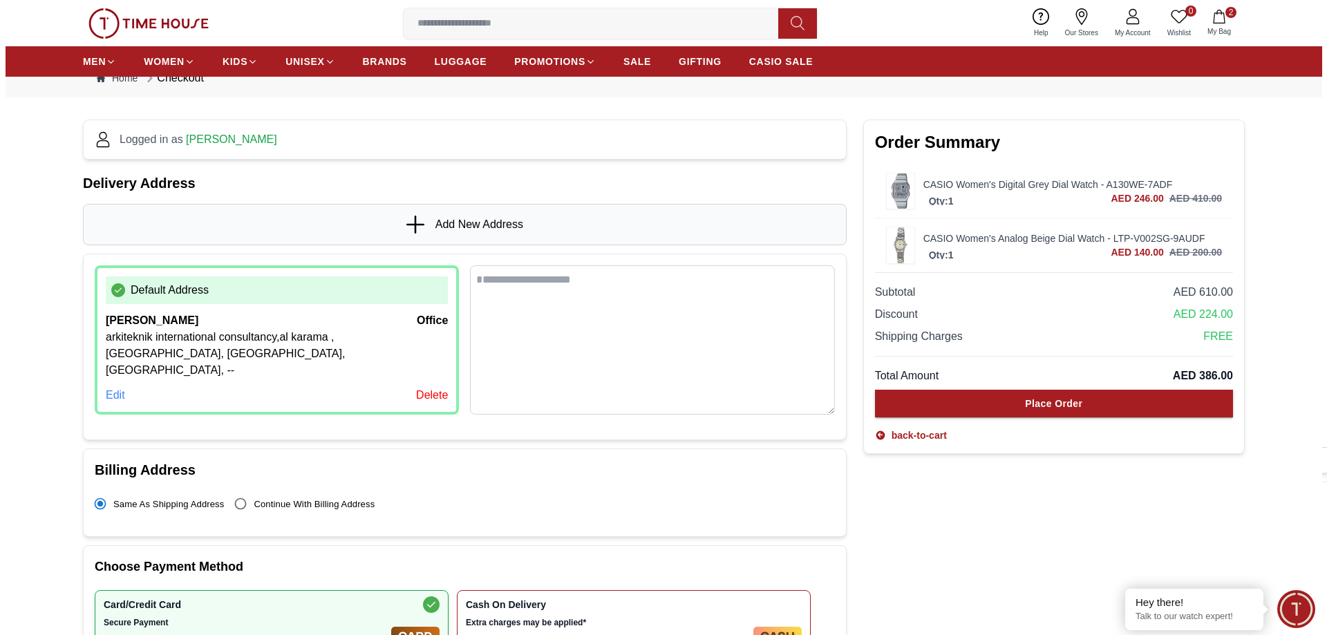
scroll to position [14, 0]
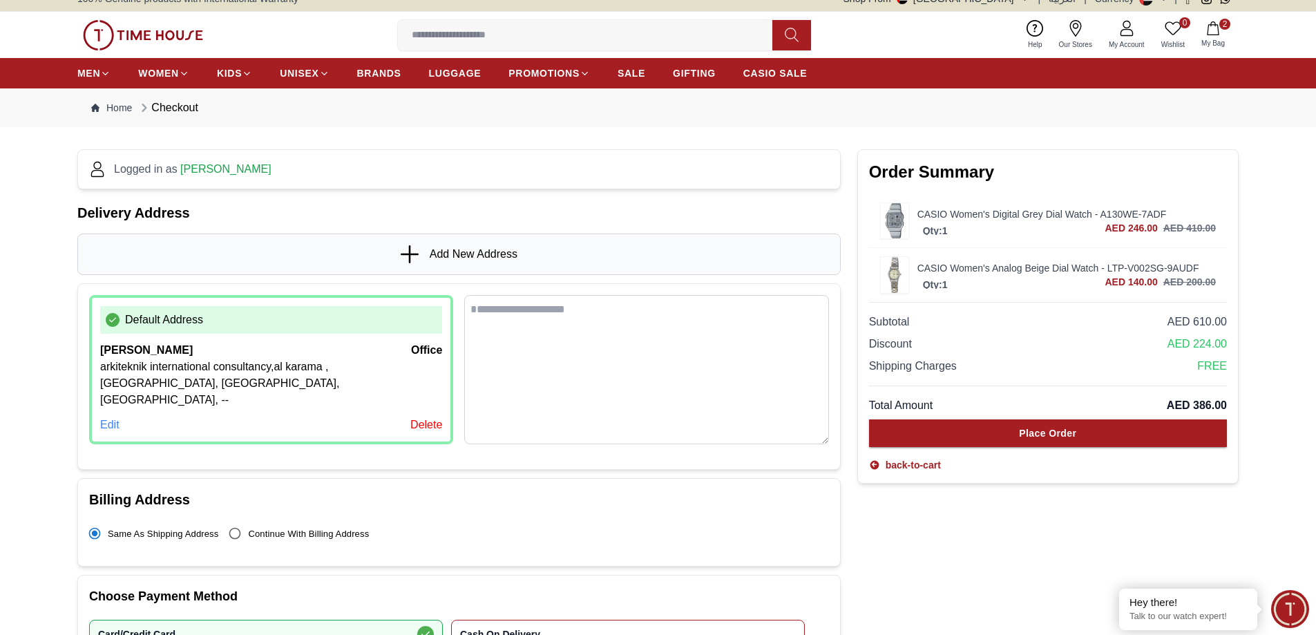
click at [114, 417] on div "Edit" at bounding box center [109, 425] width 19 height 17
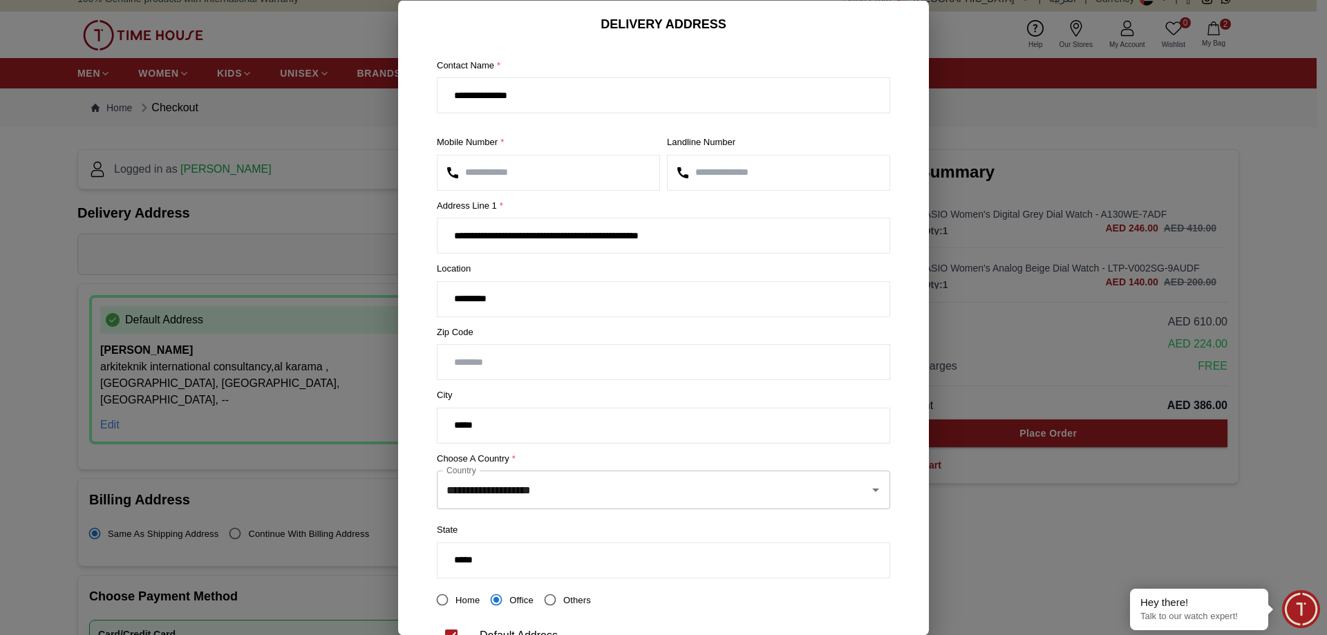
click at [574, 173] on input "**********" at bounding box center [548, 172] width 222 height 35
click at [715, 241] on input "**********" at bounding box center [663, 235] width 452 height 35
drag, startPoint x: 634, startPoint y: 388, endPoint x: 643, endPoint y: 387, distance: 9.0
click at [636, 388] on label "City" at bounding box center [663, 395] width 453 height 14
click at [513, 364] on input "number" at bounding box center [663, 362] width 452 height 35
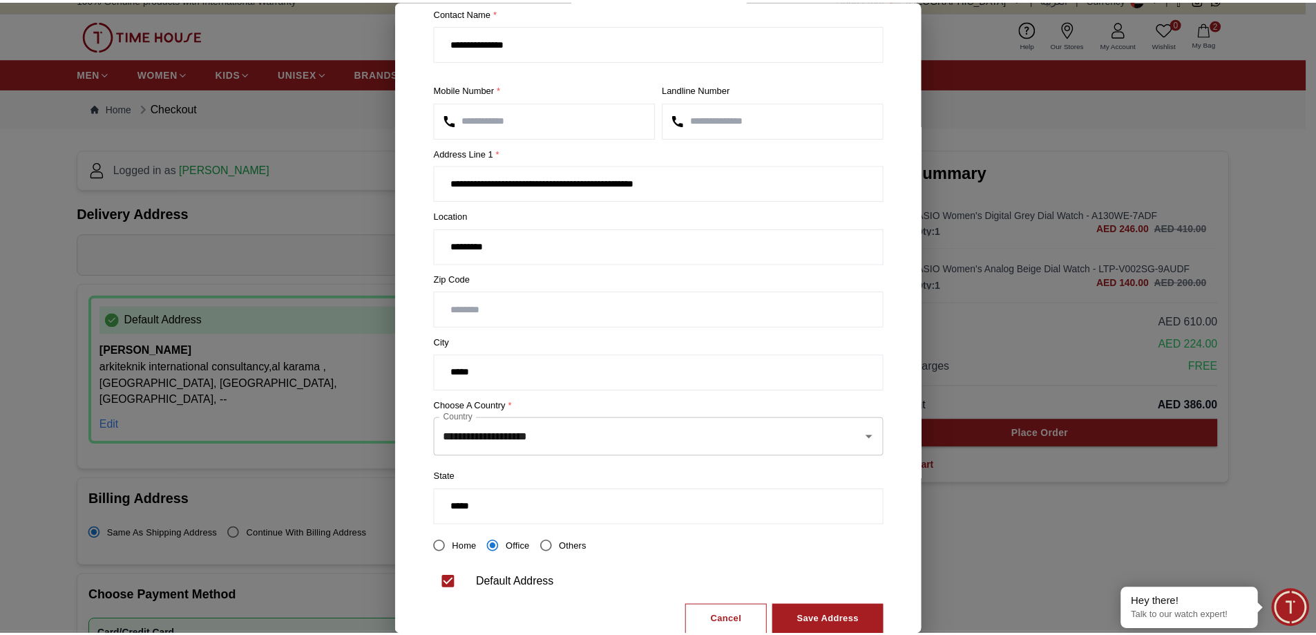
scroll to position [92, 0]
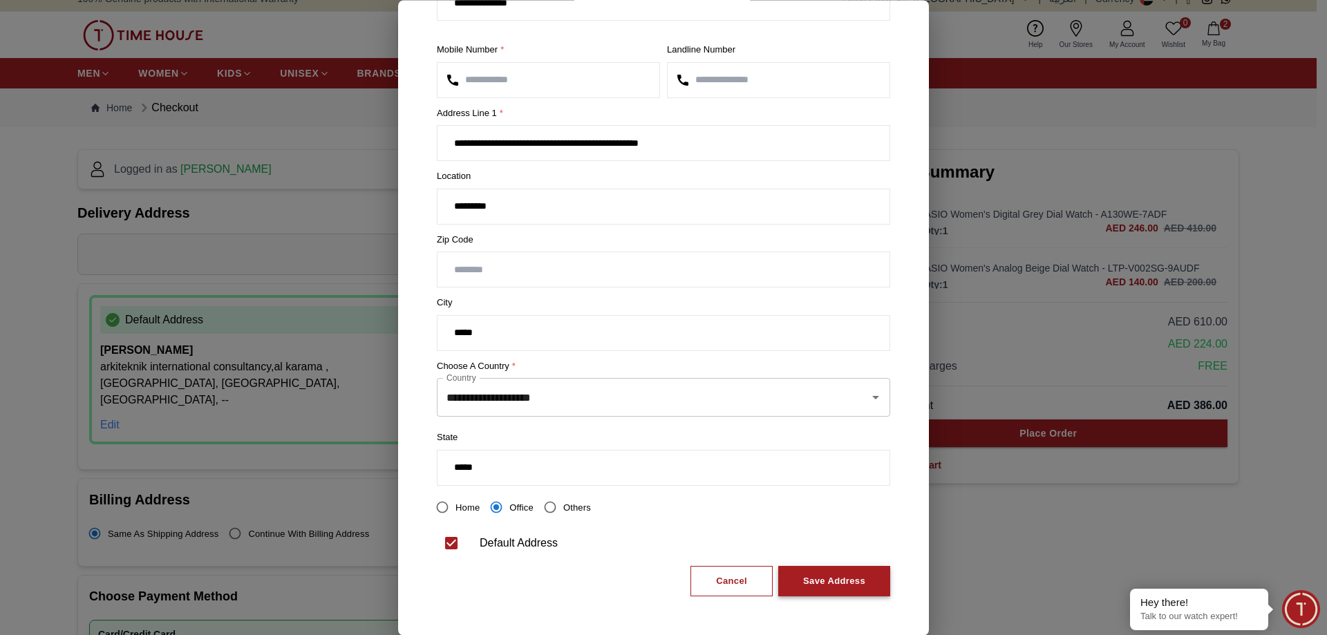
type input "****"
click at [806, 585] on div "Save Address" at bounding box center [834, 581] width 62 height 16
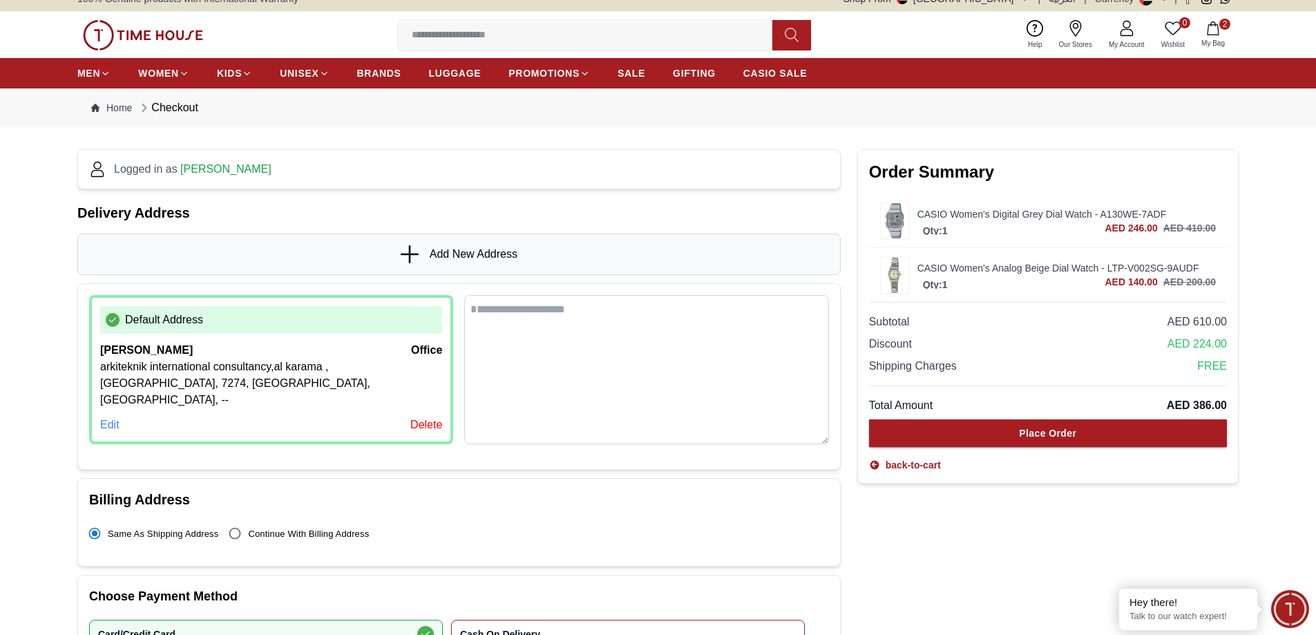
click at [103, 417] on div "Edit" at bounding box center [109, 425] width 19 height 17
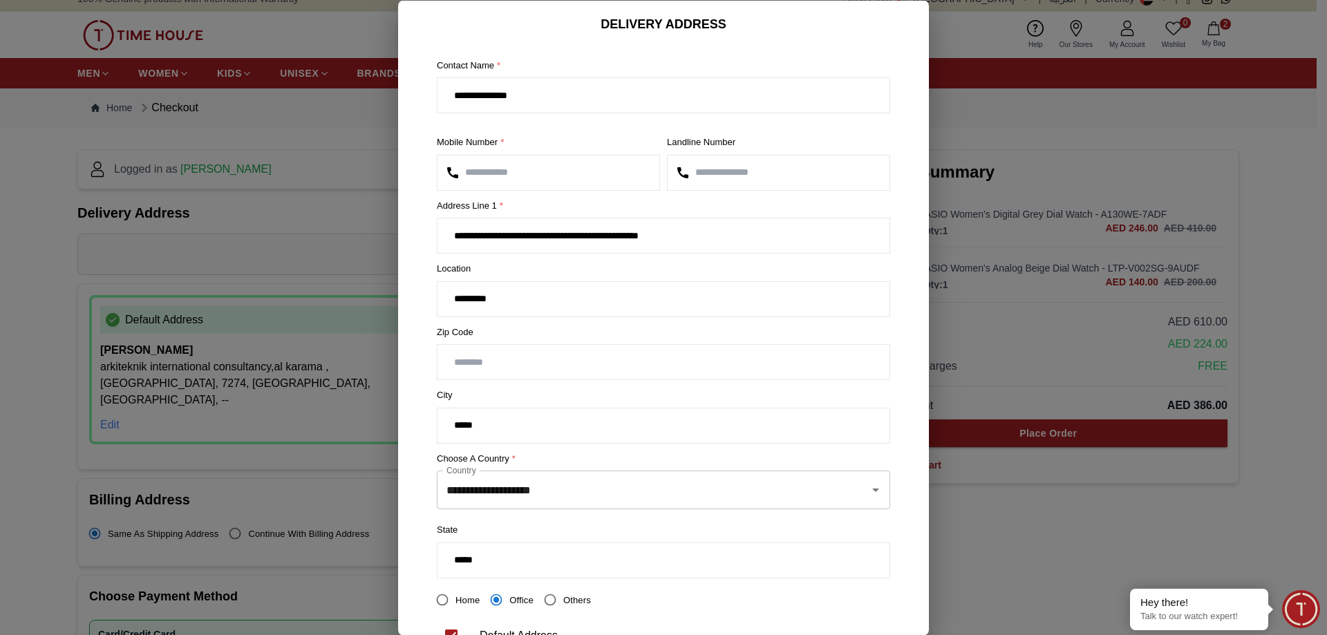
click at [502, 372] on input "****" at bounding box center [663, 362] width 452 height 35
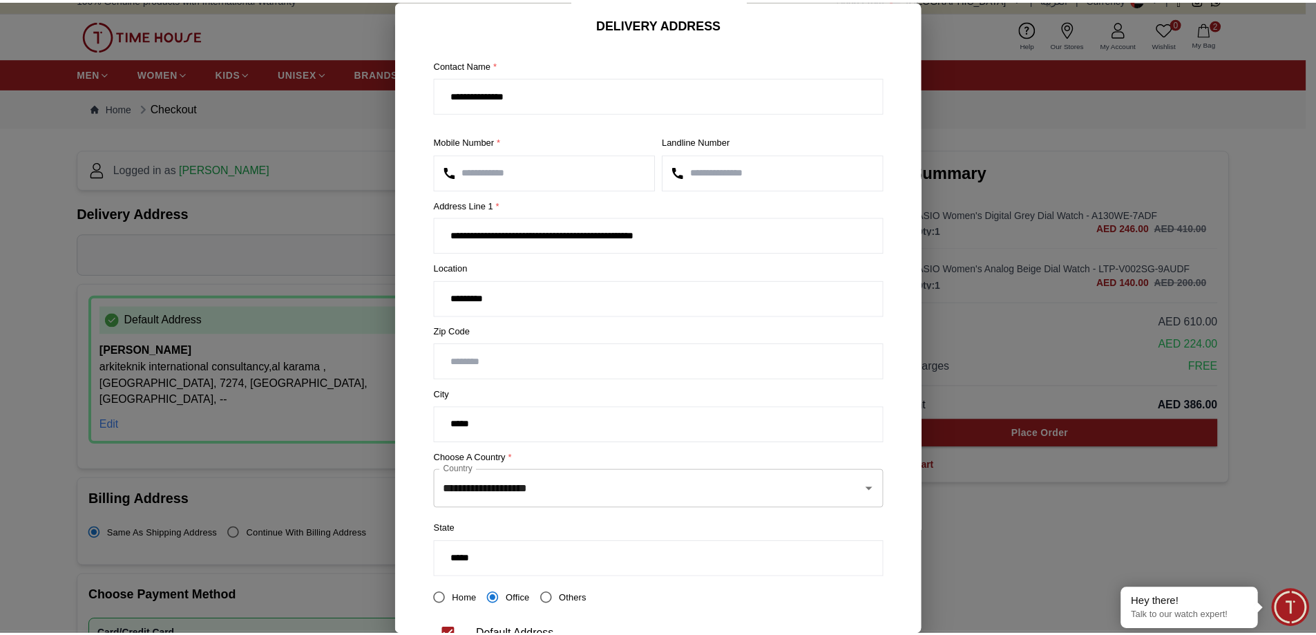
scroll to position [92, 0]
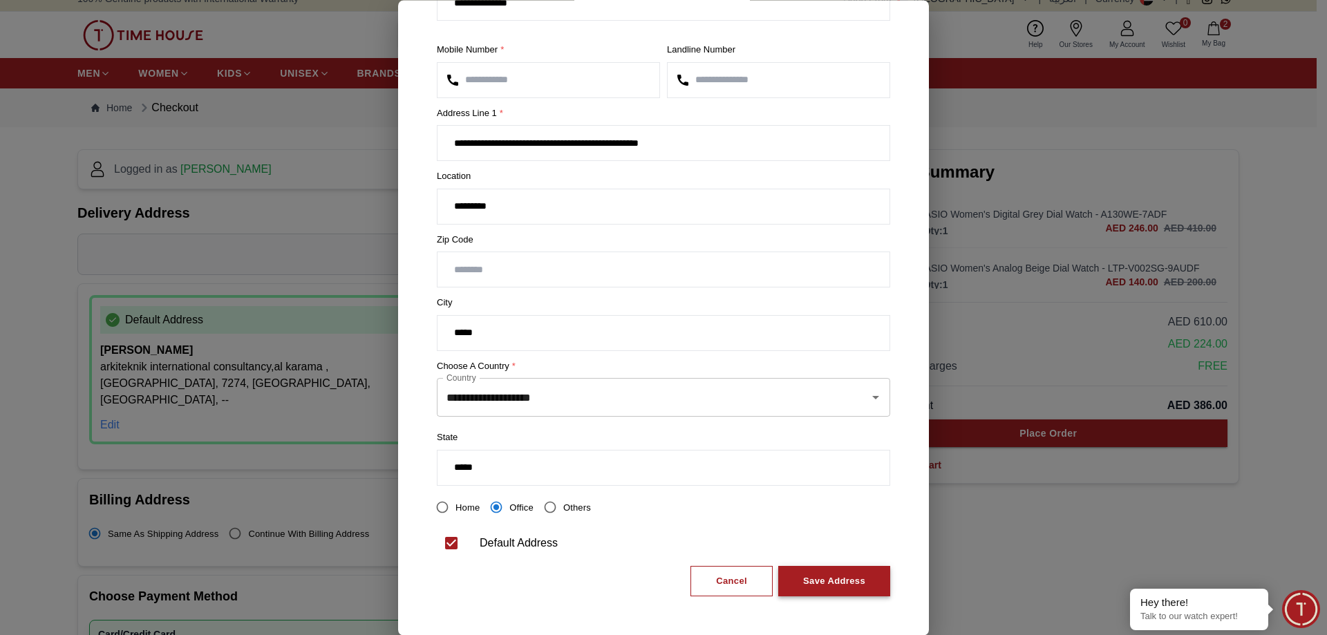
type input "****"
click at [810, 579] on div "Save Address" at bounding box center [834, 581] width 62 height 16
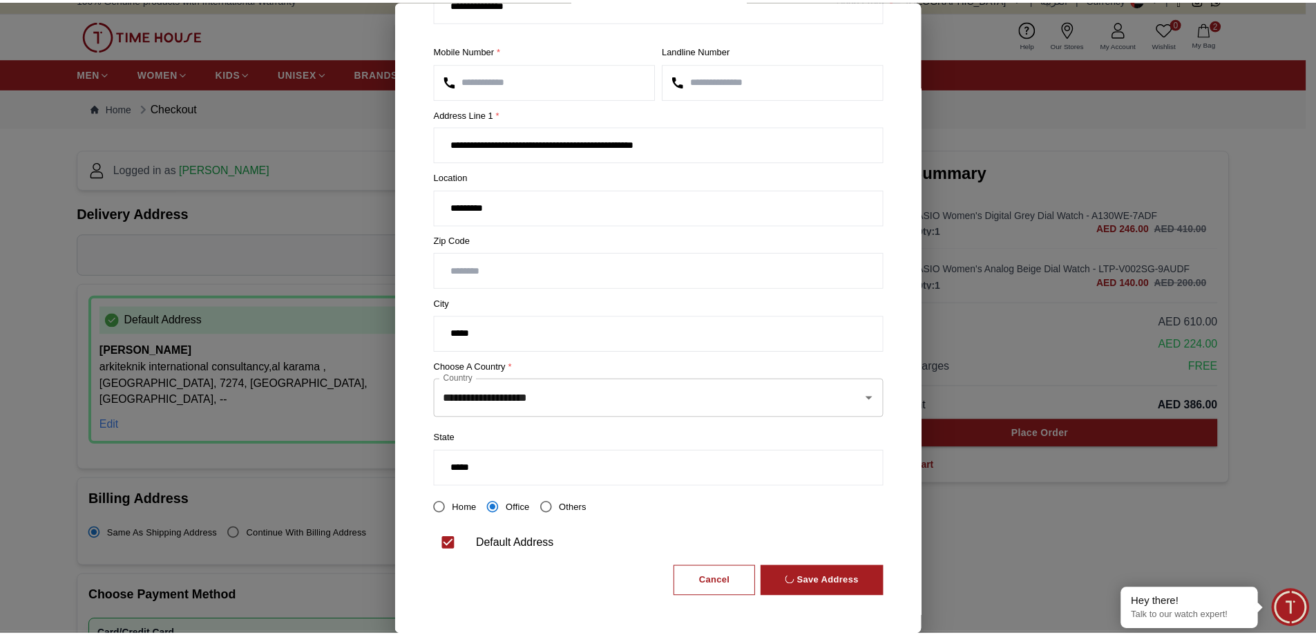
scroll to position [0, 0]
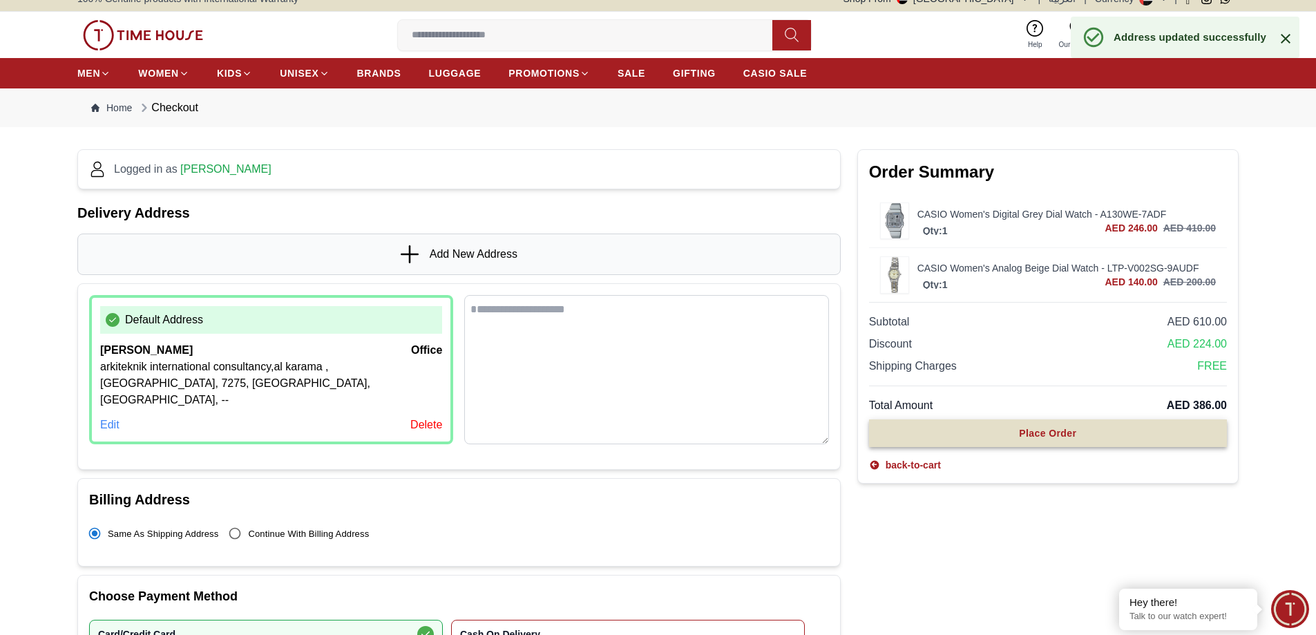
click at [1055, 441] on button "Place Order" at bounding box center [1048, 433] width 358 height 28
click at [1055, 440] on button "Place Order" at bounding box center [1048, 433] width 358 height 28
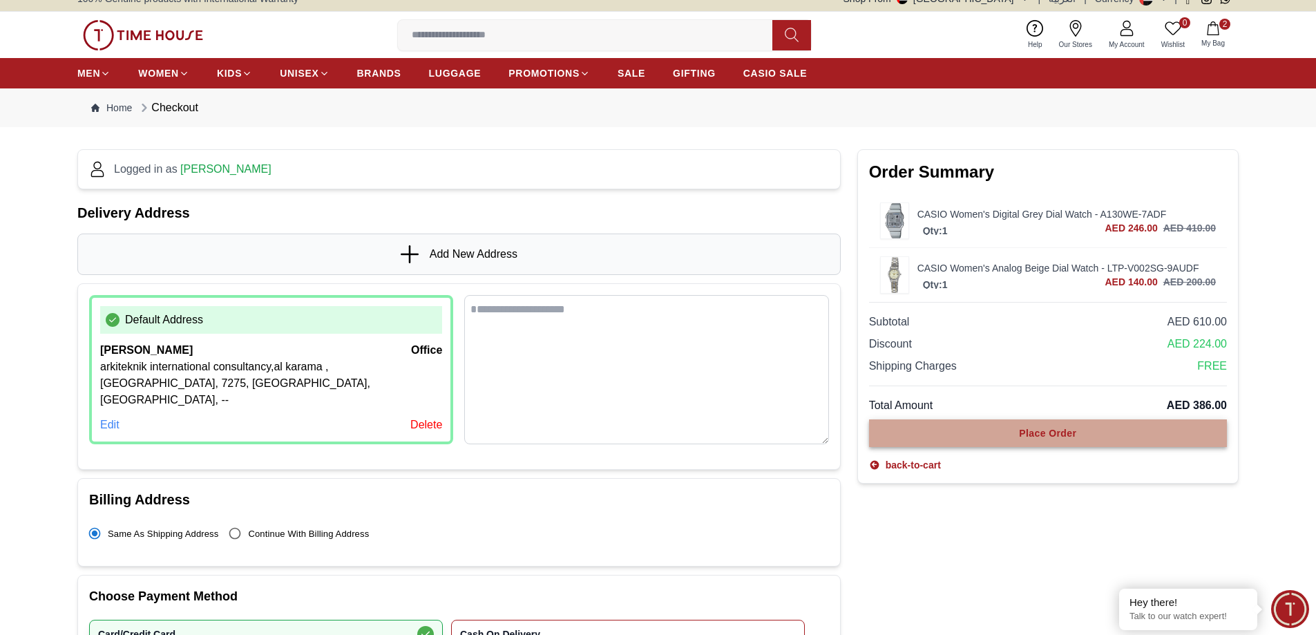
click at [1055, 440] on button "Place Order" at bounding box center [1048, 433] width 358 height 28
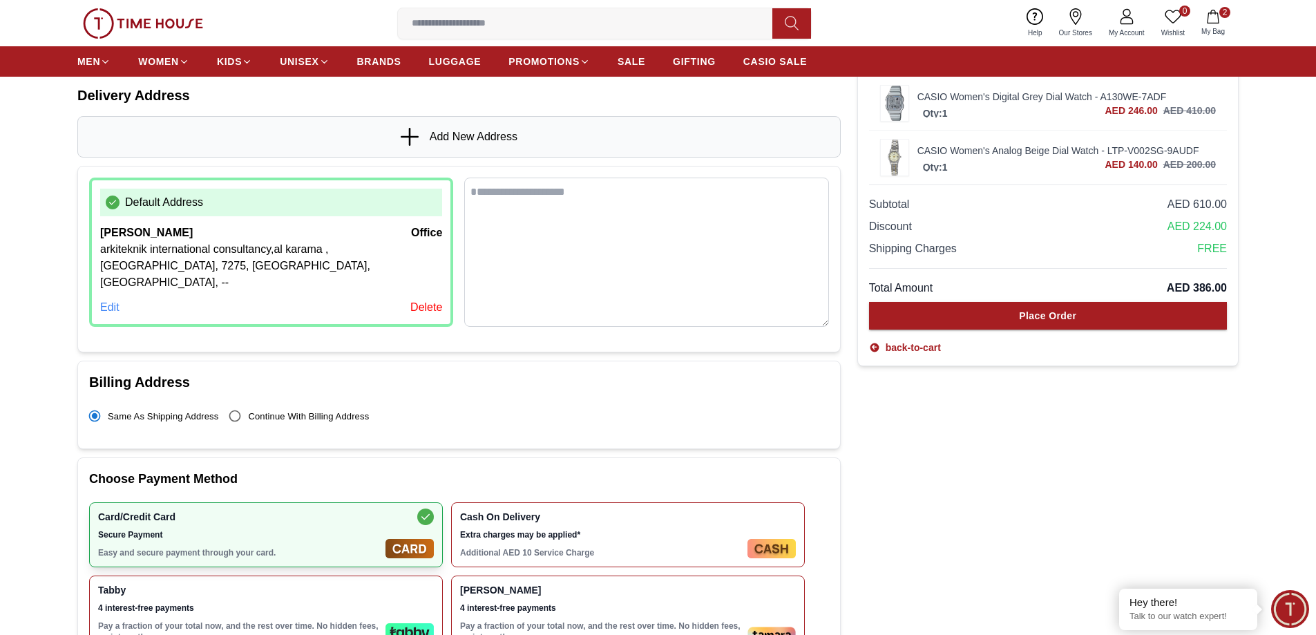
scroll to position [83, 0]
